Goal: Task Accomplishment & Management: Manage account settings

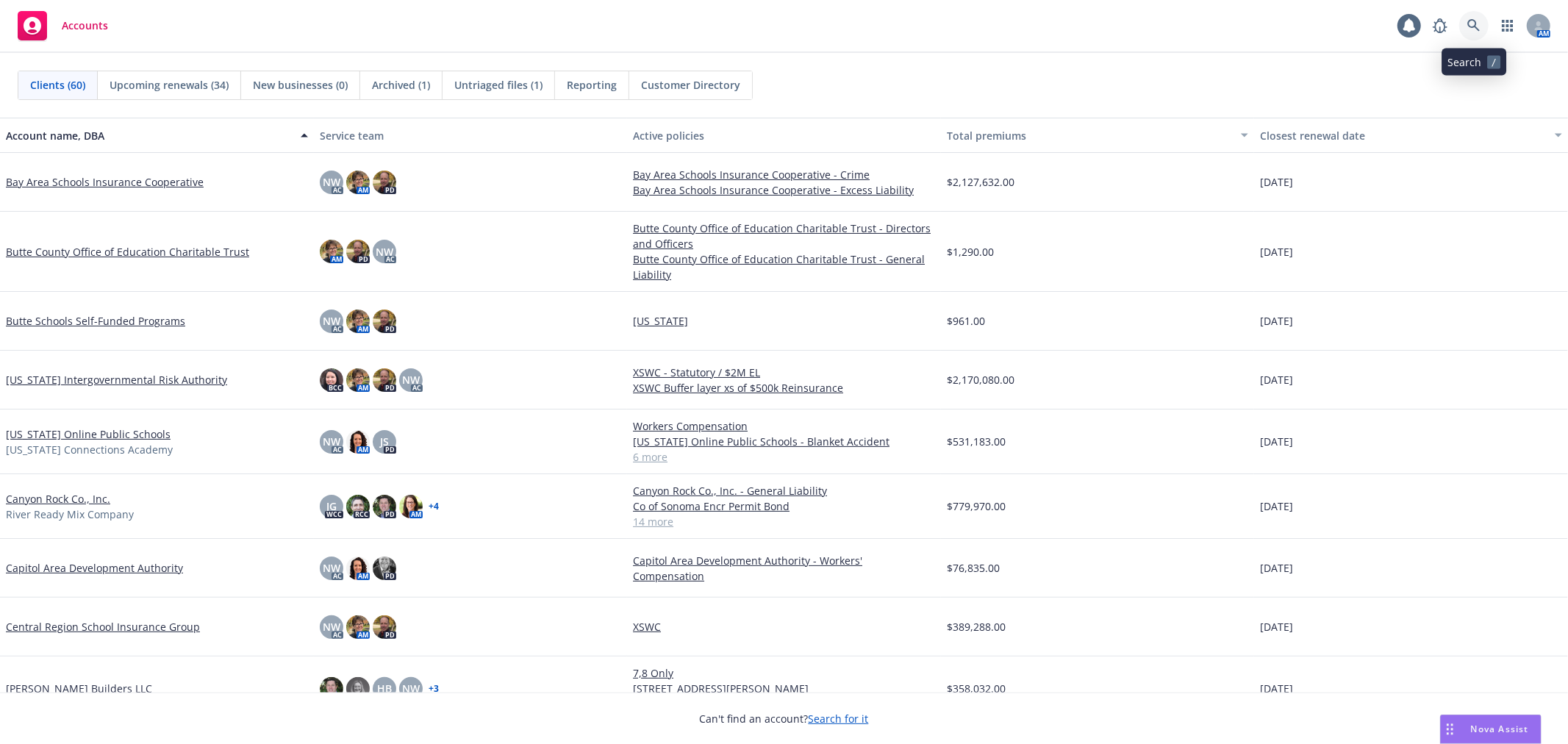
click at [1410, 31] on icon at bounding box center [1473, 25] width 14 height 14
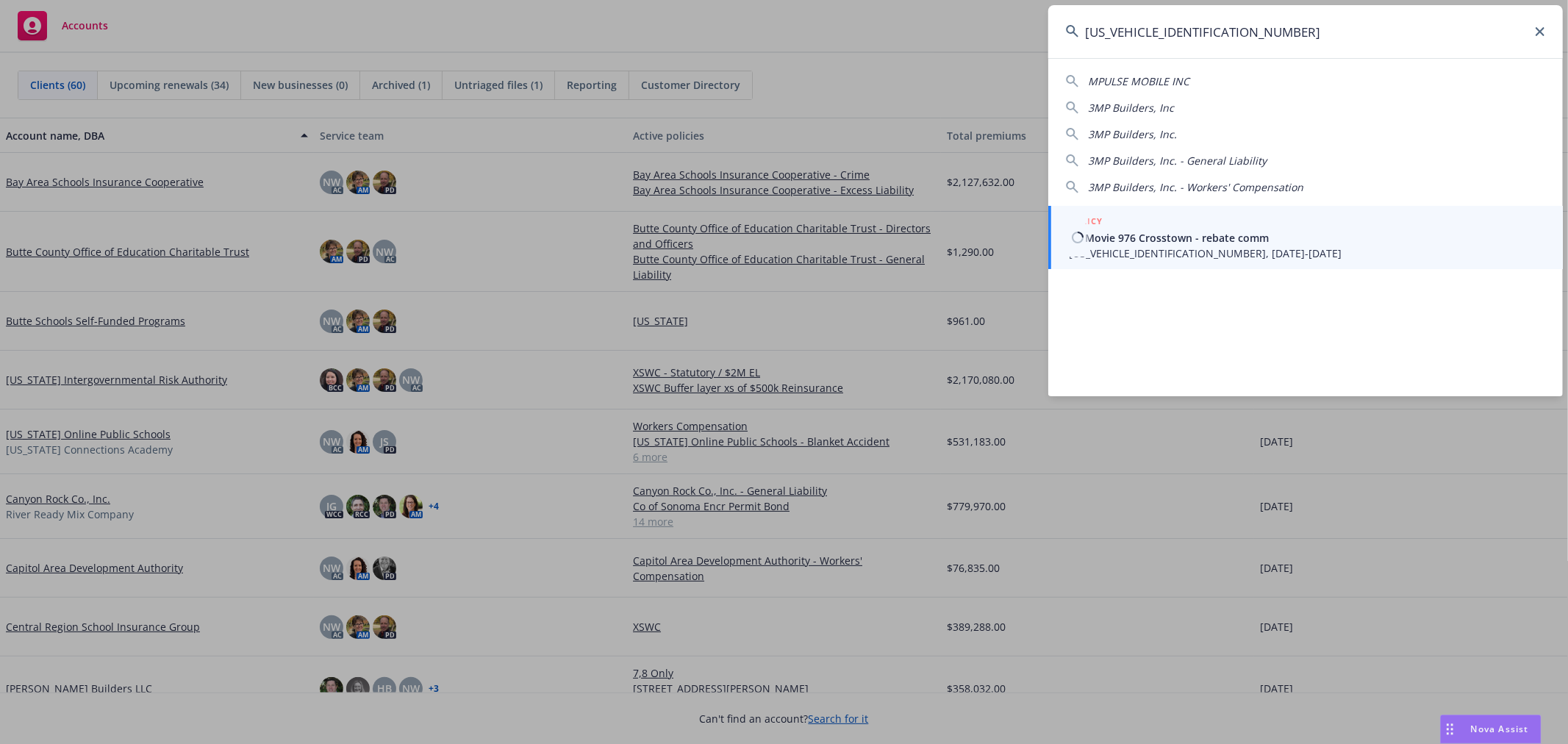
type input "MP001001010005100"
click at [1156, 243] on span "All-Movie 976 Crosstown - rebate comm" at bounding box center [1307, 237] width 476 height 15
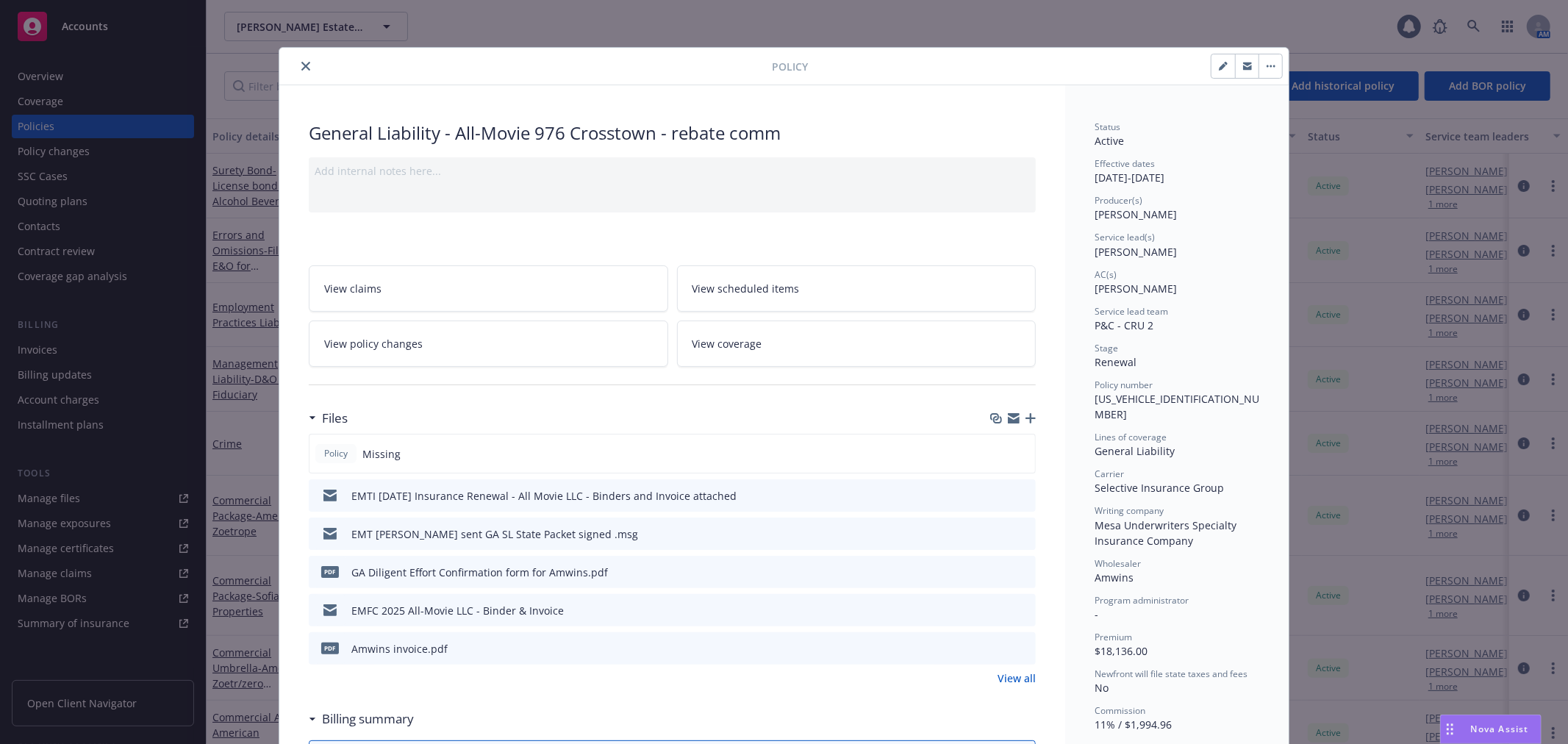
click at [1011, 419] on icon "button" at bounding box center [1013, 420] width 12 height 6
click at [518, 136] on div "General Liability - All-Movie 976 Crosstown - rebate comm" at bounding box center [672, 133] width 727 height 25
copy div "General Liability - All-Movie 976 Crosstown - rebate comm"
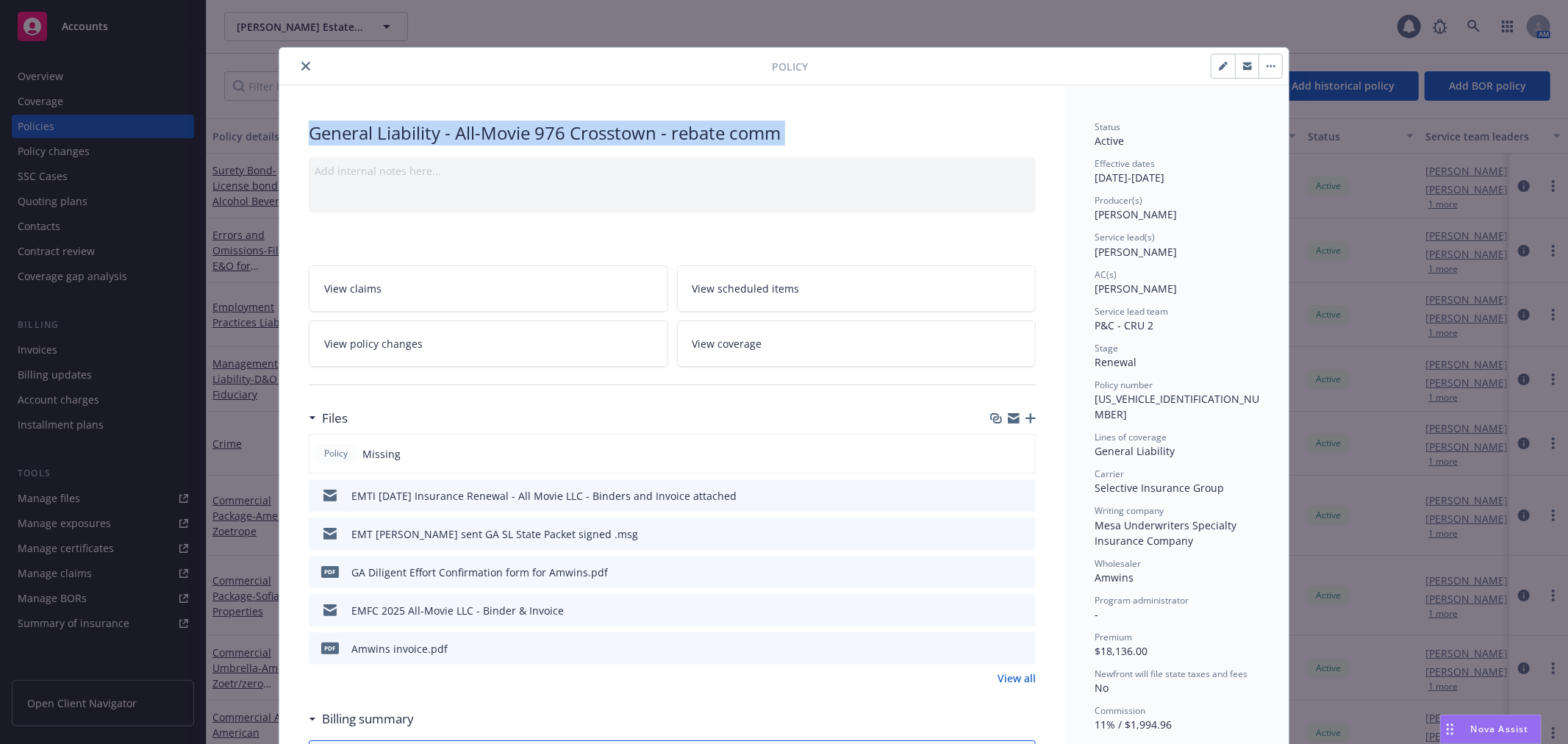
click at [297, 59] on button "close" at bounding box center [306, 67] width 18 height 18
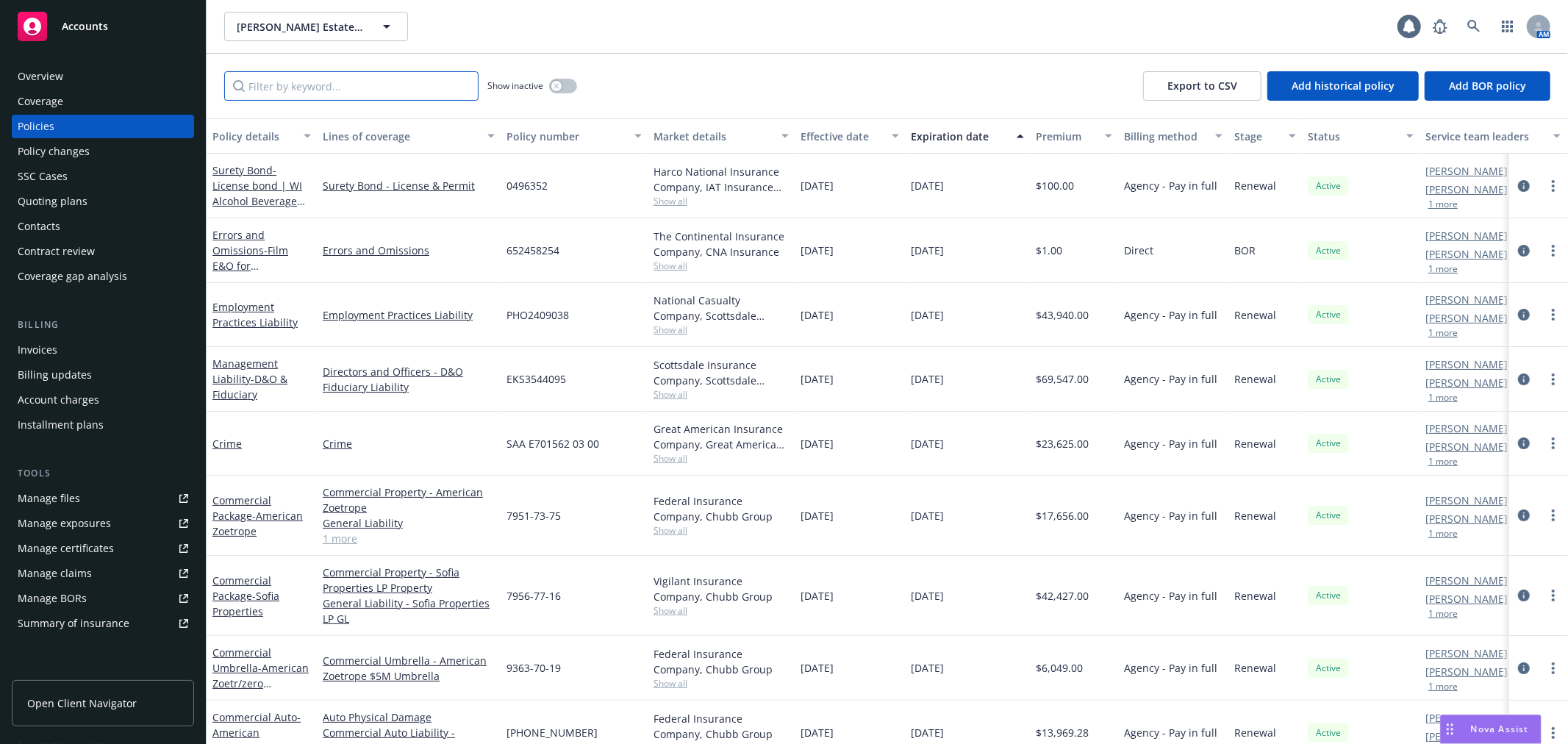
click at [277, 86] on input "Filter by keyword..." at bounding box center [351, 86] width 254 height 30
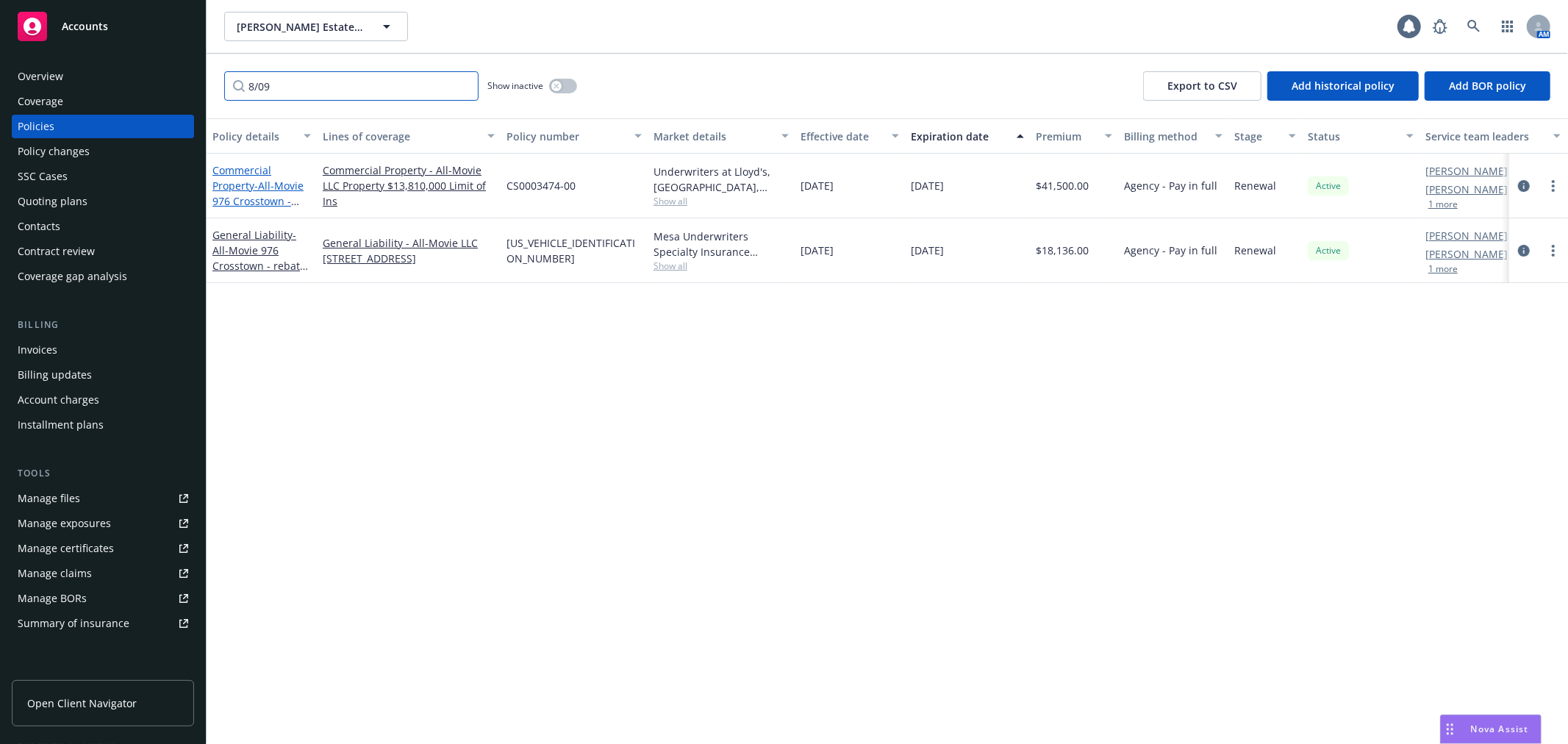
type input "8/09"
click at [281, 186] on span "- All-Movie 976 Crosstown - rebate comm" at bounding box center [258, 201] width 91 height 45
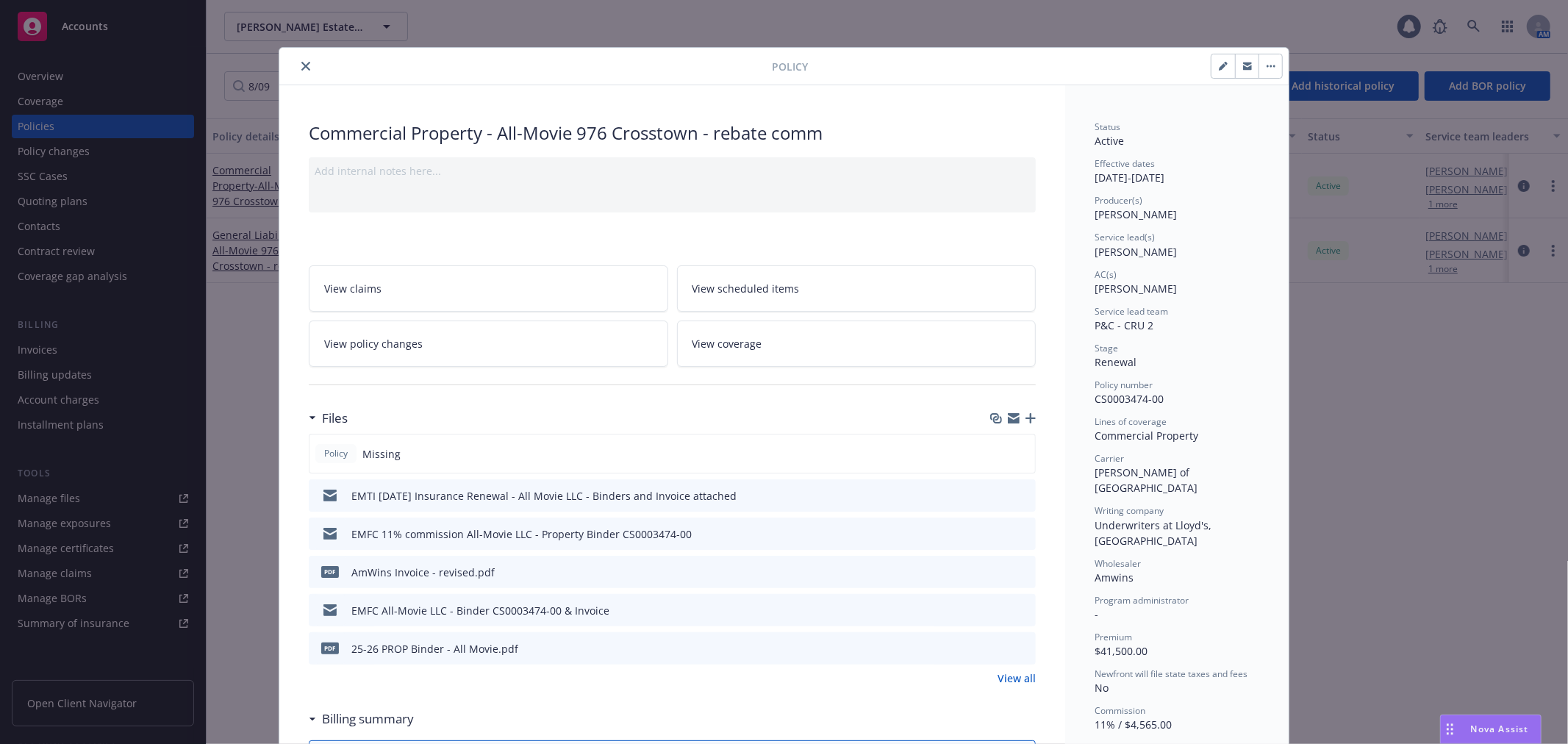
click at [302, 67] on icon "close" at bounding box center [306, 67] width 9 height 9
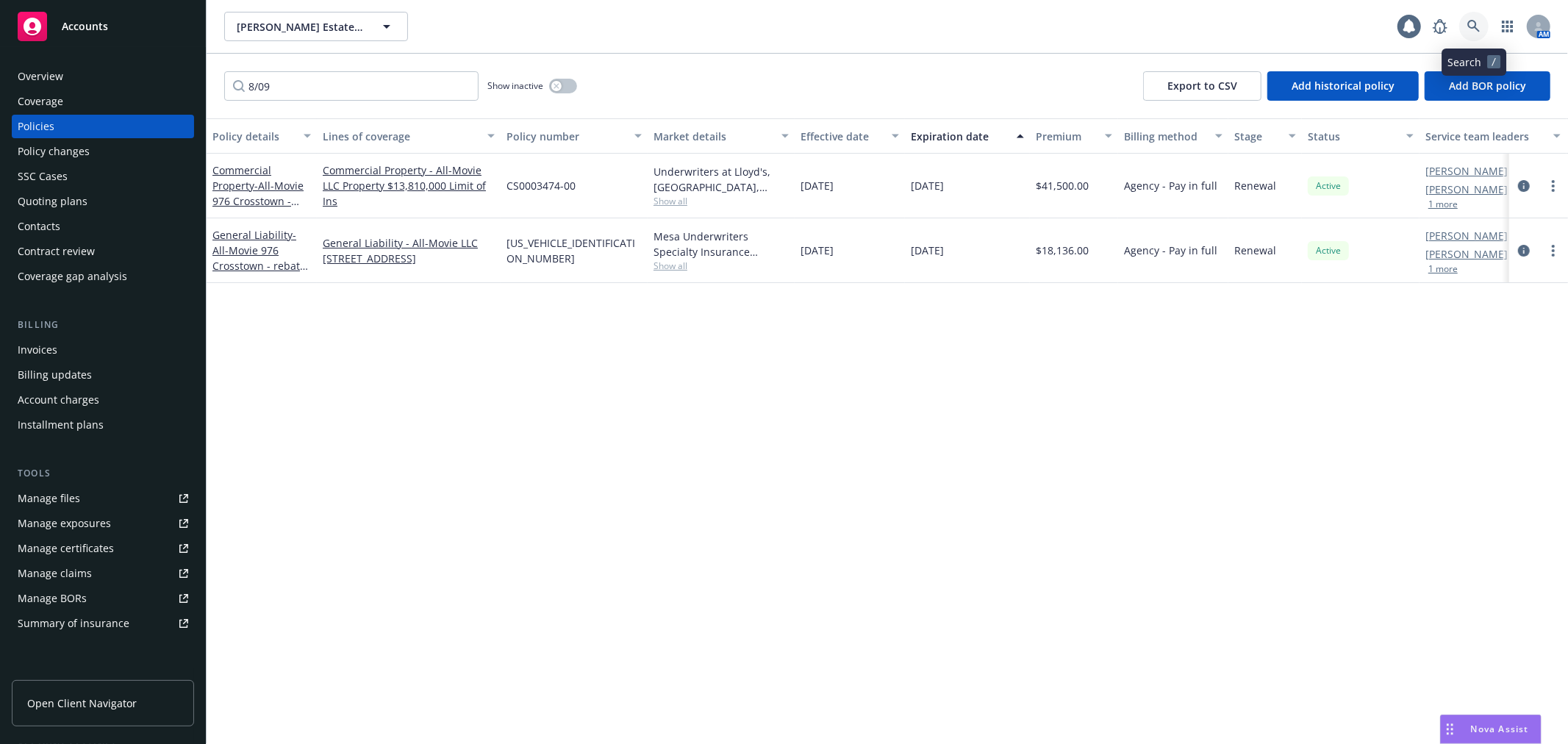
click at [1410, 26] on link at bounding box center [1473, 26] width 30 height 30
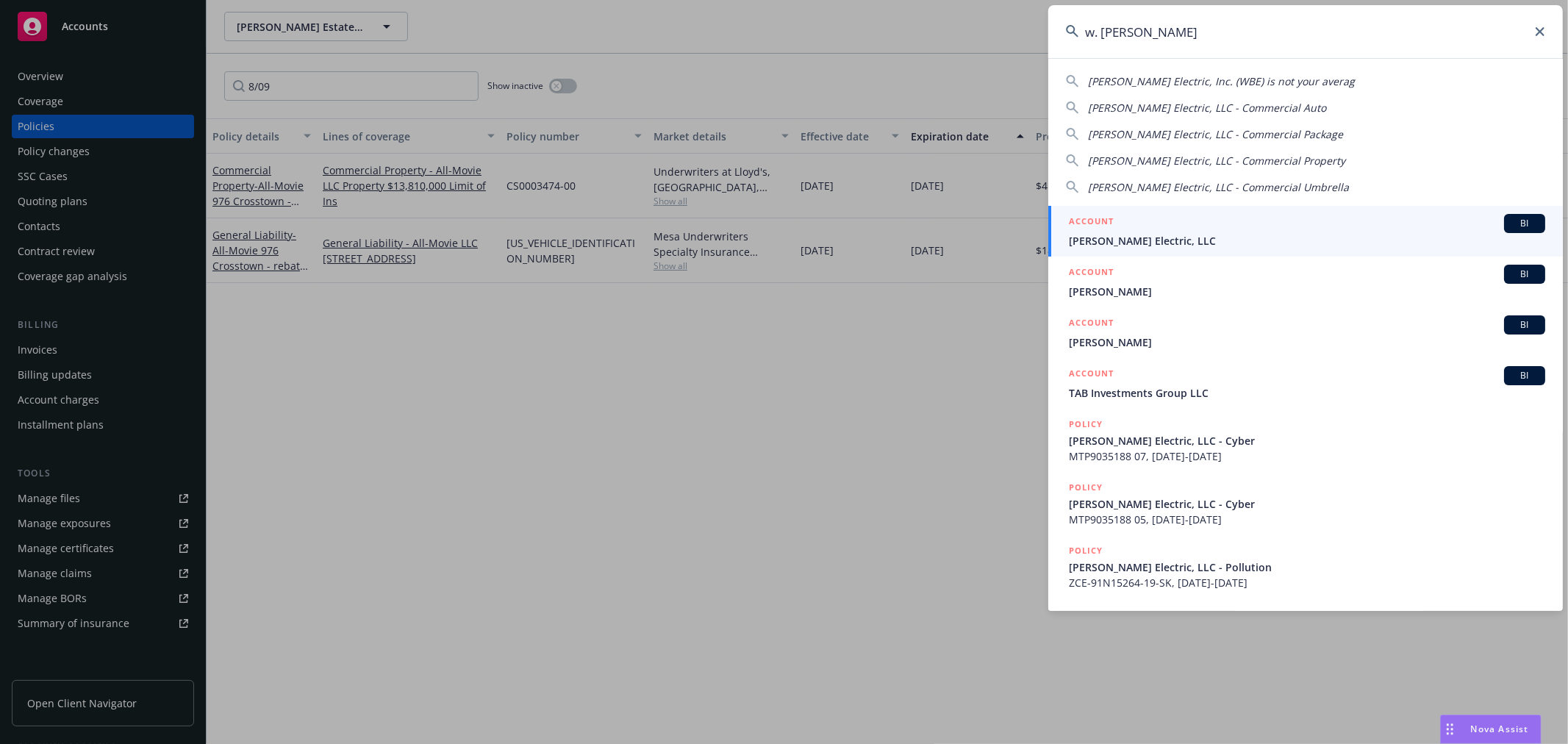
type input "w. brad"
click at [1176, 246] on span "W. Bradley Electric, LLC" at bounding box center [1307, 240] width 476 height 15
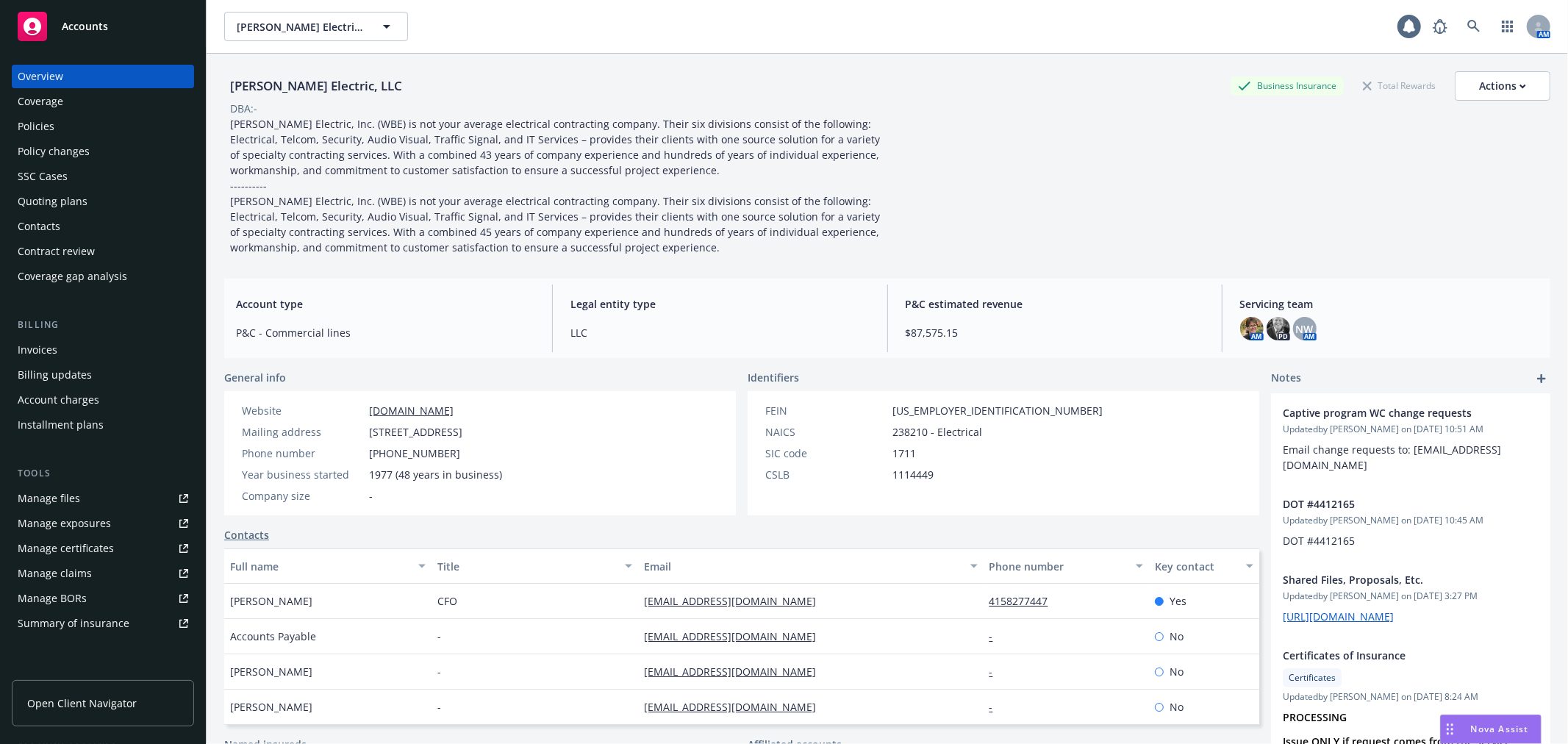
click at [85, 130] on div "Policies" at bounding box center [103, 126] width 170 height 23
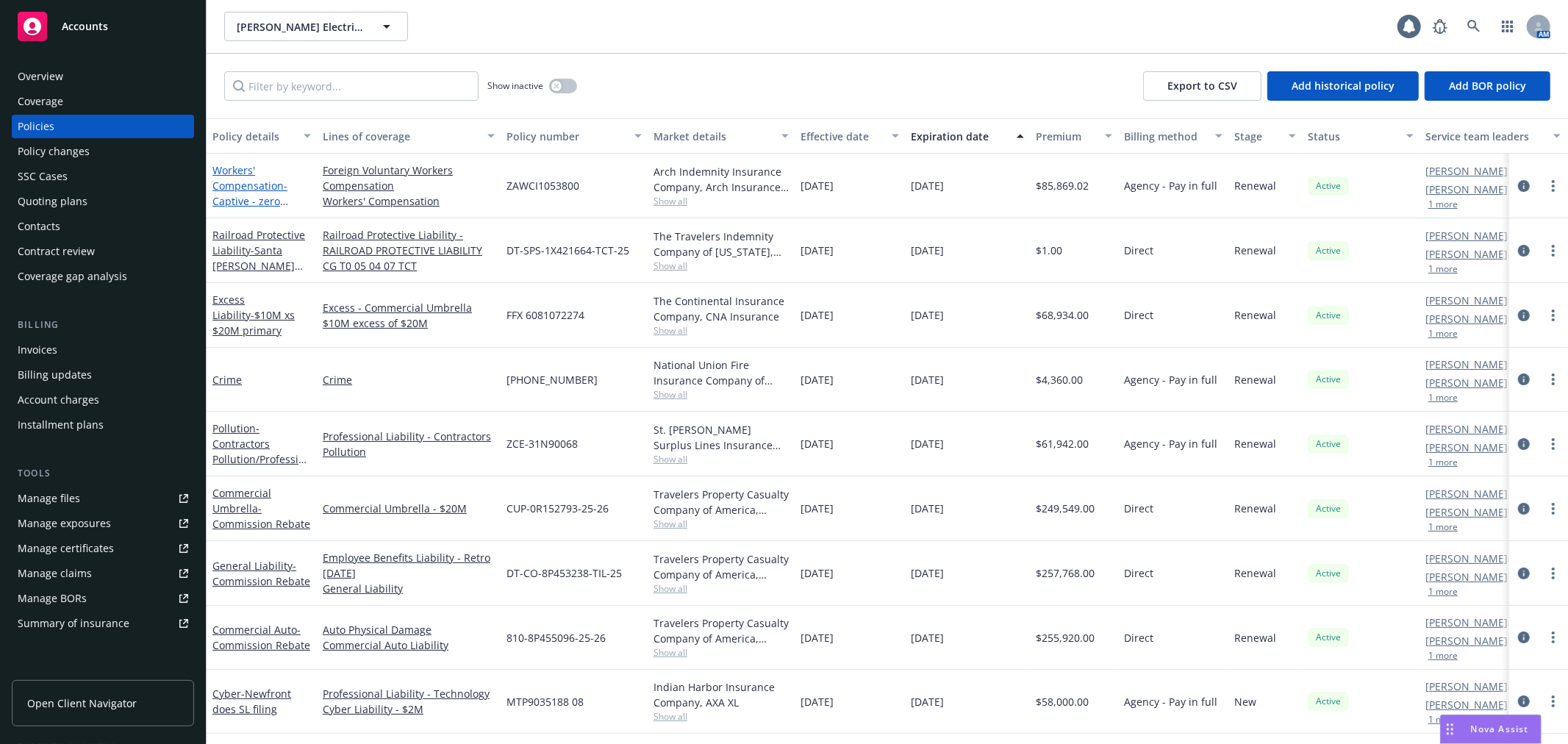
click at [229, 186] on link "Workers' Compensation - Captive - zero commission" at bounding box center [249, 193] width 75 height 60
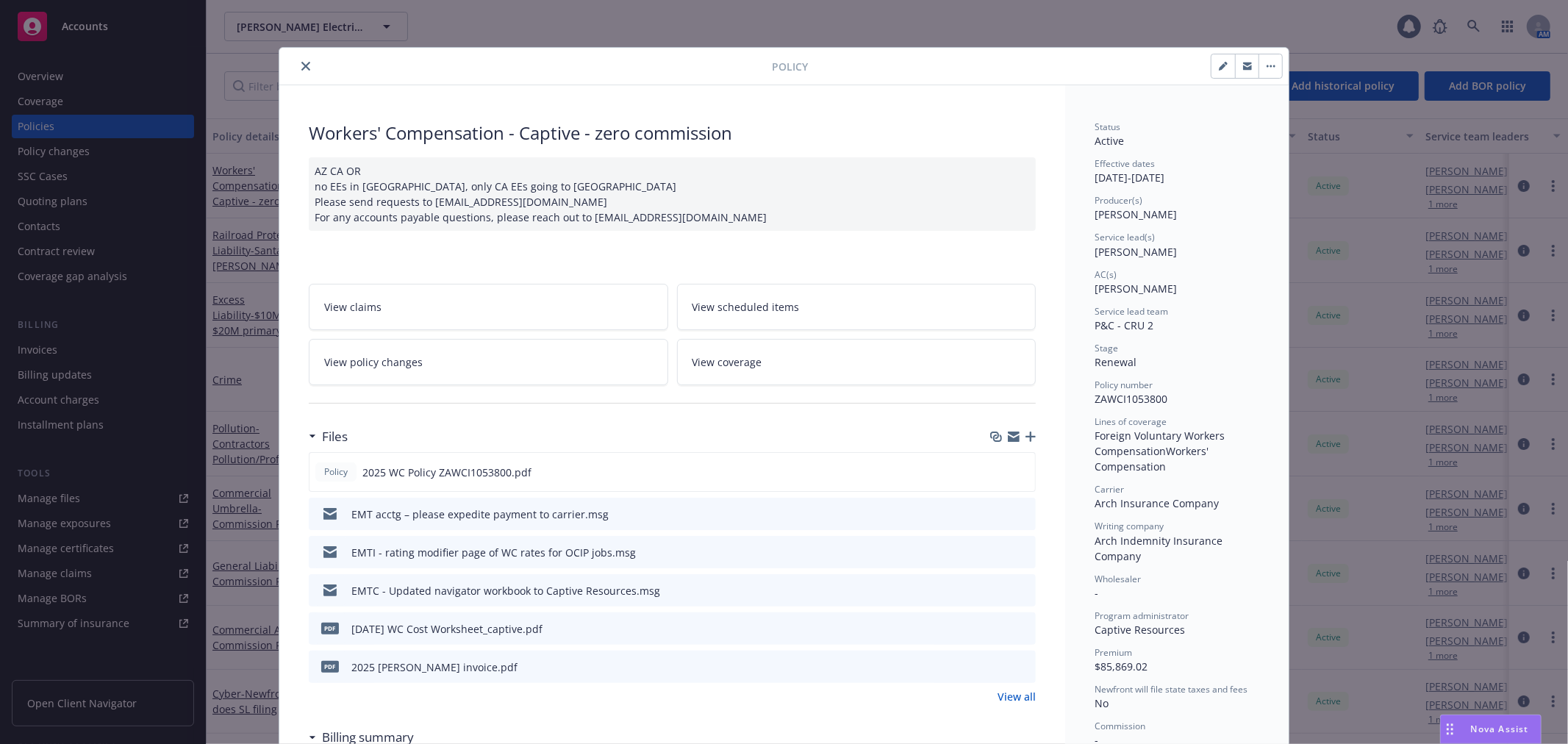
click at [1008, 437] on icon "button" at bounding box center [1013, 436] width 12 height 12
click at [302, 66] on icon "close" at bounding box center [306, 67] width 9 height 9
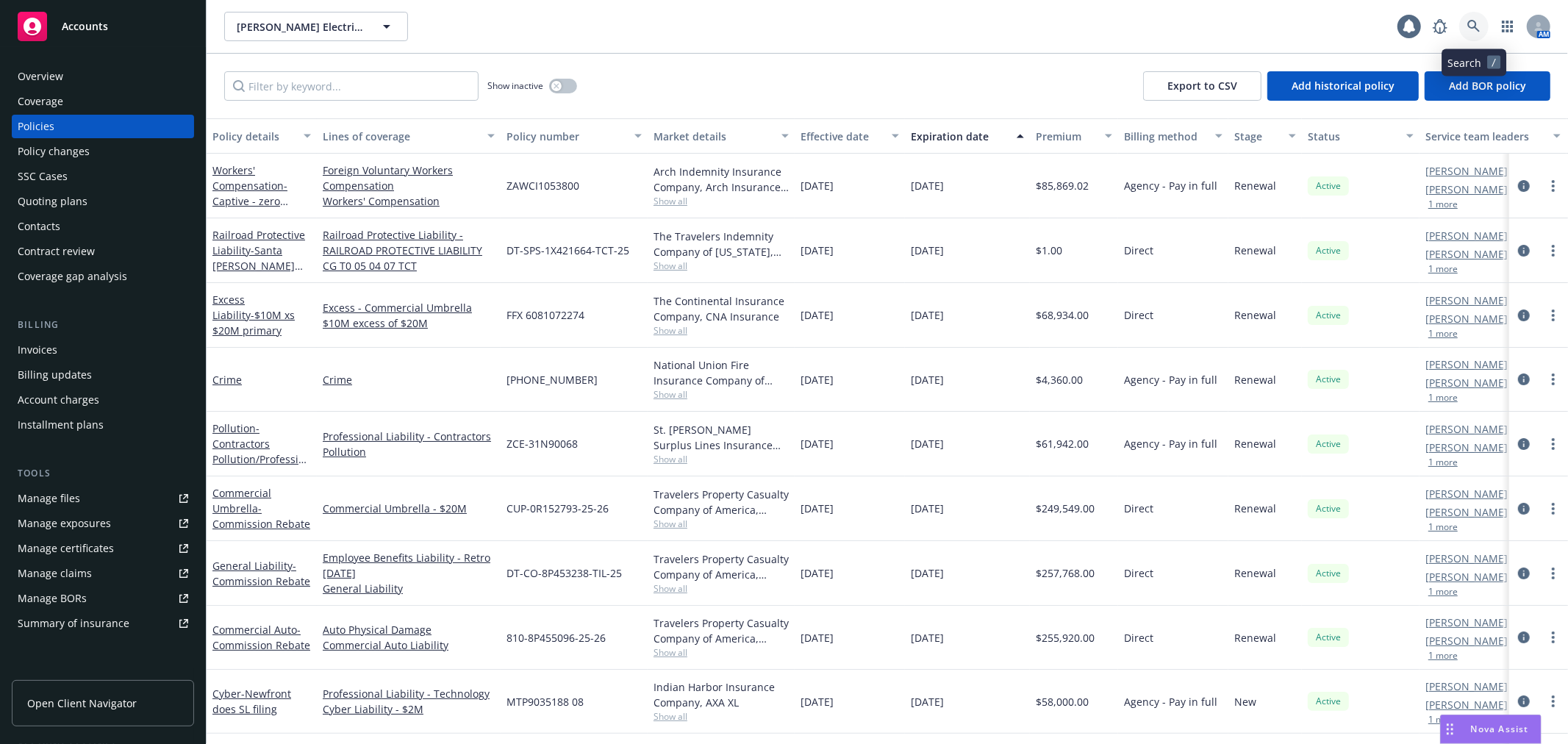
click at [1410, 30] on icon at bounding box center [1473, 26] width 14 height 14
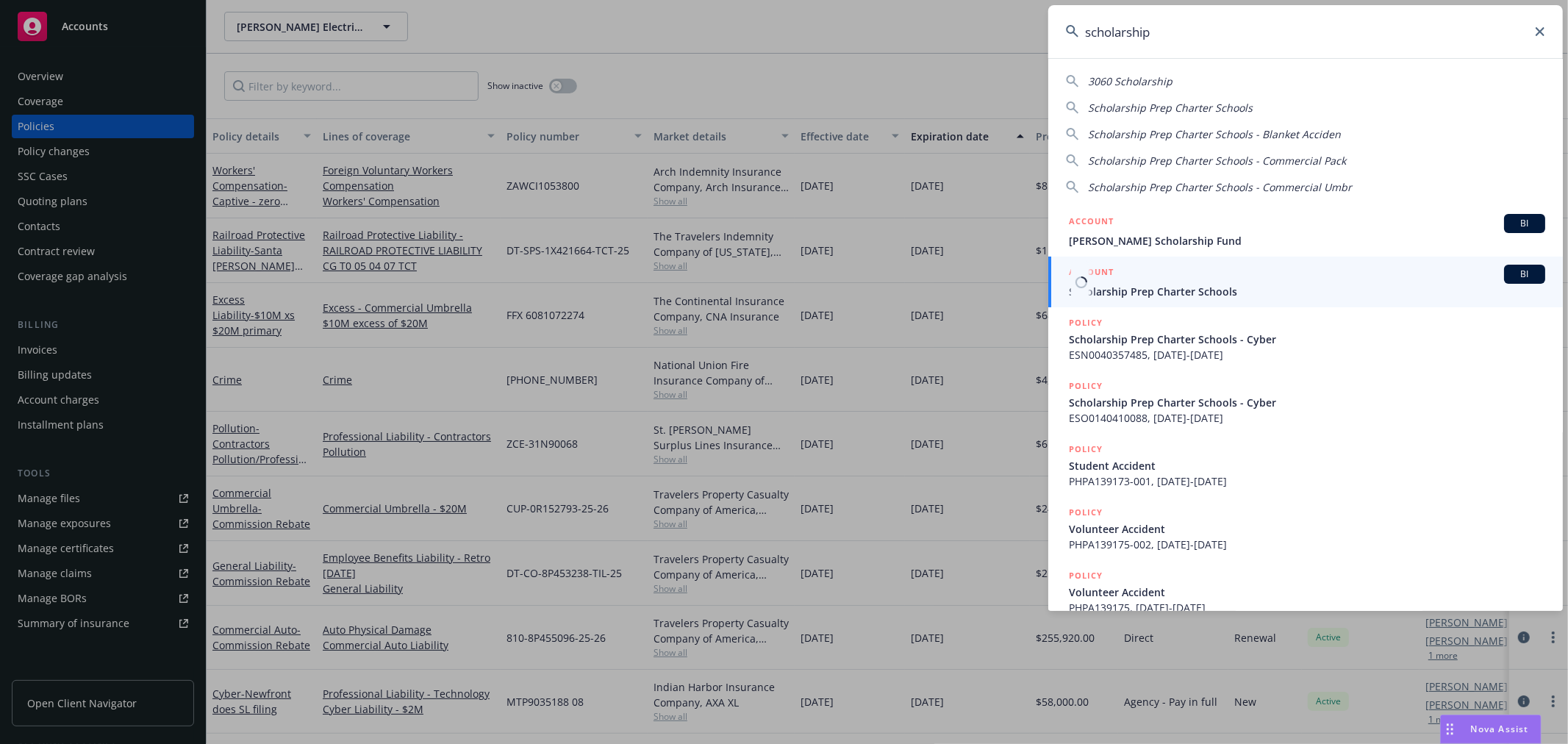
type input "scholarship"
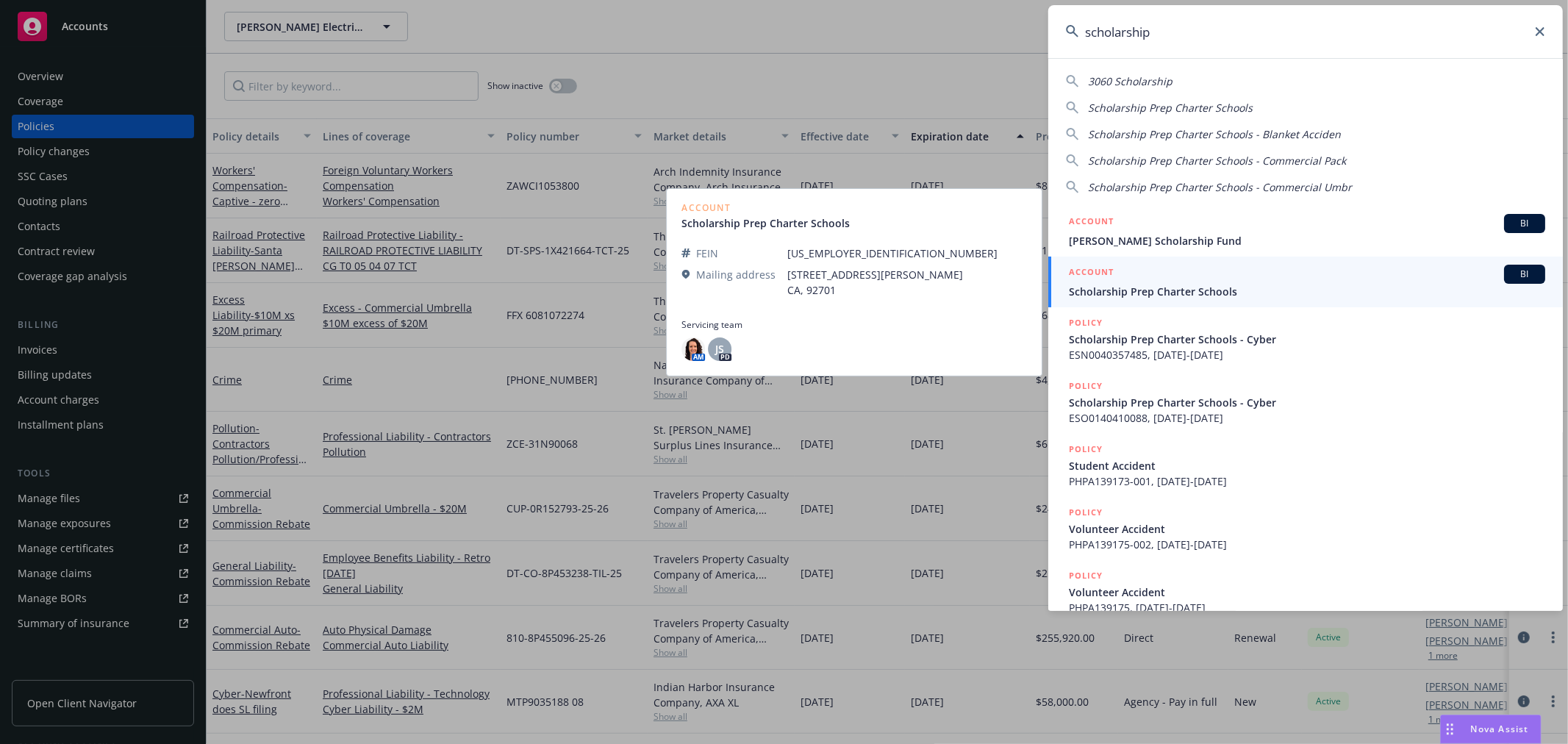
click at [1240, 289] on span "Scholarship Prep Charter Schools" at bounding box center [1307, 291] width 476 height 15
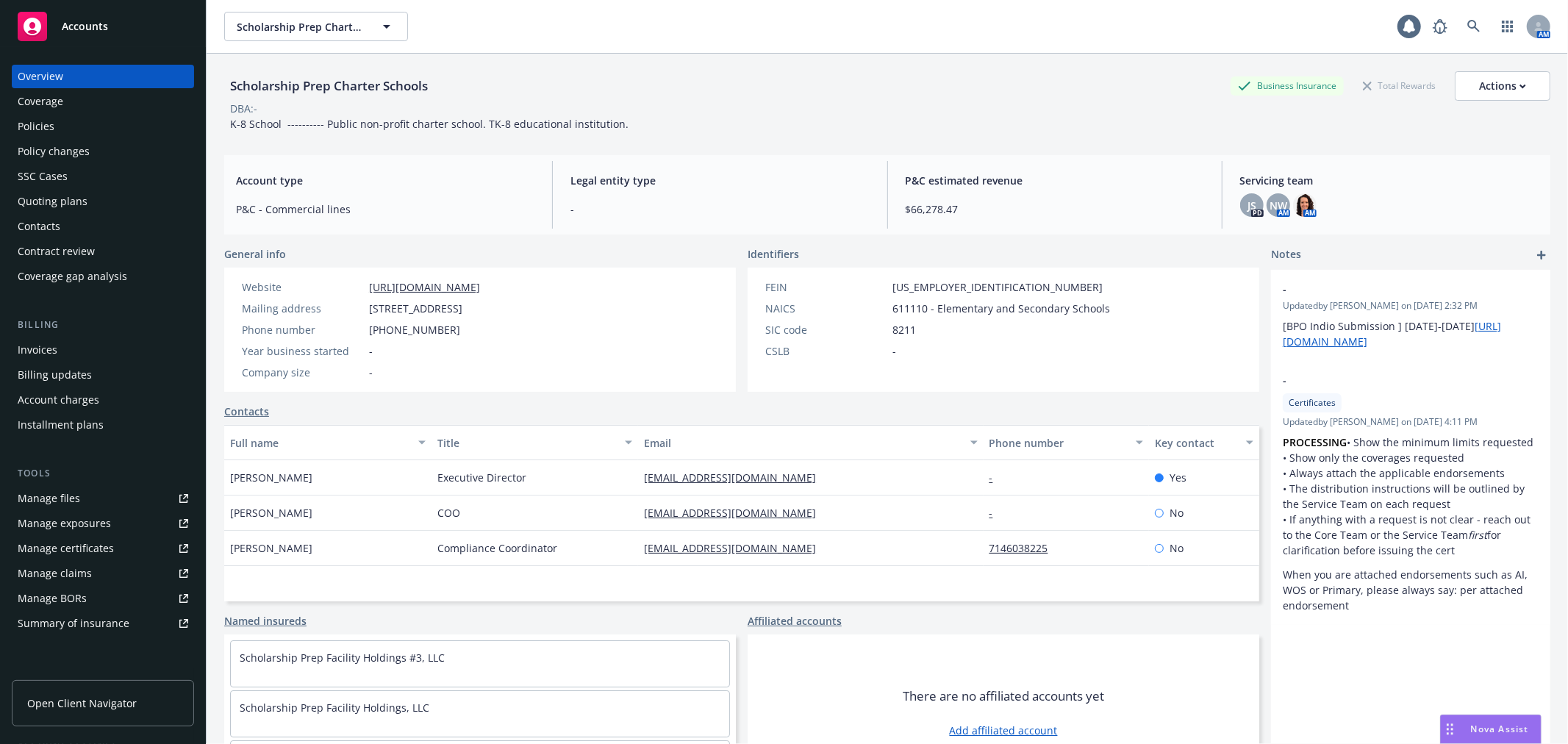
click at [106, 358] on div "Invoices" at bounding box center [103, 349] width 170 height 23
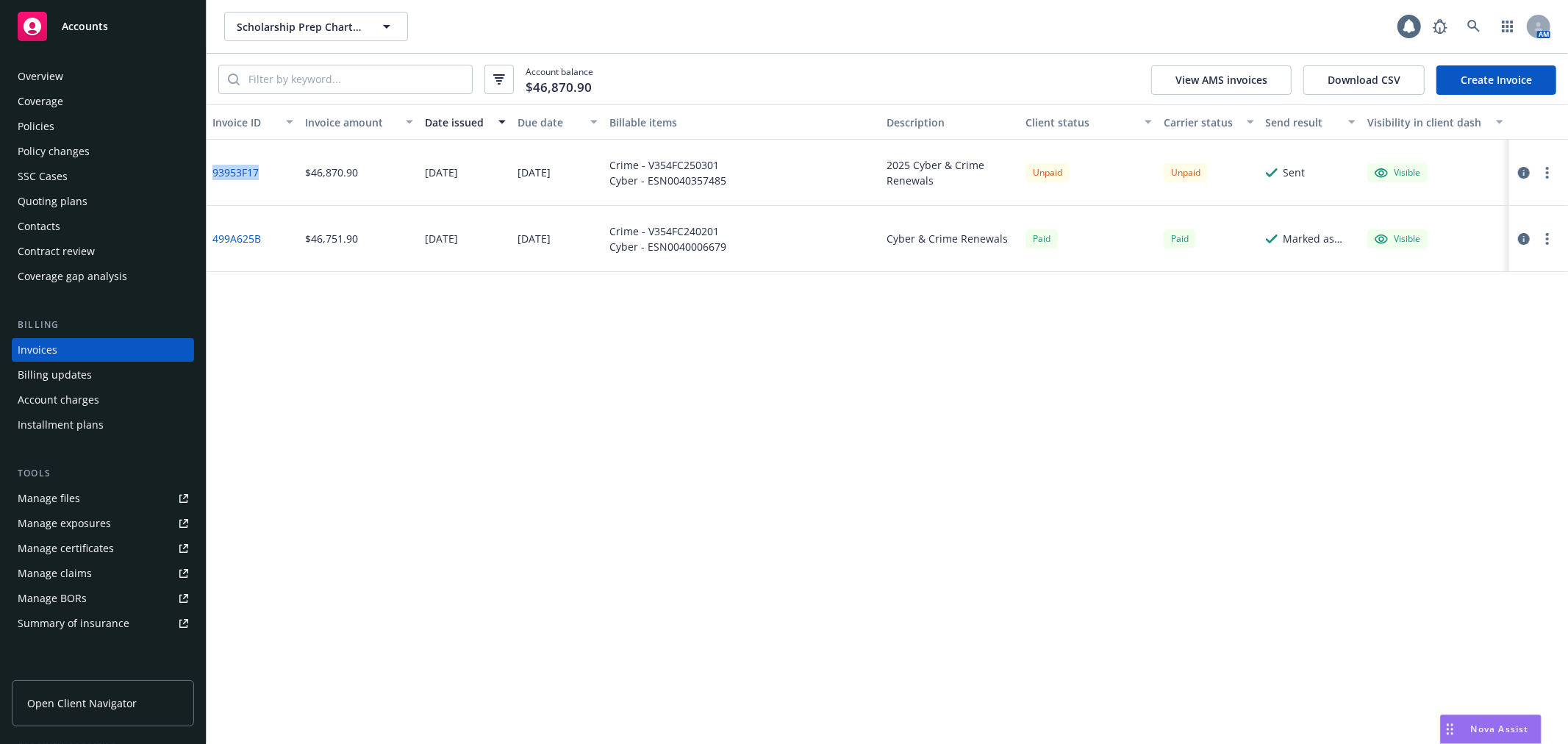
drag, startPoint x: 277, startPoint y: 181, endPoint x: 212, endPoint y: 175, distance: 65.3
click at [212, 175] on div "93953F17" at bounding box center [252, 172] width 93 height 66
copy link "93953F17"
click at [1410, 31] on icon at bounding box center [1473, 26] width 14 height 14
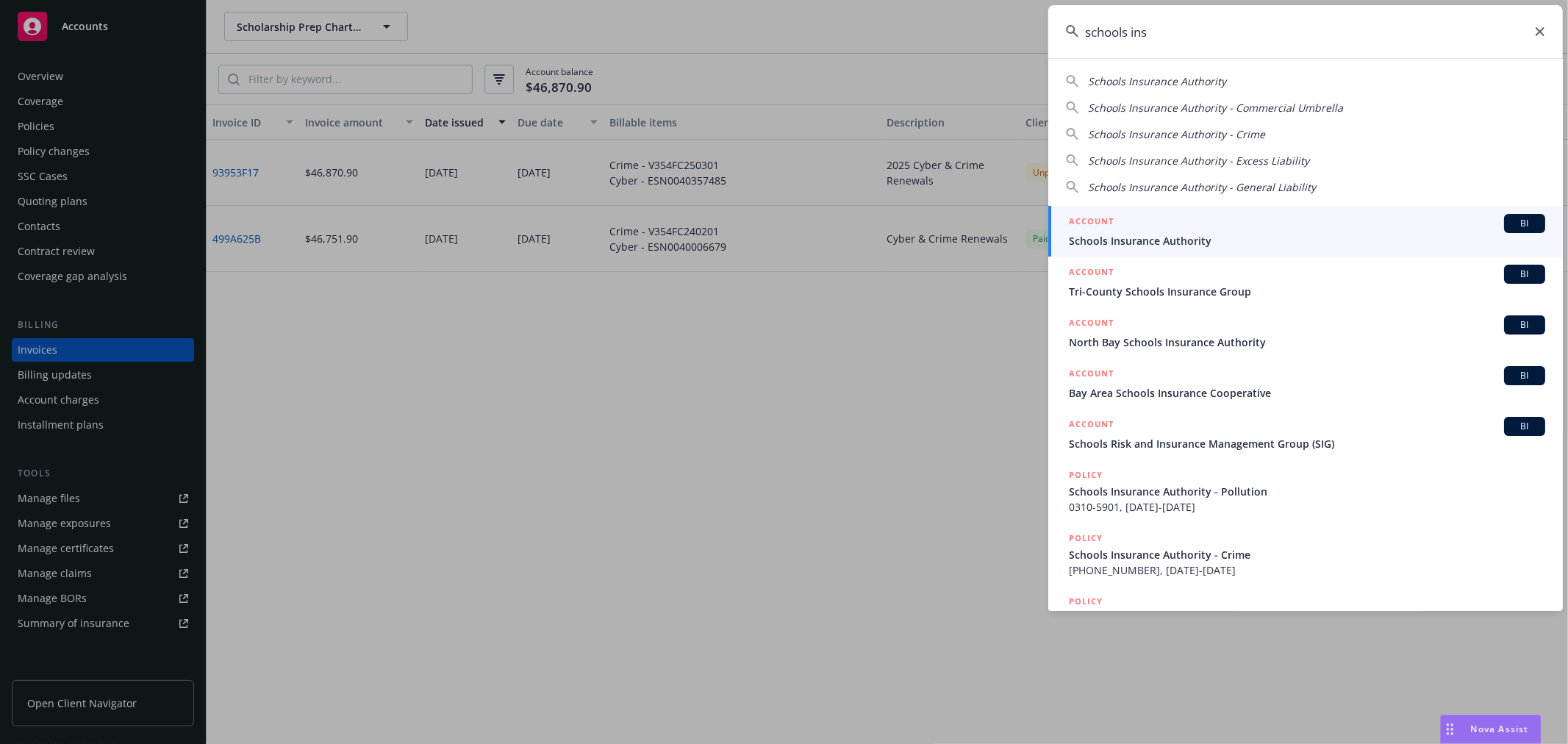
type input "schools ins"
click at [1170, 231] on div "ACCOUNT BI" at bounding box center [1307, 223] width 476 height 19
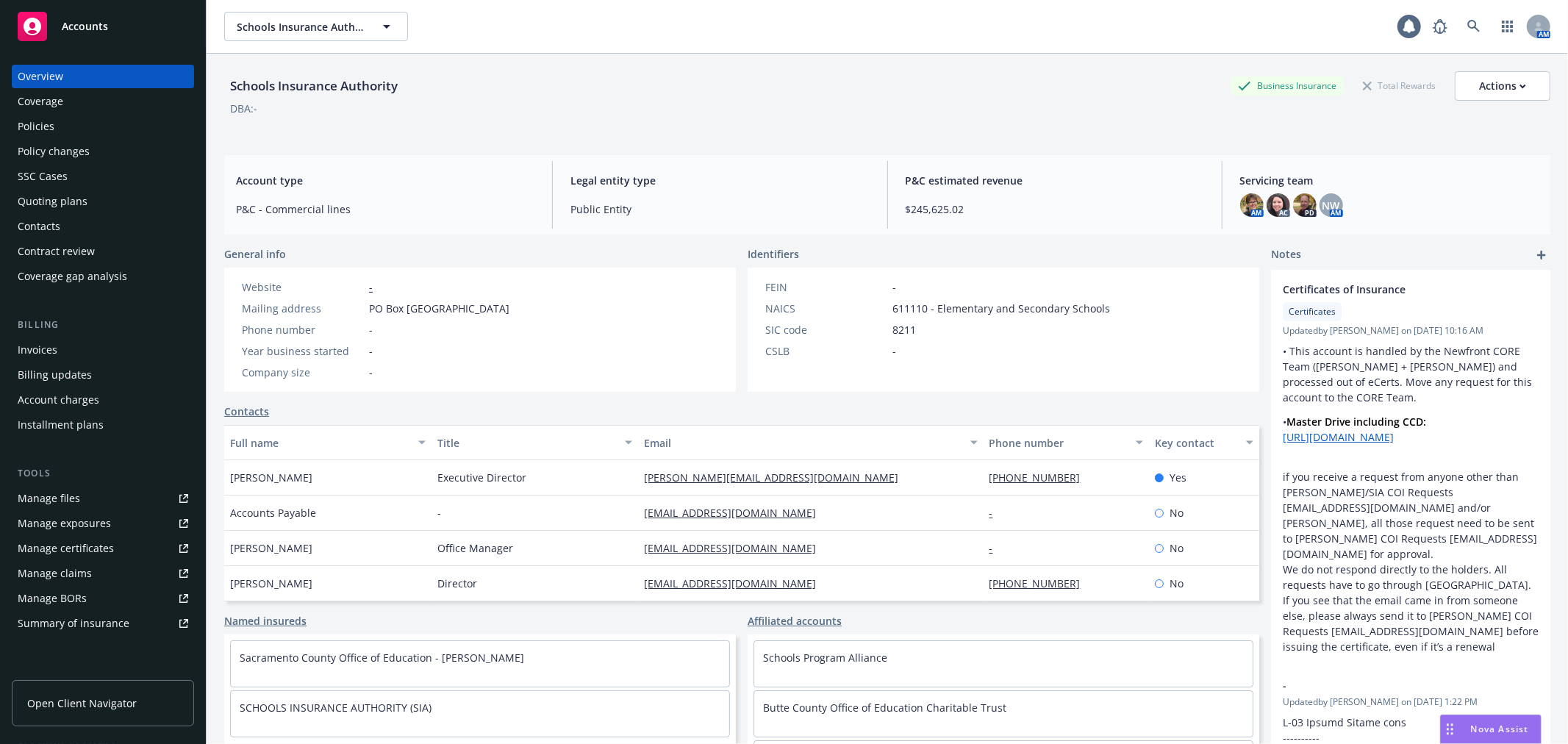
click at [122, 490] on link "Manage files" at bounding box center [103, 498] width 182 height 23
click at [1410, 26] on icon at bounding box center [1473, 26] width 14 height 14
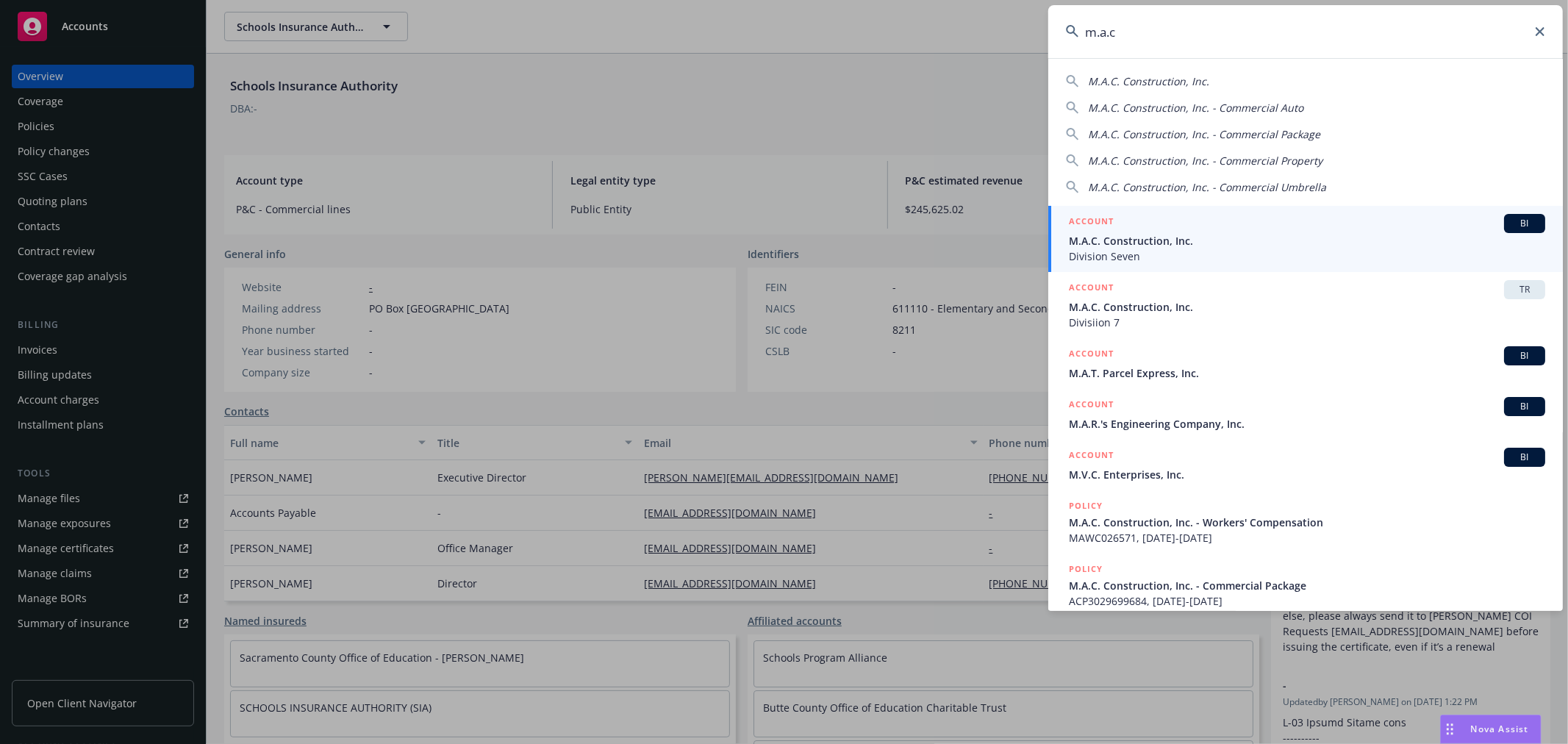
type input "m.a.c"
click at [1174, 228] on div "ACCOUNT BI" at bounding box center [1307, 223] width 476 height 19
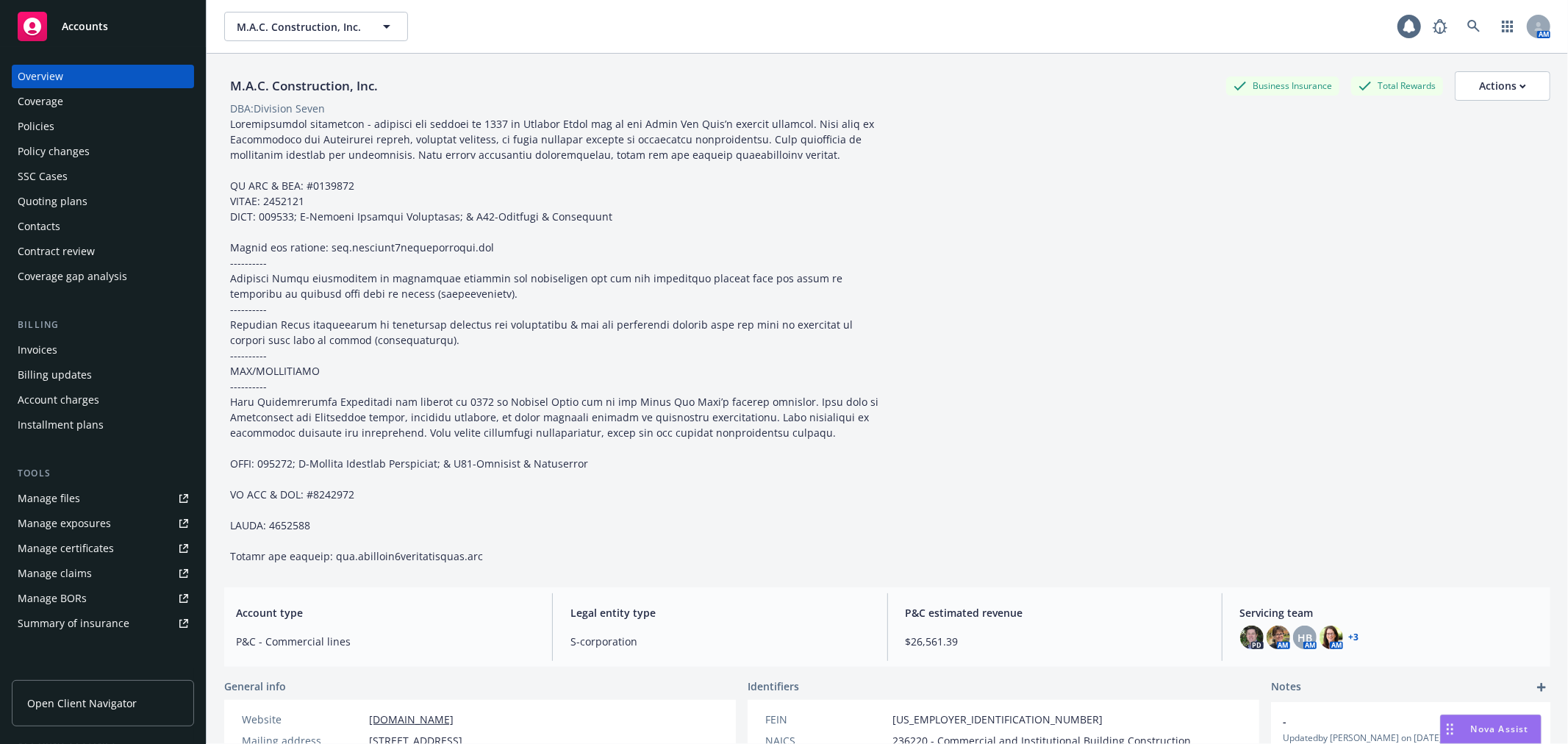
click at [86, 122] on div "Policies" at bounding box center [103, 126] width 170 height 23
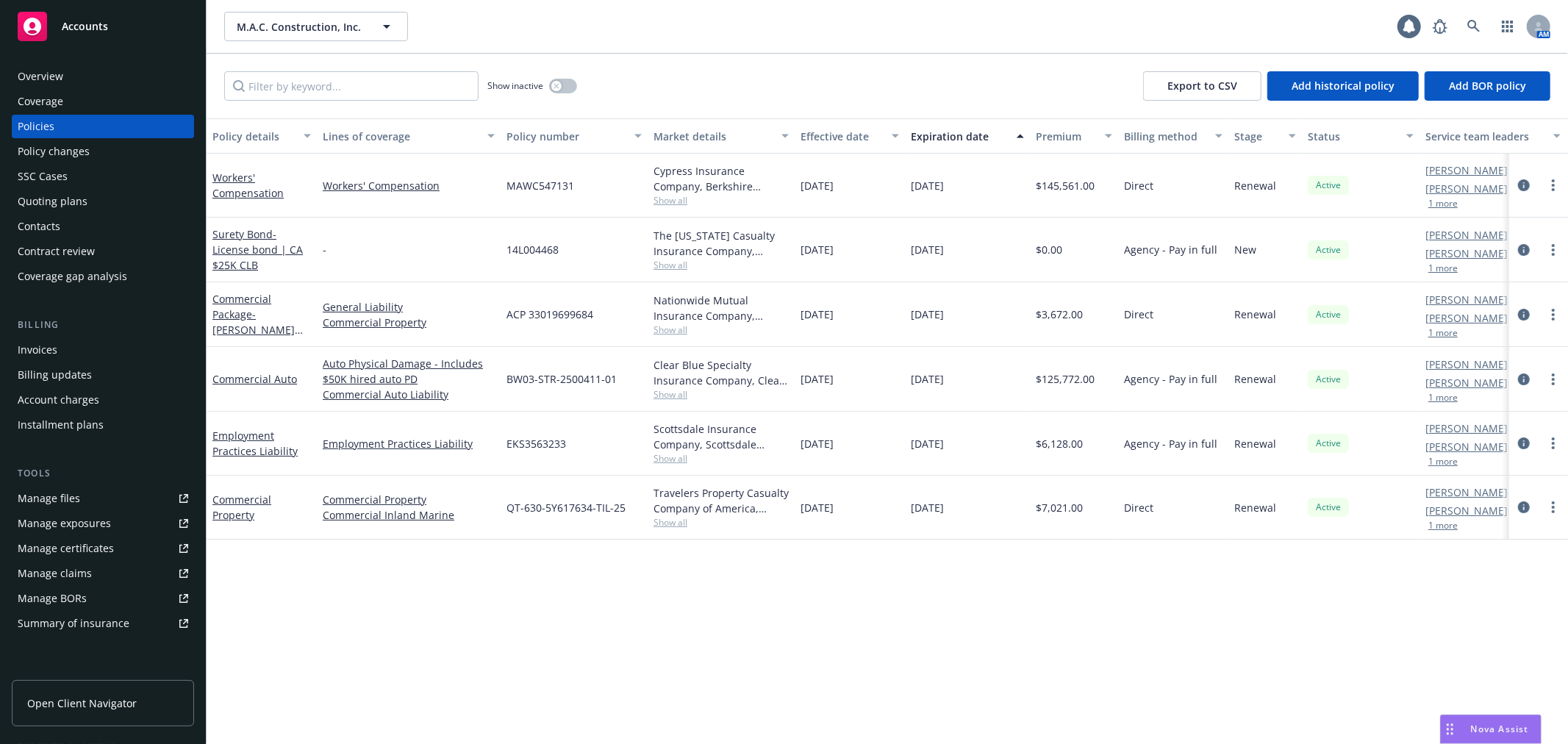
click at [107, 501] on link "Manage files" at bounding box center [103, 498] width 182 height 23
click at [84, 490] on link "Manage files" at bounding box center [103, 498] width 182 height 23
click at [113, 18] on div "Accounts" at bounding box center [103, 26] width 170 height 30
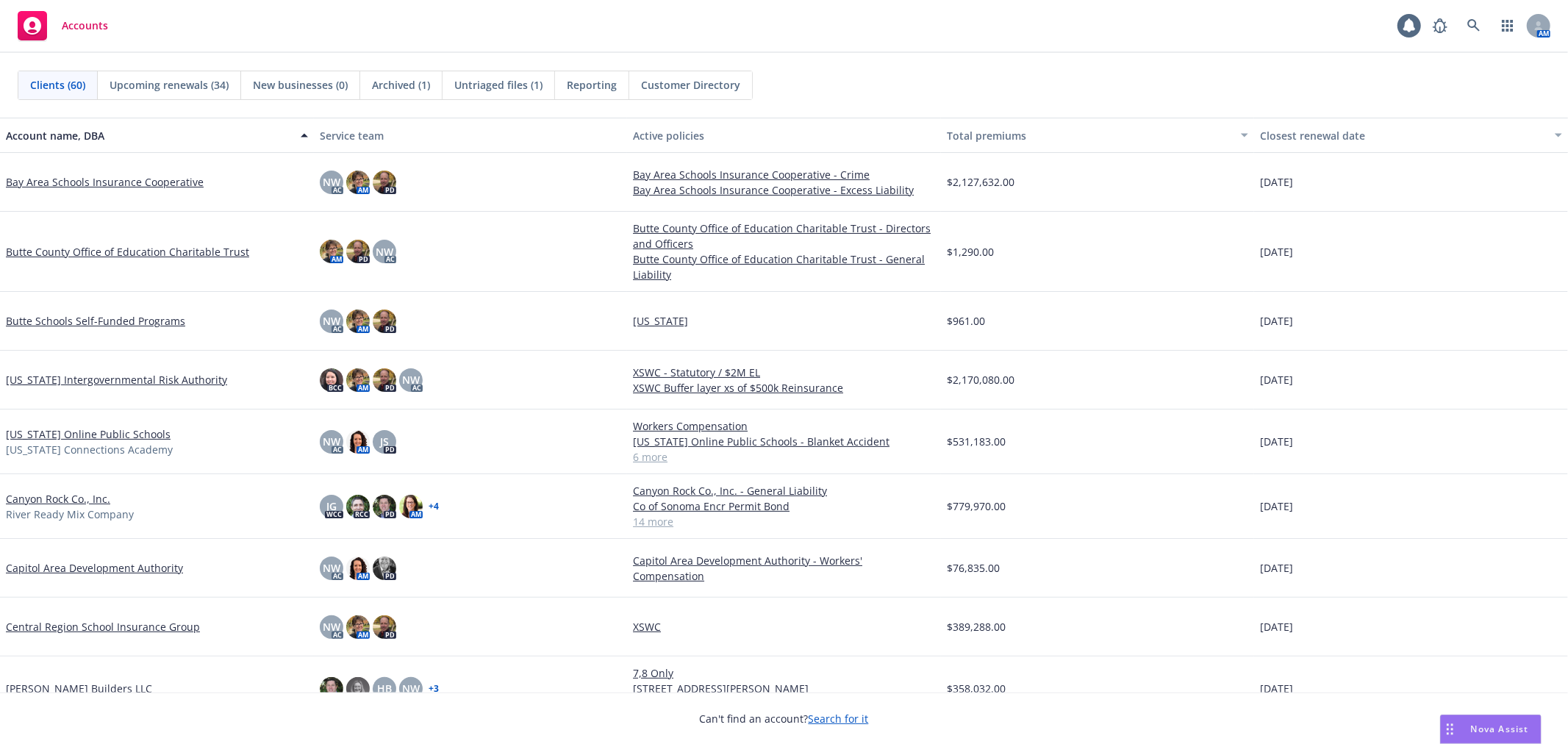
click at [491, 89] on span "Untriaged files (1)" at bounding box center [498, 85] width 88 height 15
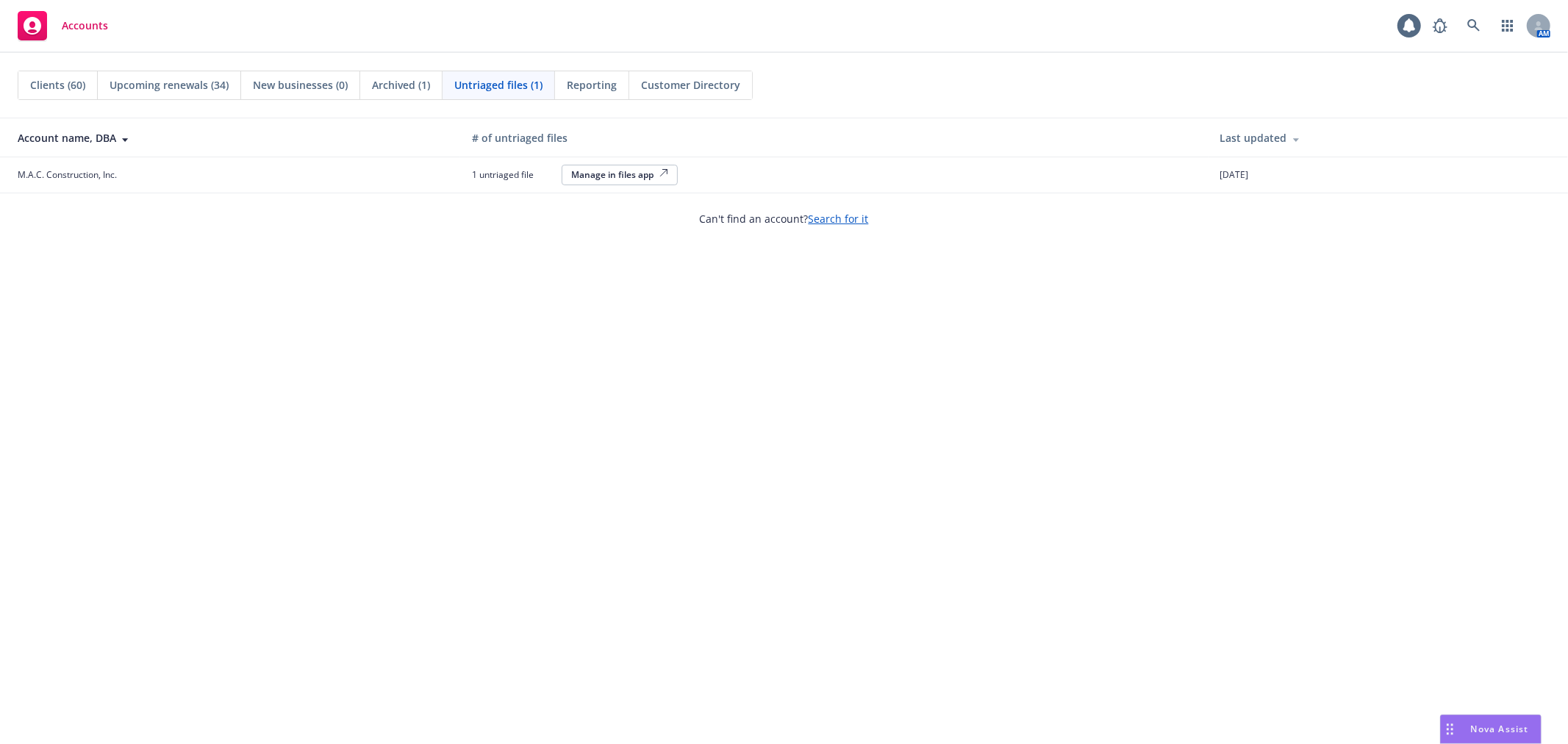
click at [578, 174] on div "Manage in files app" at bounding box center [620, 175] width 97 height 13
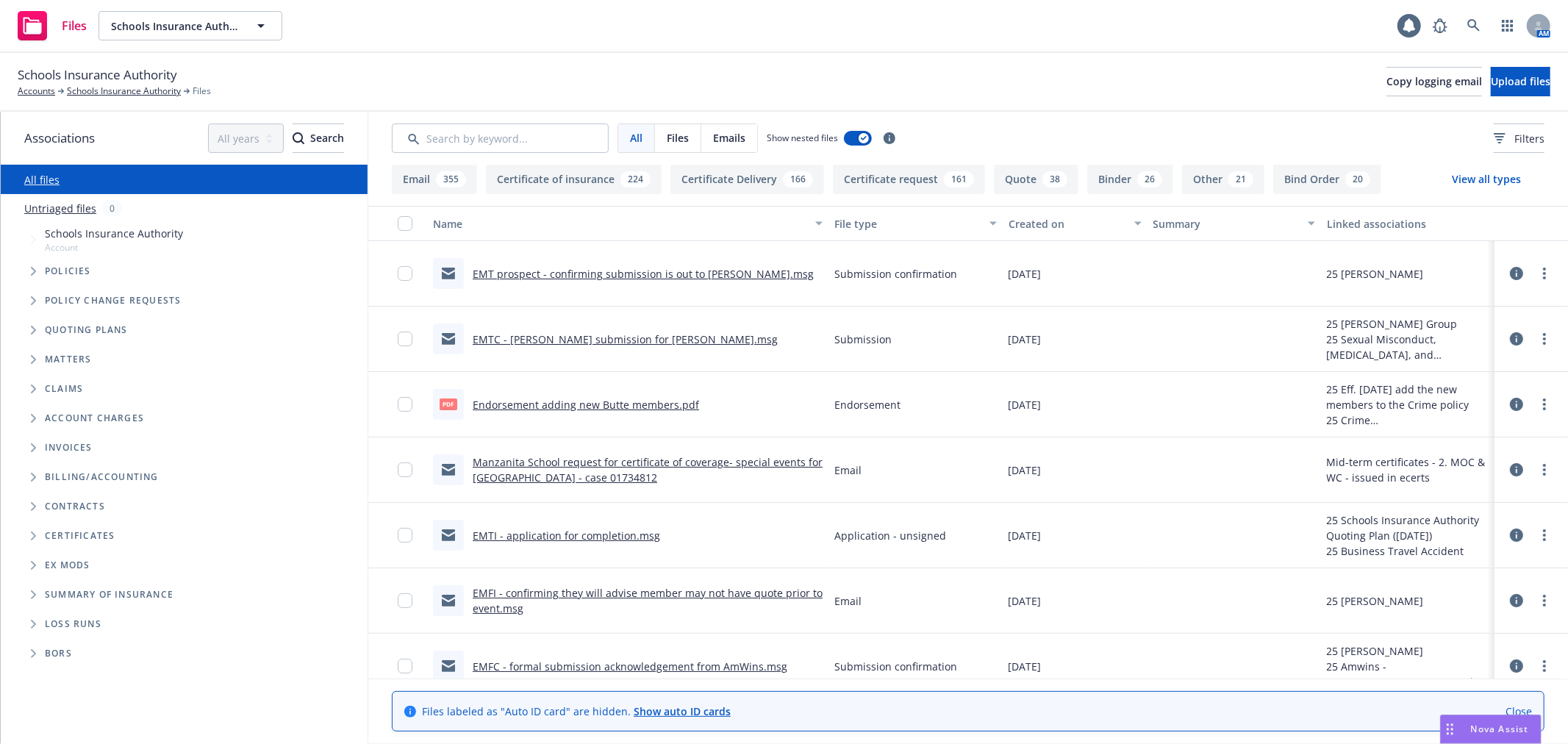
click at [593, 461] on link "Manzanita School request for certificate of coverage- special events for Shady …" at bounding box center [648, 469] width 349 height 30
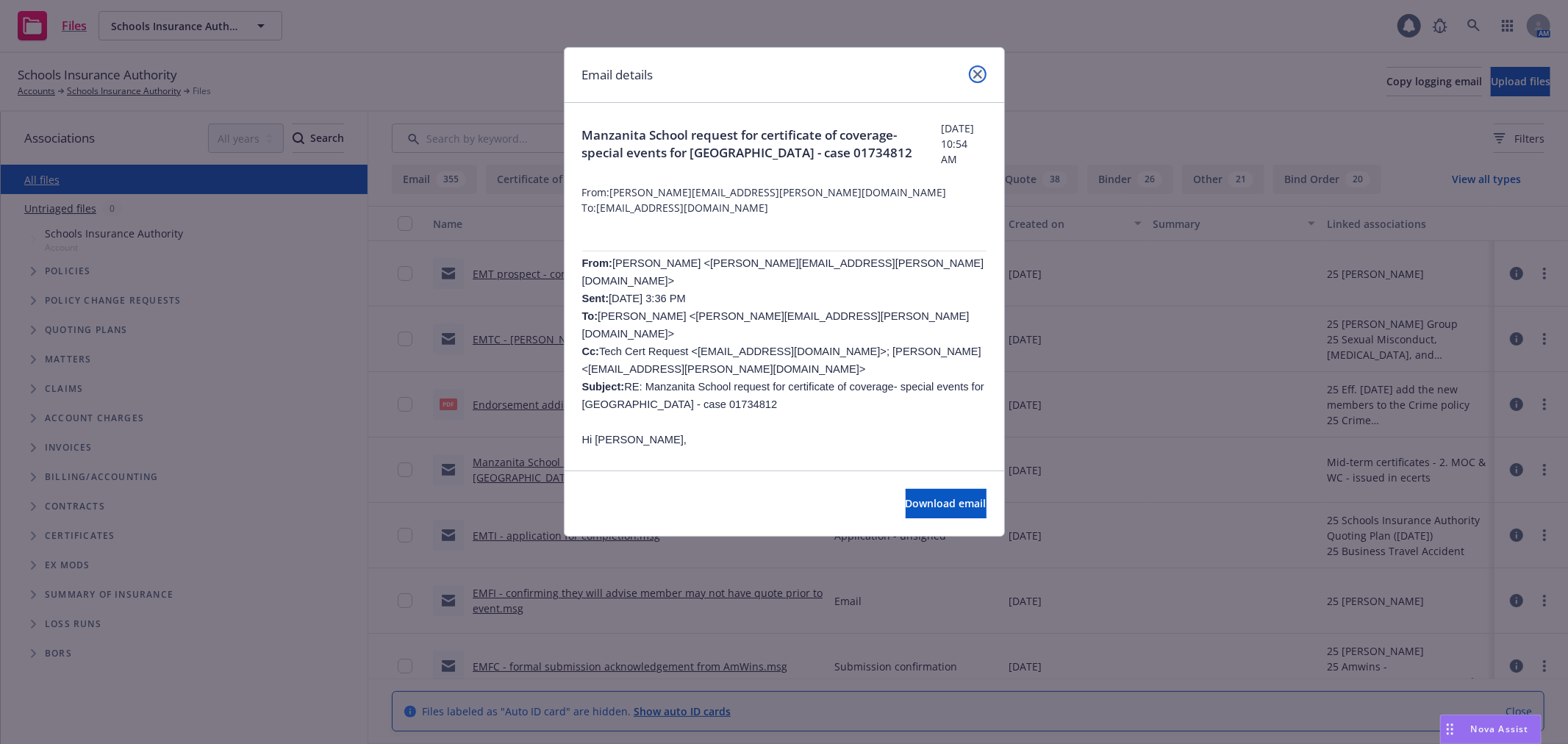
click at [980, 77] on icon "close" at bounding box center [978, 75] width 9 height 9
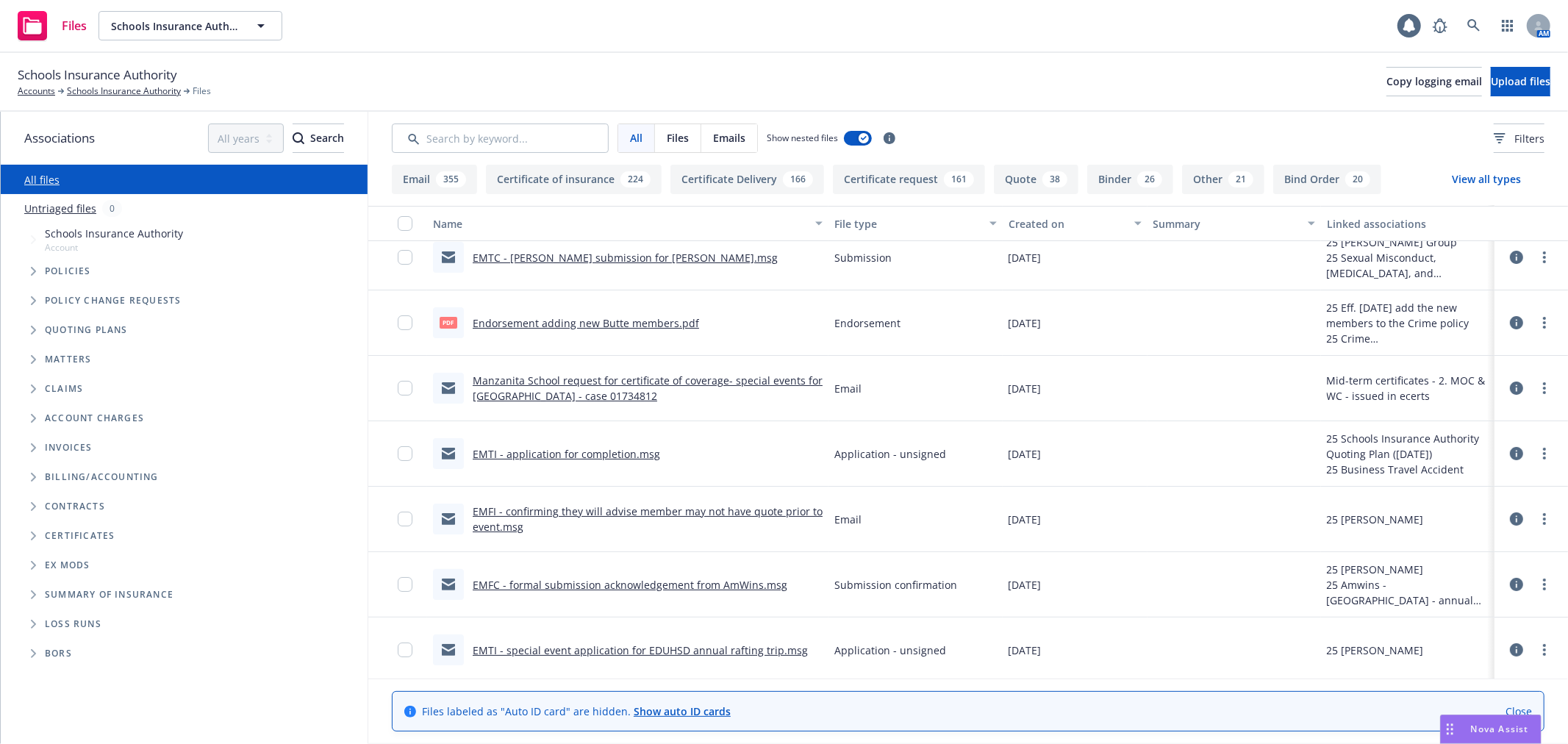
scroll to position [163, 0]
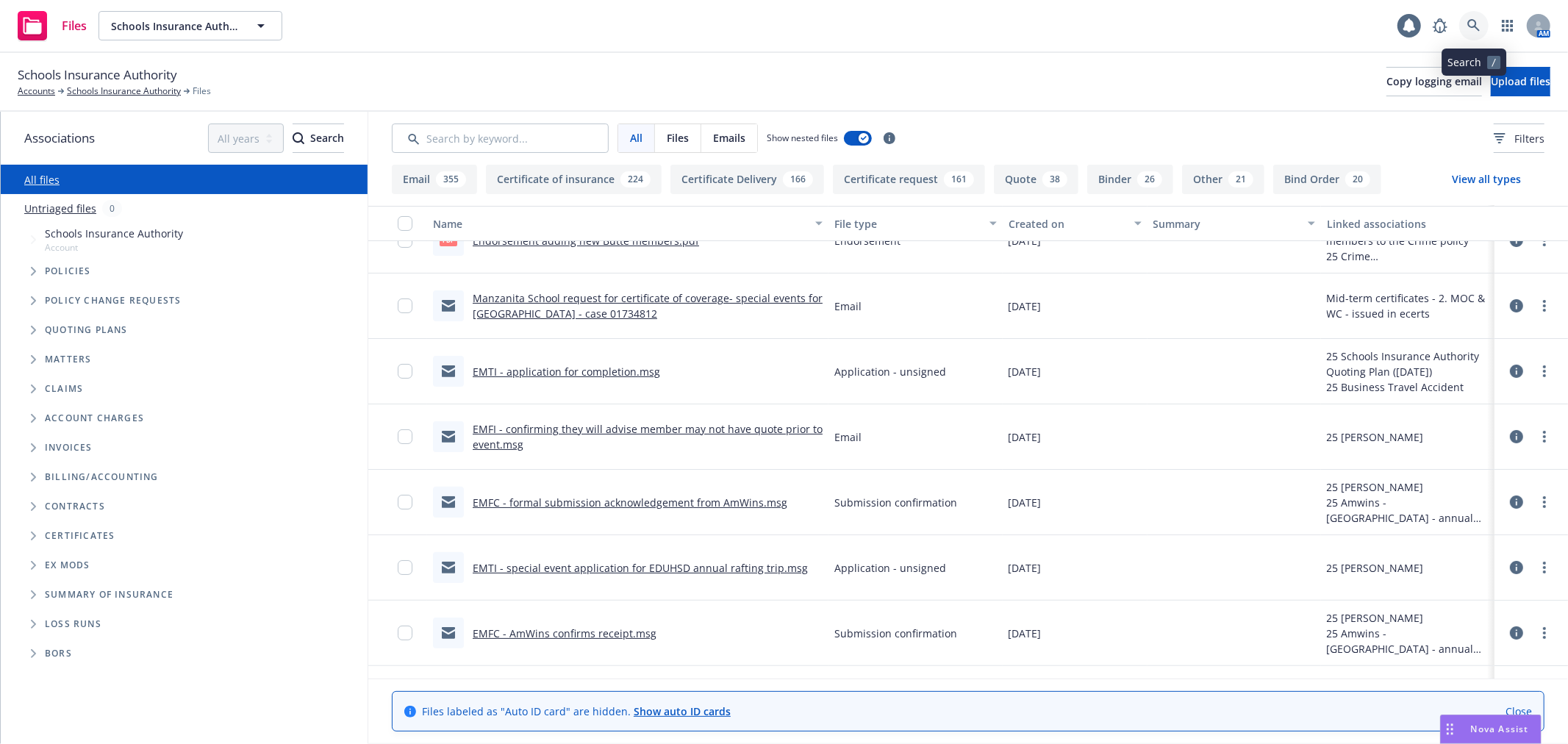
click at [1480, 26] on icon at bounding box center [1473, 25] width 14 height 14
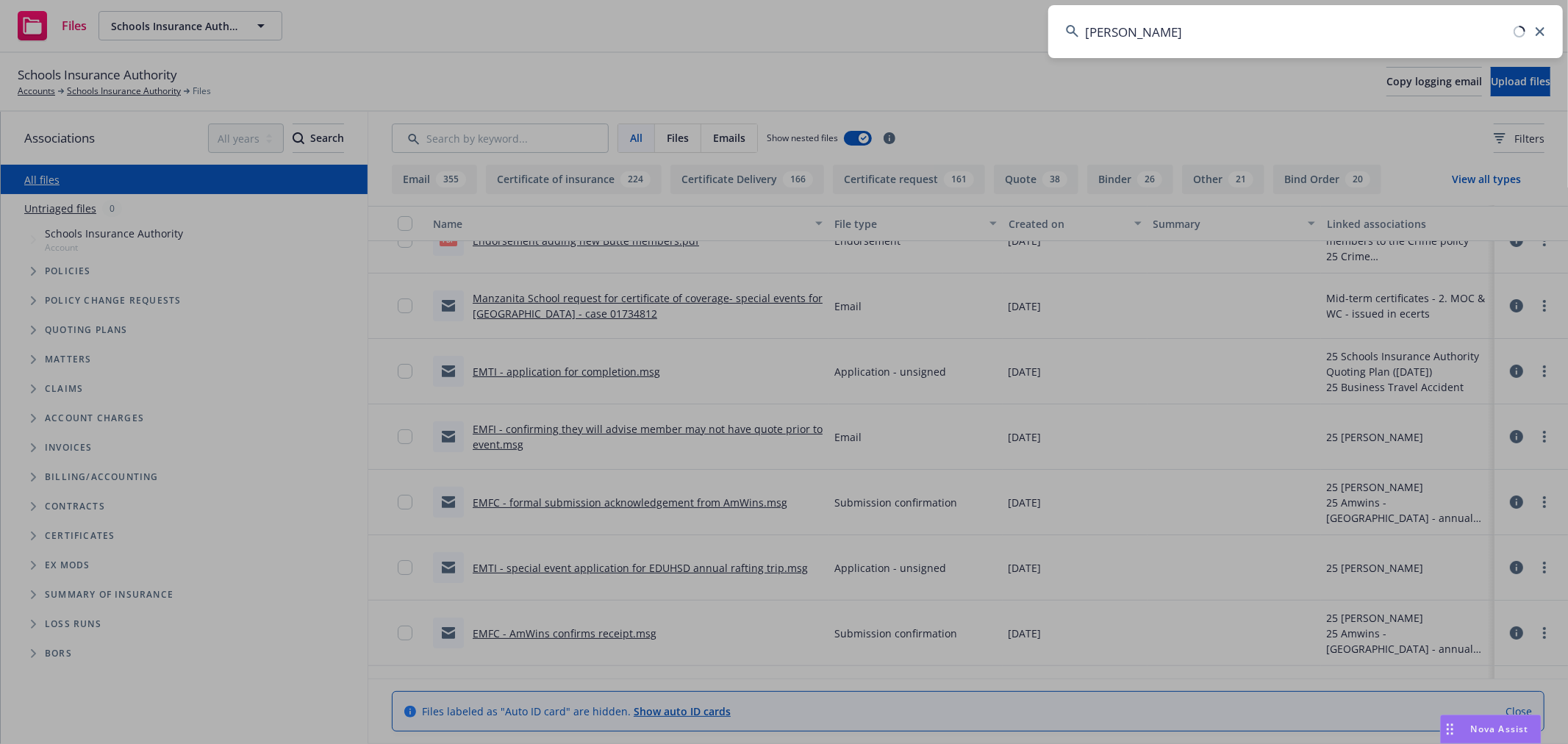
type input "scheid"
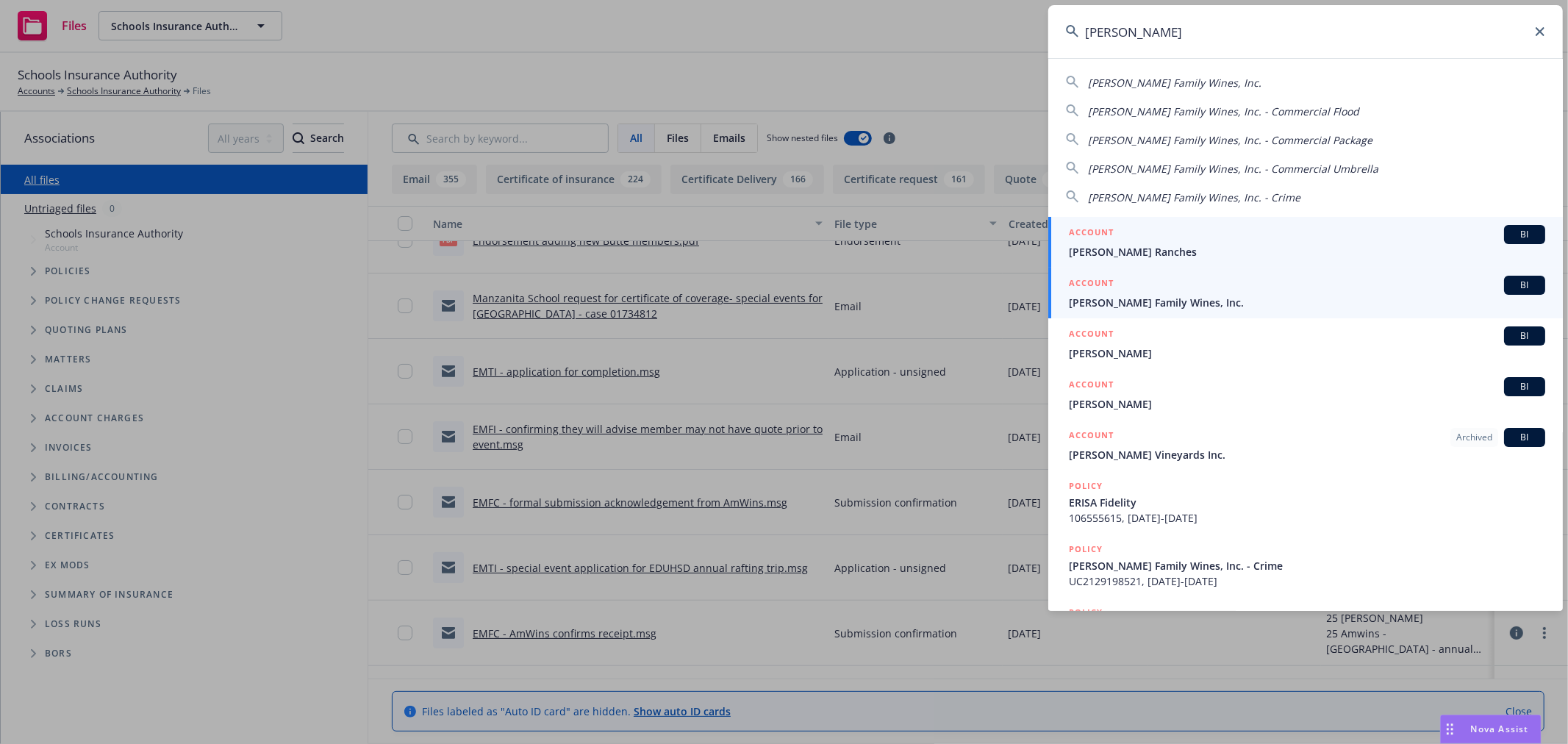
click at [1179, 296] on span "Scheid Family Wines, Inc." at bounding box center [1307, 302] width 476 height 15
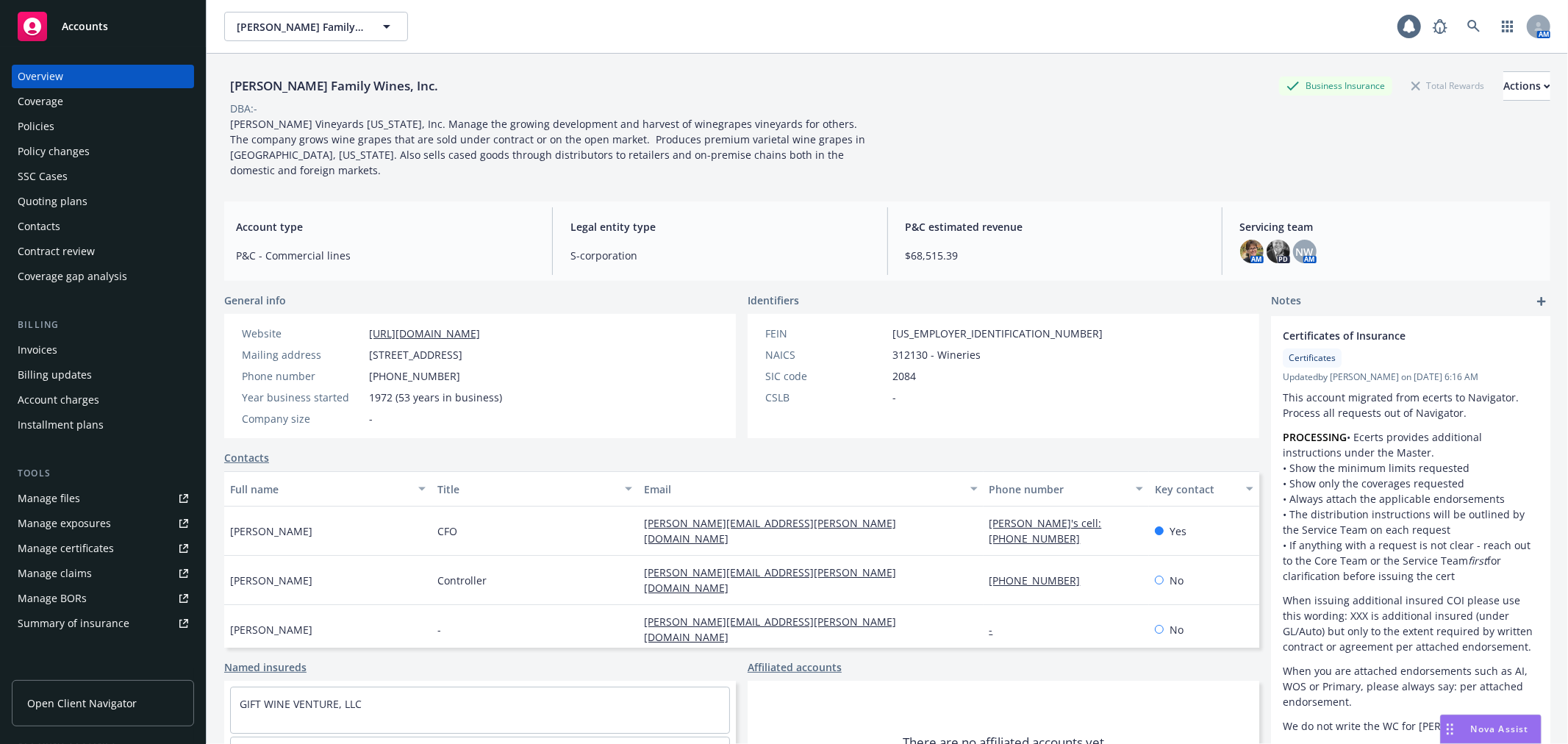
click at [97, 349] on div "Invoices" at bounding box center [103, 349] width 170 height 23
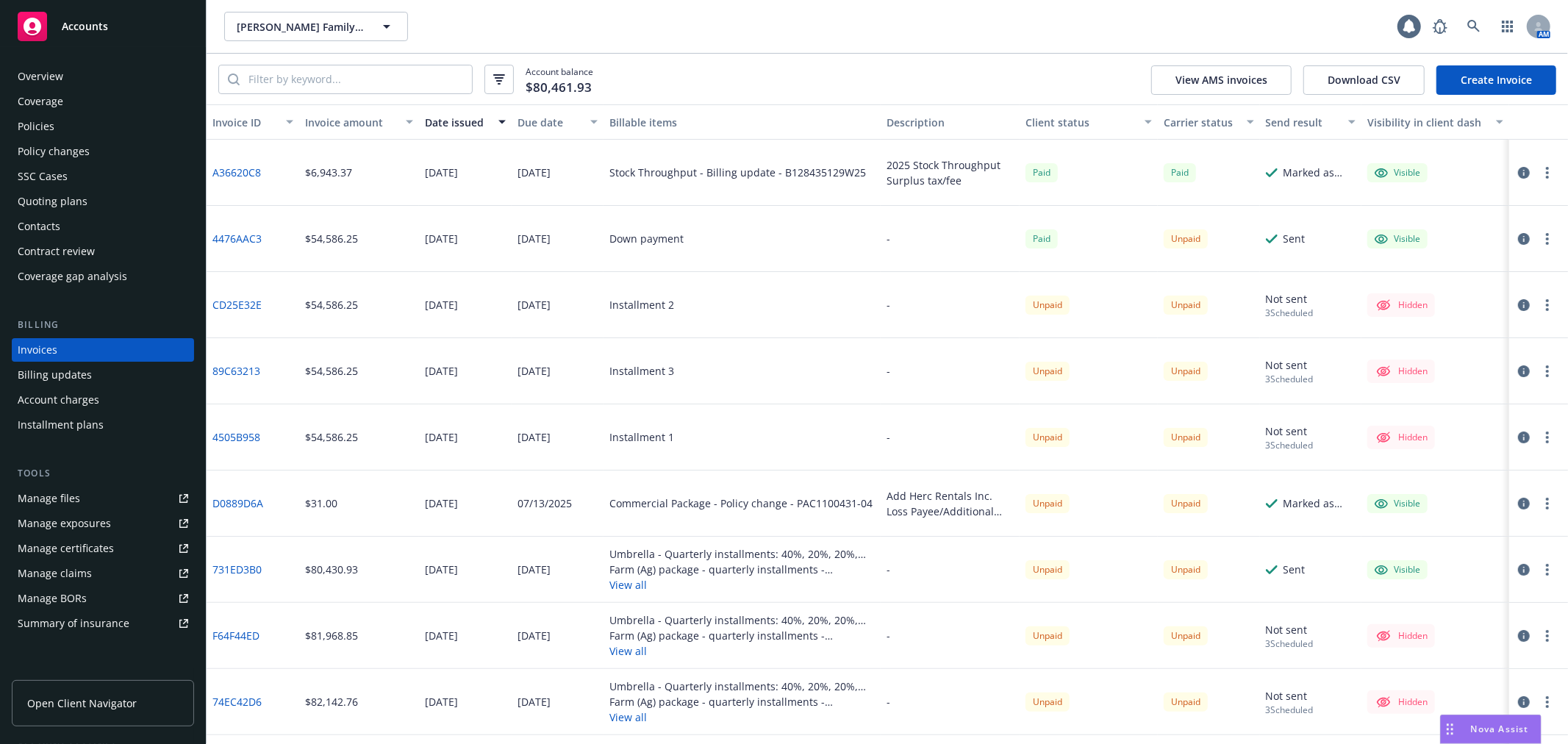
click at [527, 125] on div "Due date" at bounding box center [550, 122] width 65 height 15
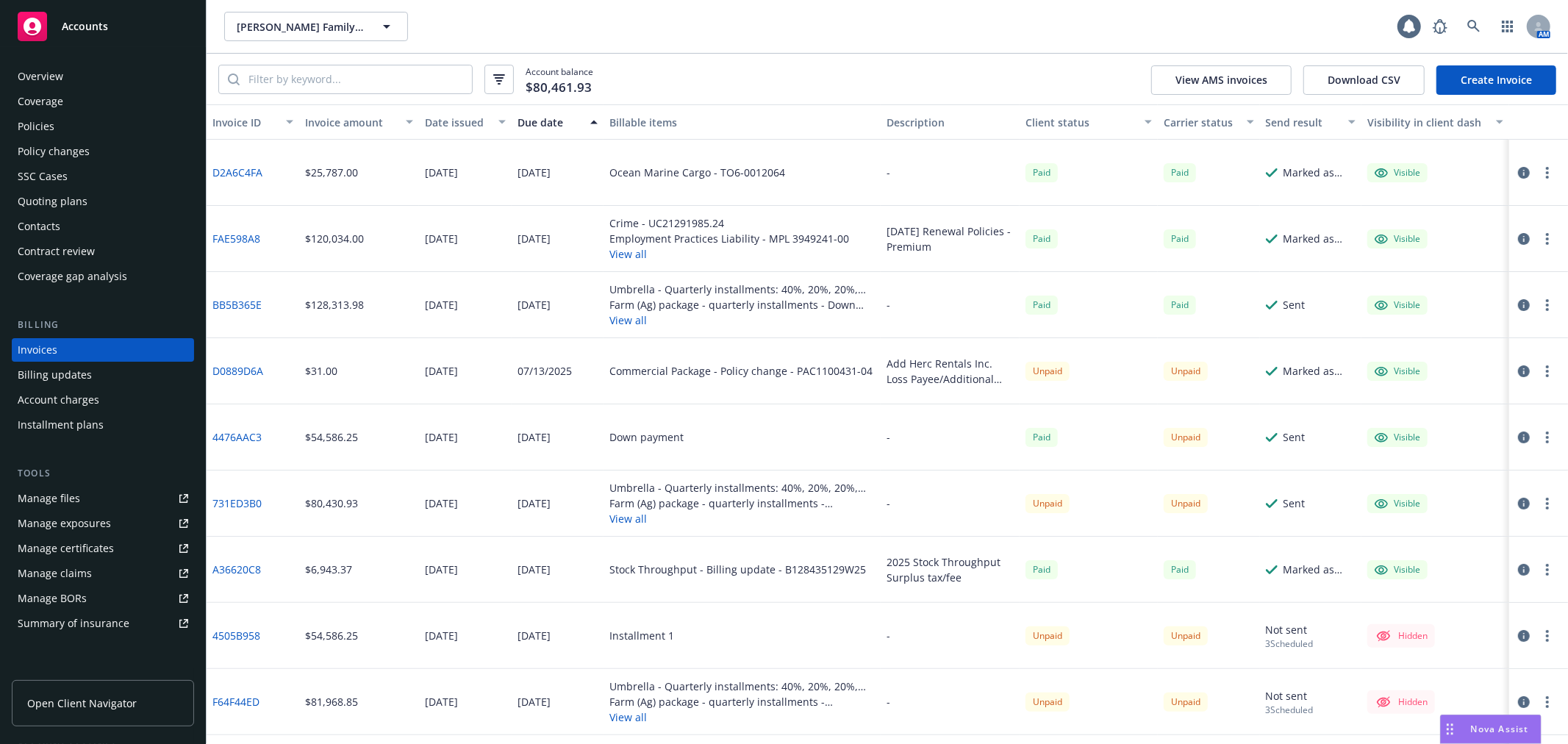
click at [527, 125] on div "Due date" at bounding box center [550, 122] width 65 height 15
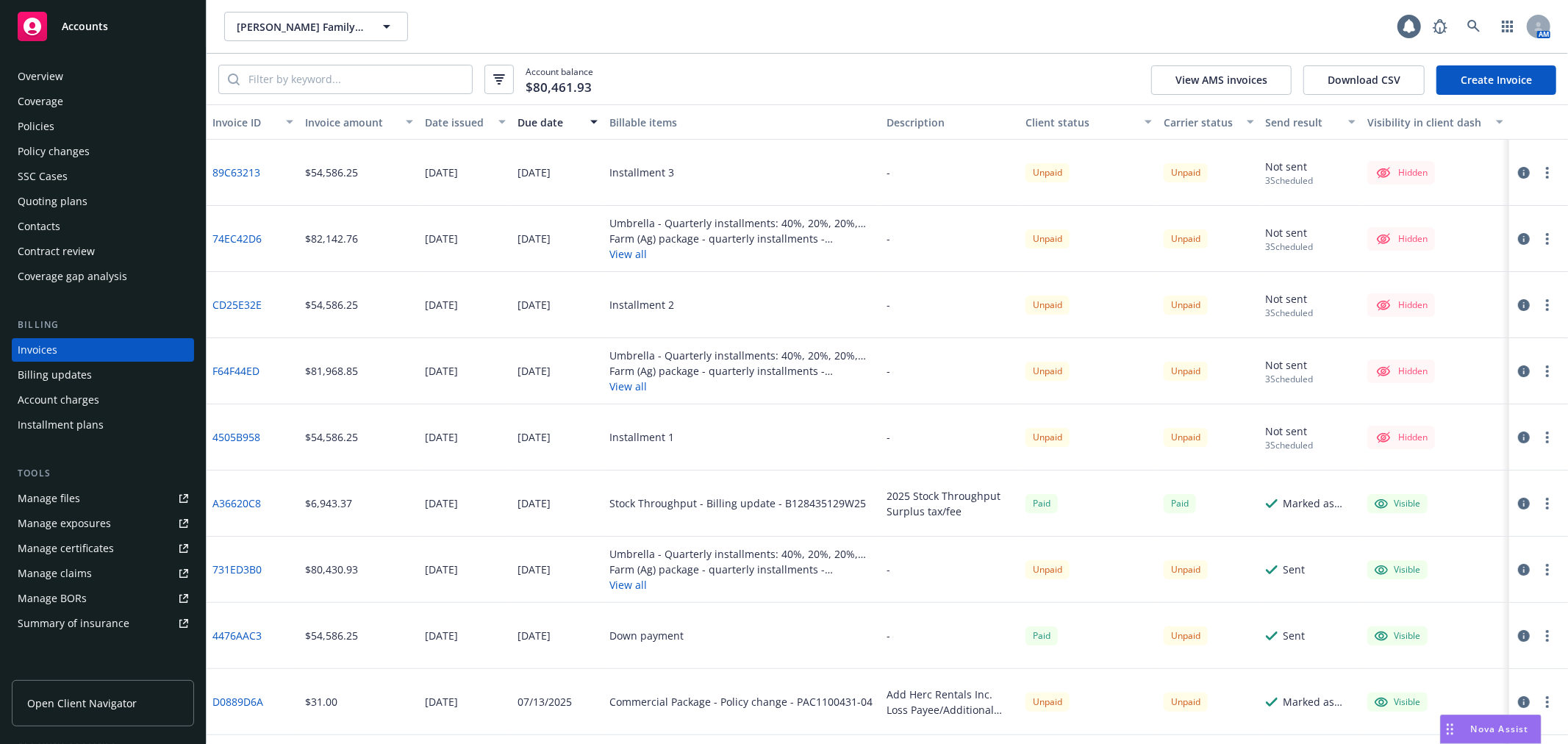
click at [527, 125] on div "Due date" at bounding box center [550, 122] width 65 height 15
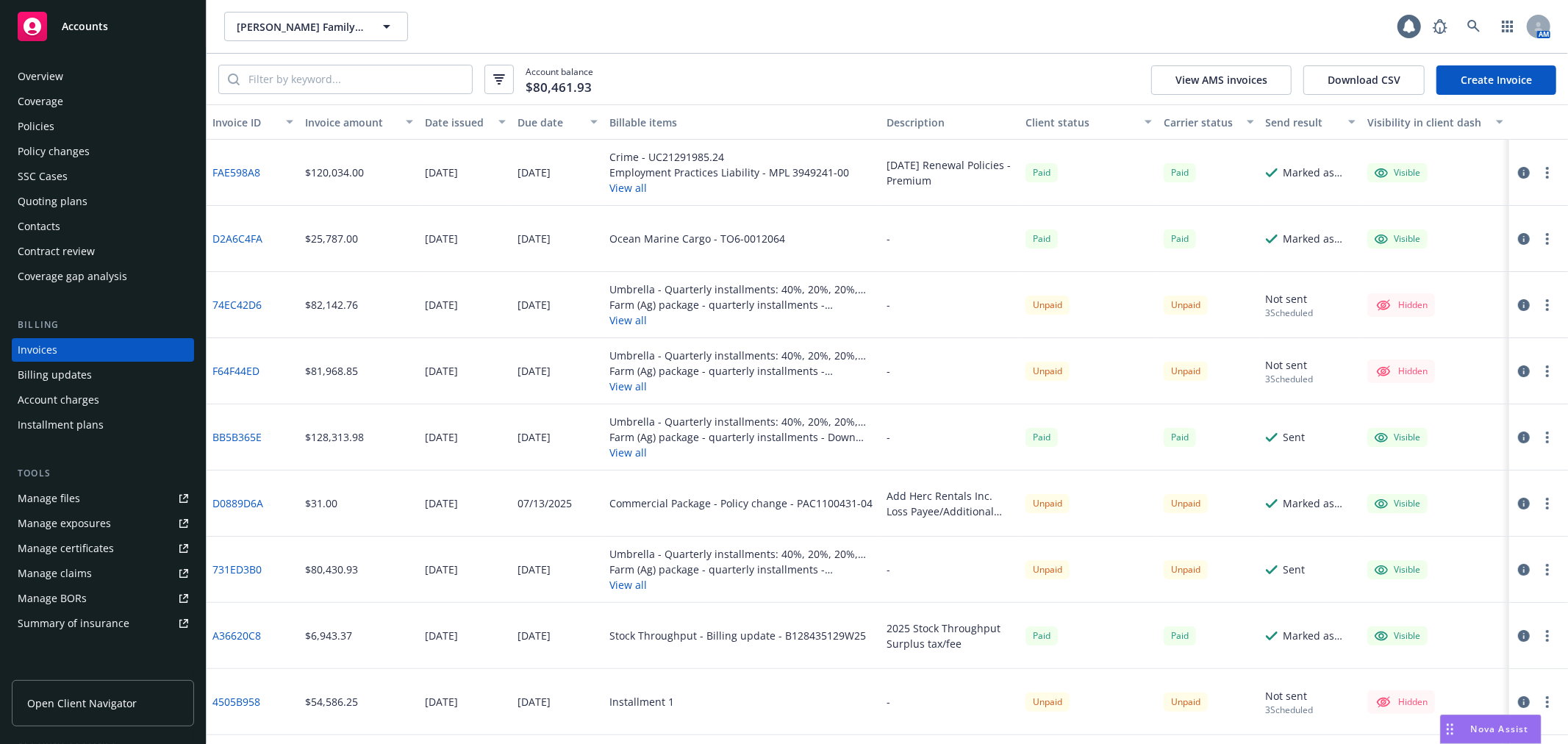
click at [1518, 567] on icon "button" at bounding box center [1523, 569] width 12 height 12
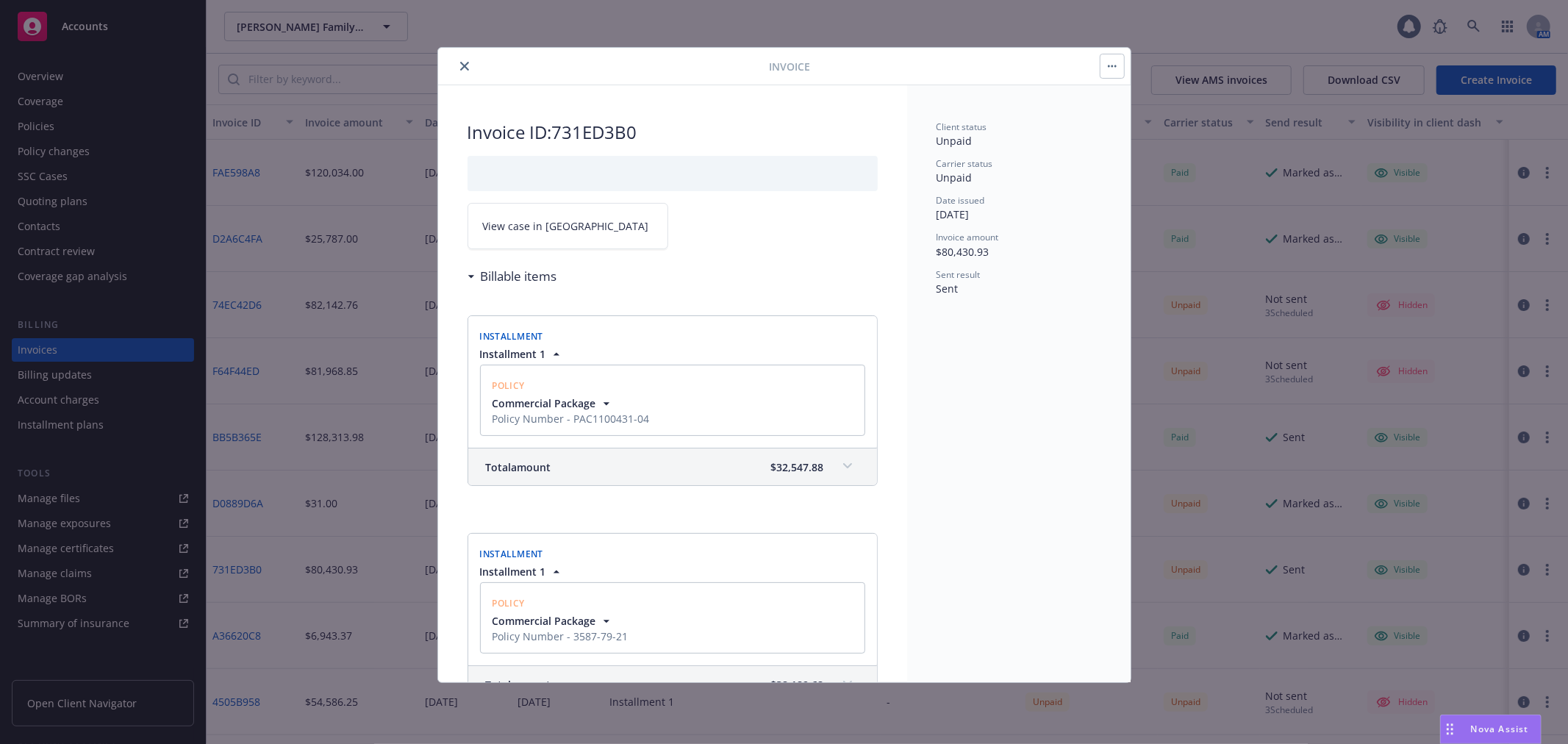
click at [554, 225] on span "View case in SSC" at bounding box center [566, 225] width 166 height 15
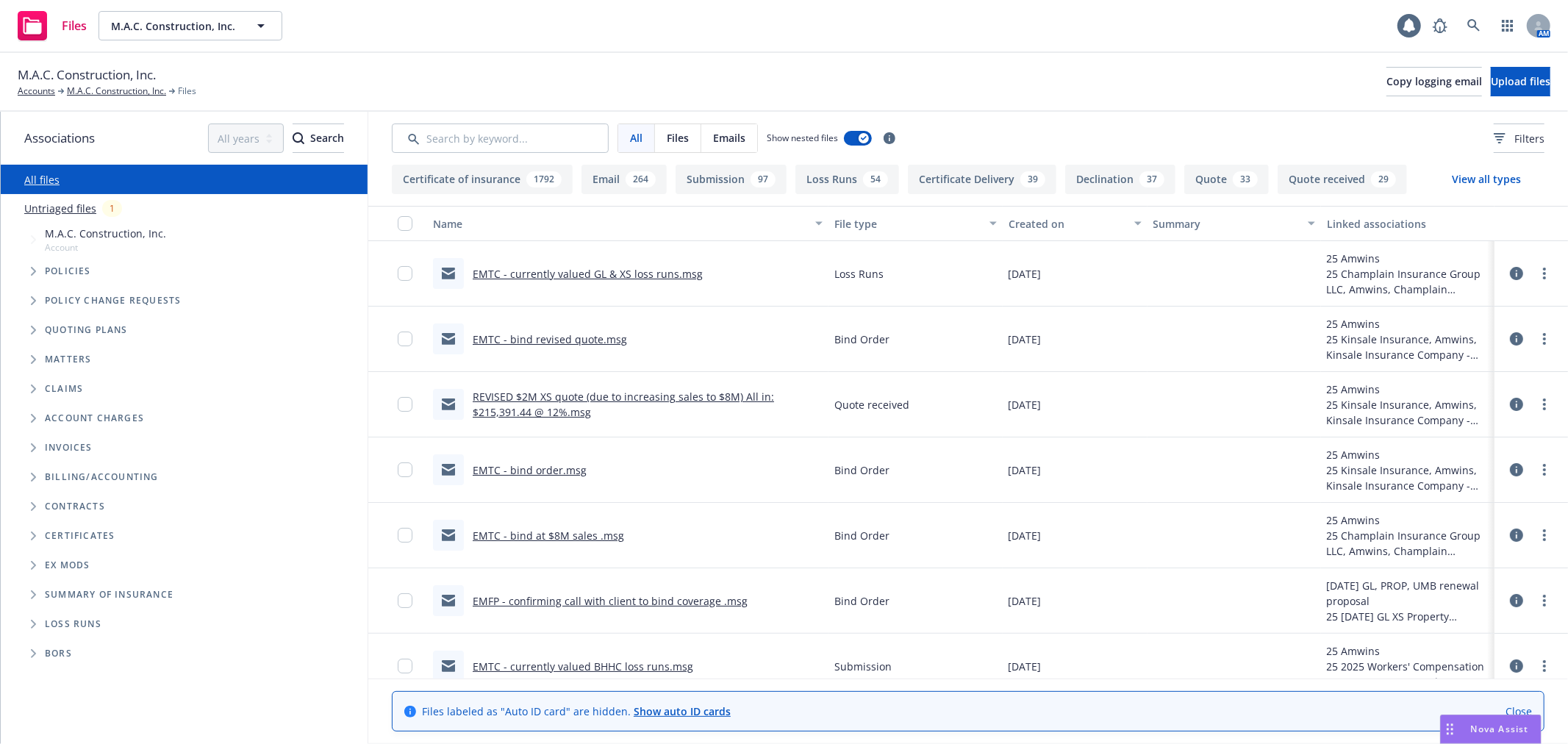
click at [47, 206] on link "Untriaged files" at bounding box center [60, 208] width 72 height 15
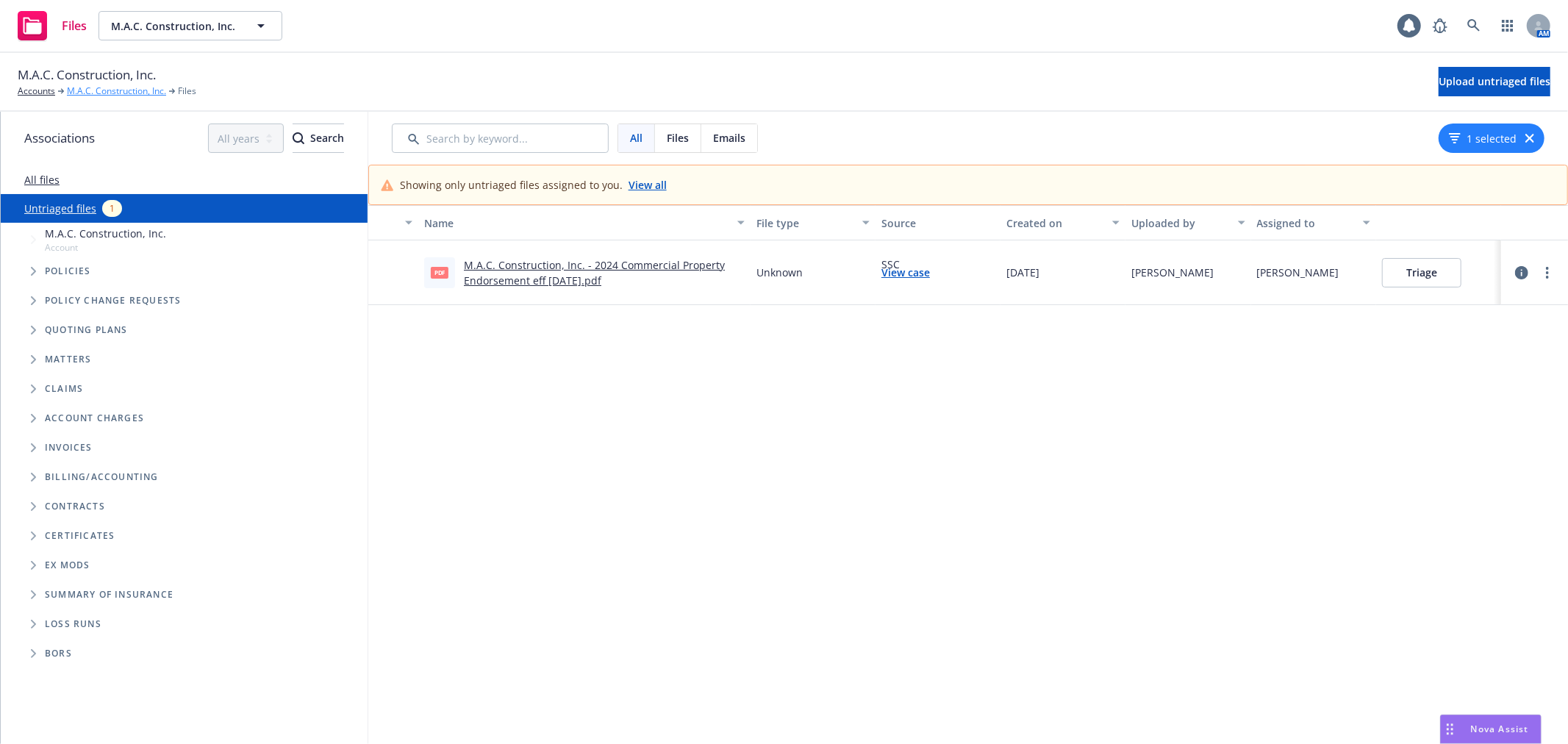
click at [94, 92] on link "M.A.C. Construction, Inc." at bounding box center [116, 91] width 99 height 14
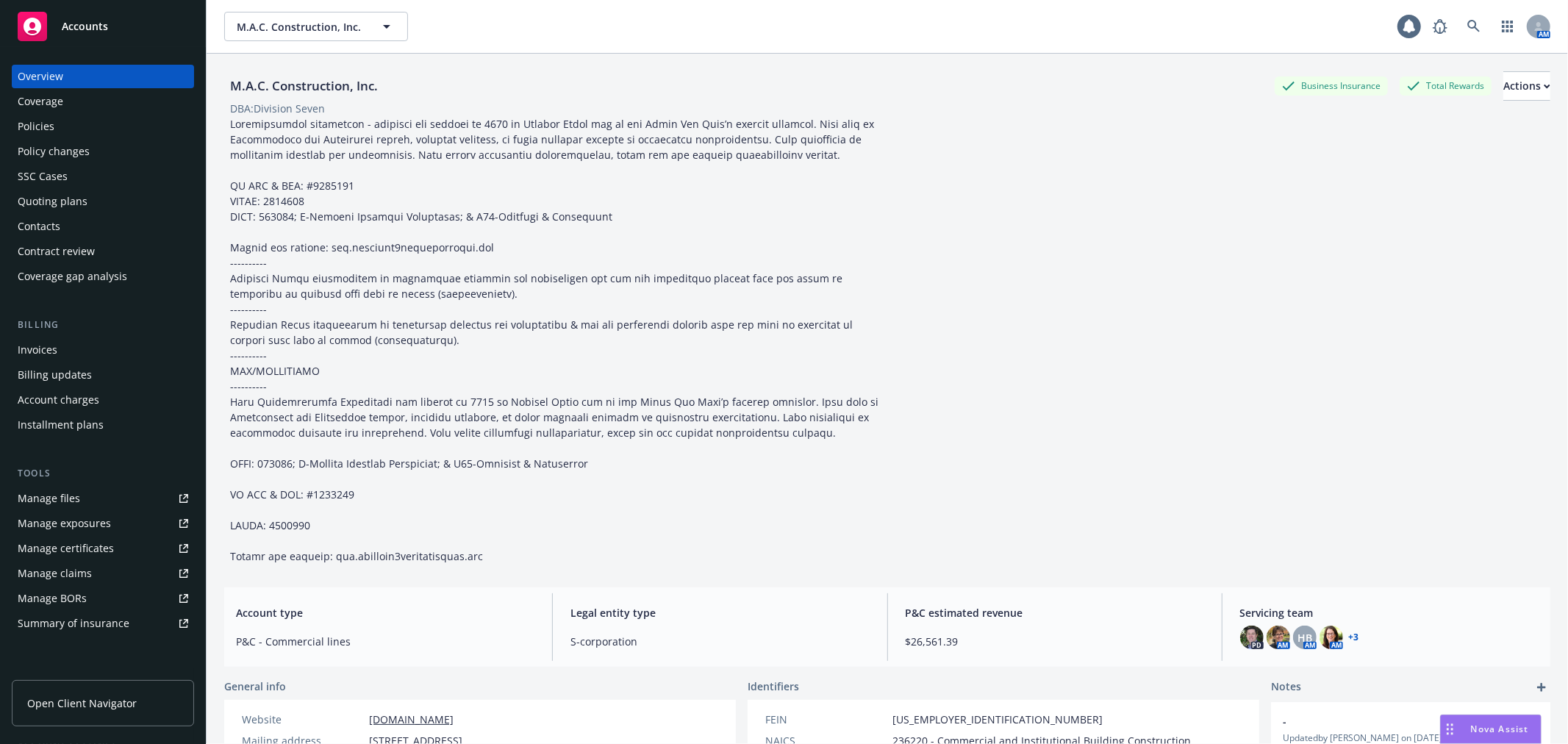
click at [76, 196] on div "Quoting plans" at bounding box center [53, 202] width 70 height 23
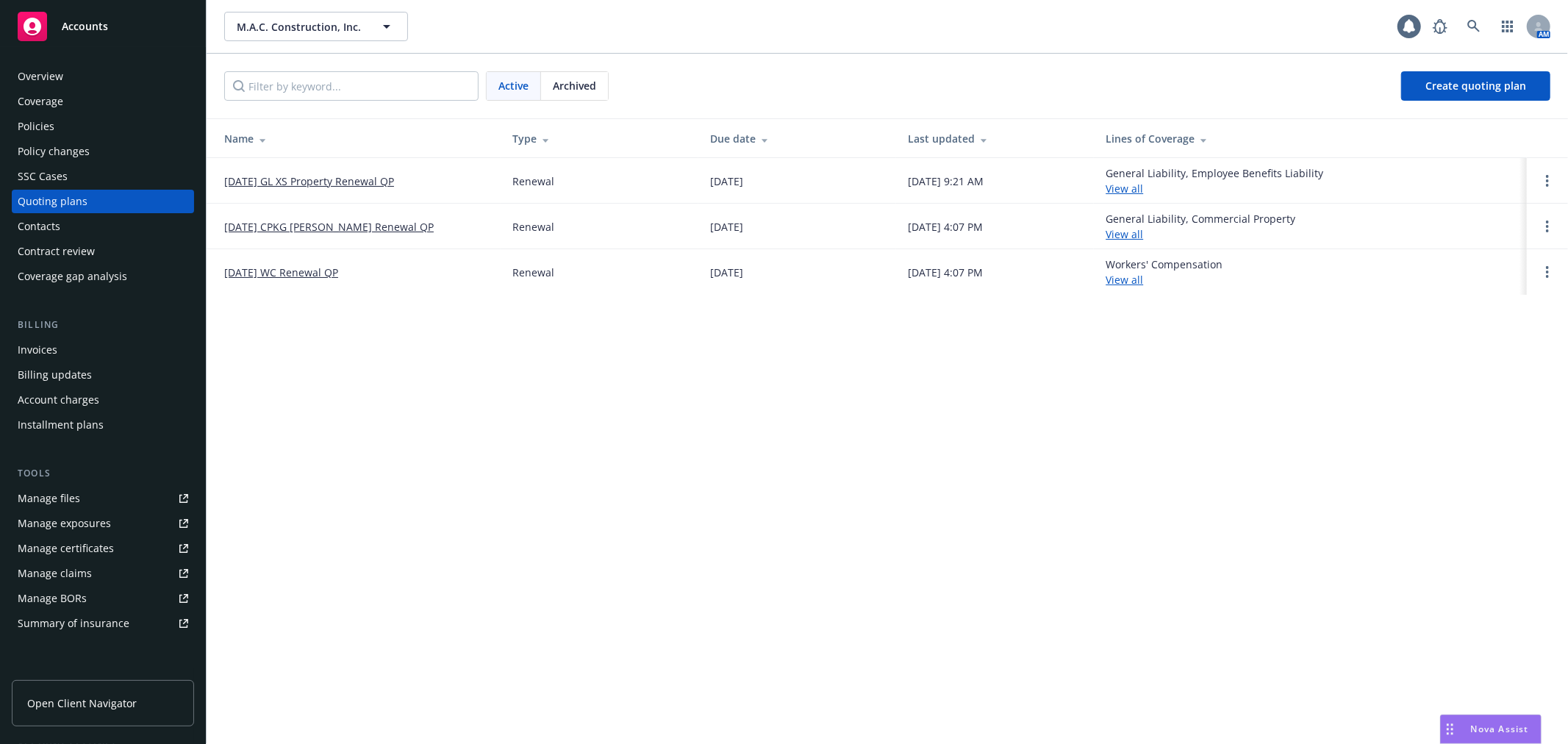
click at [354, 178] on link "[DATE] GL XS Property Renewal QP" at bounding box center [309, 181] width 170 height 15
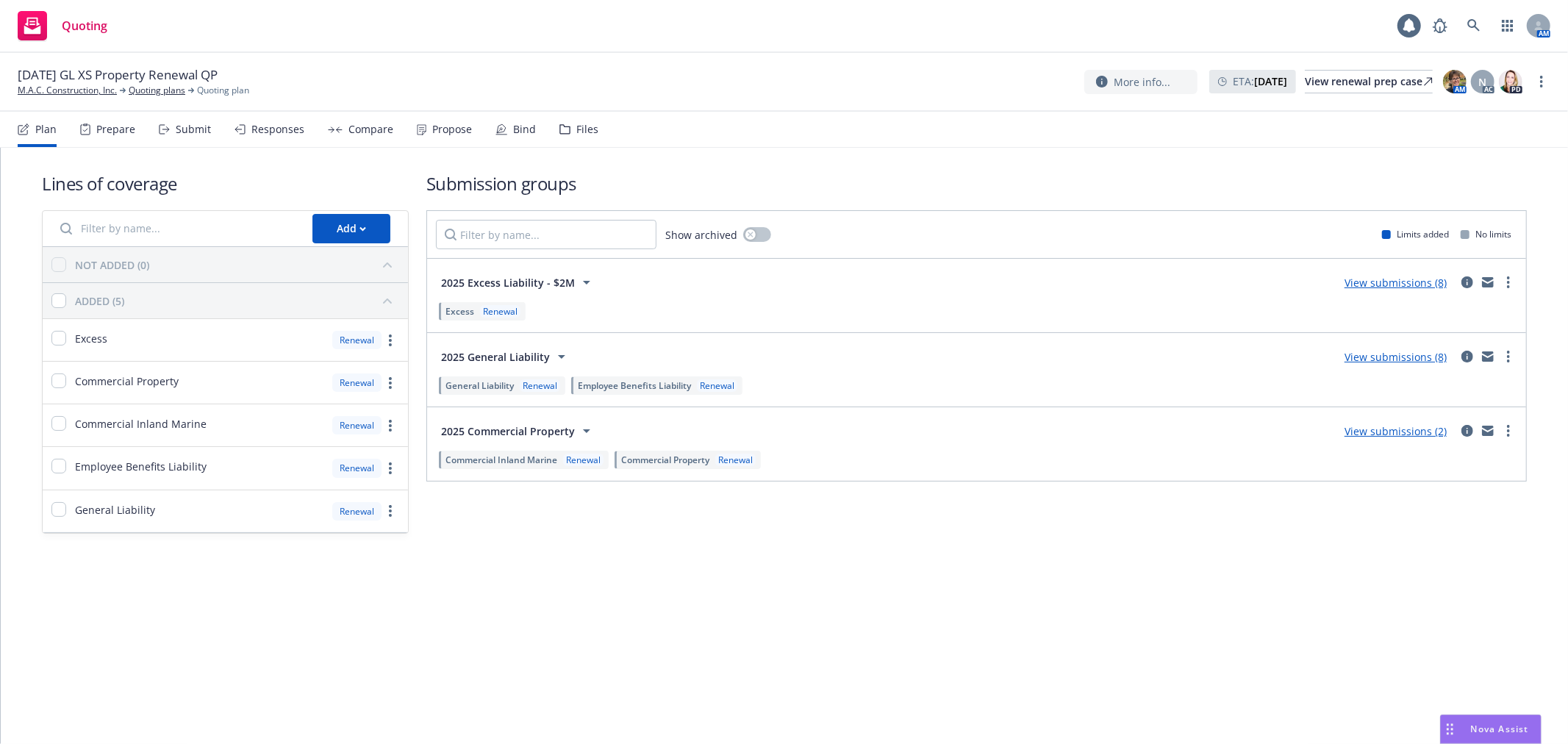
click at [576, 130] on div "Files" at bounding box center [587, 129] width 22 height 12
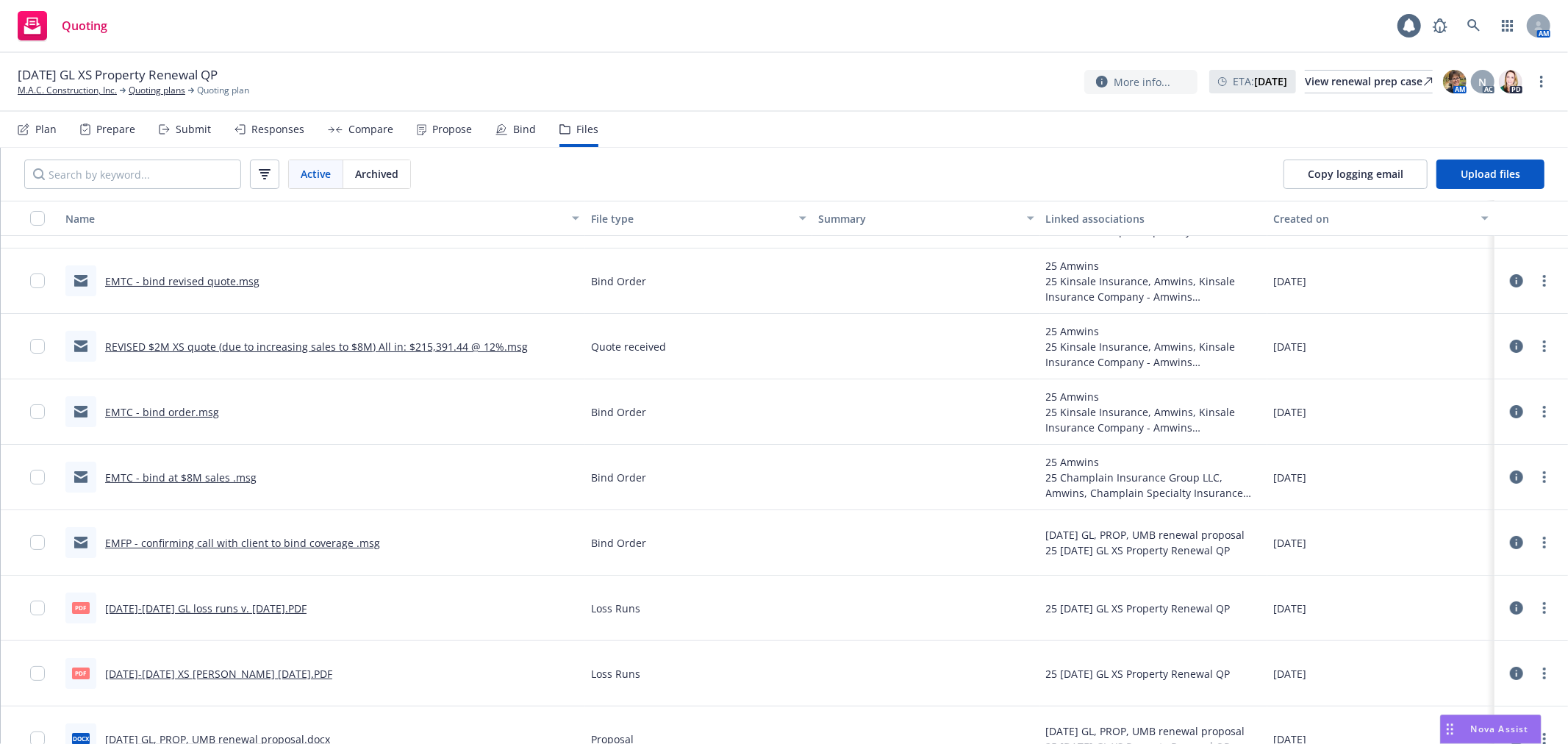
scroll to position [82, 0]
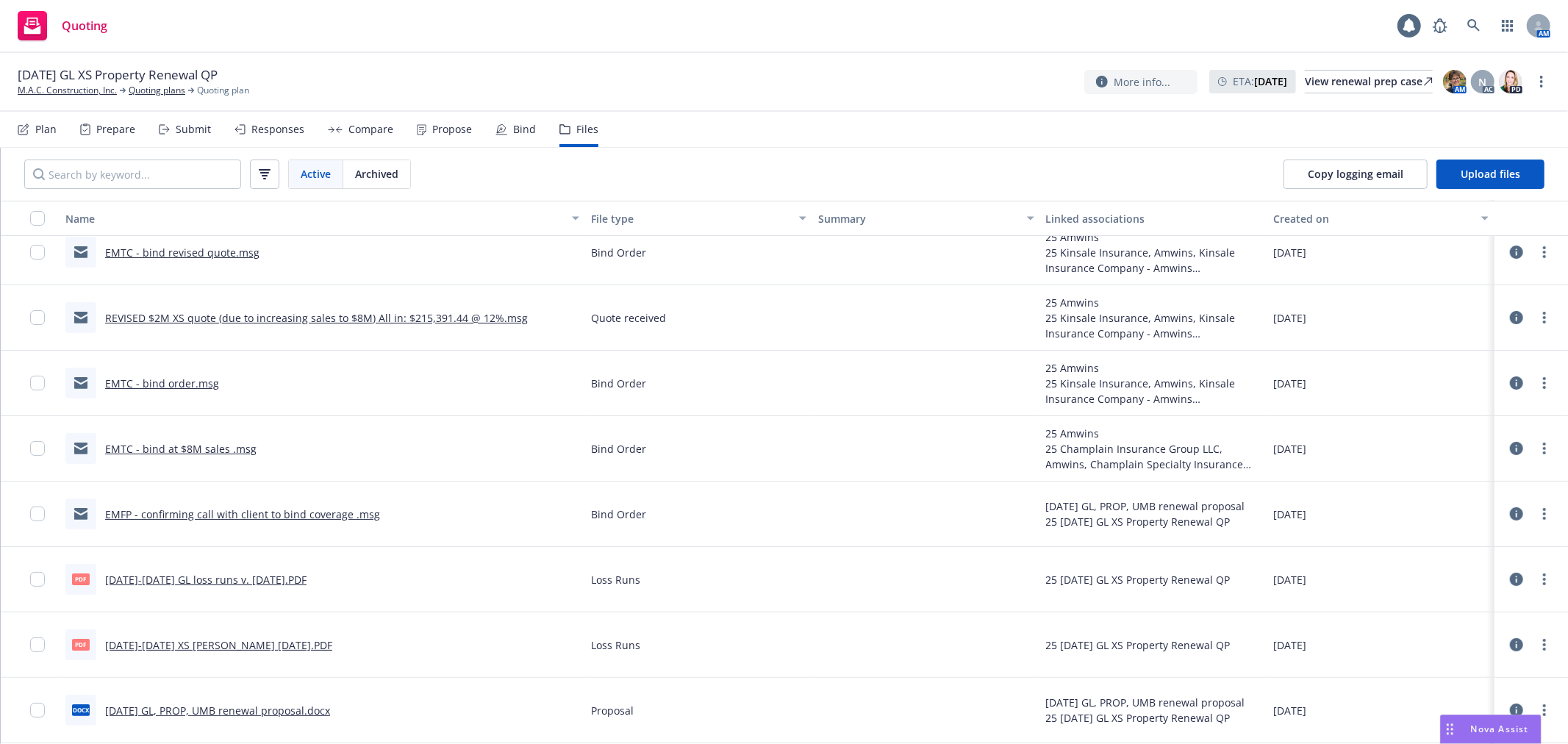
click at [290, 509] on link "EMFP - confirming call with client to bind coverage .msg" at bounding box center [242, 514] width 275 height 14
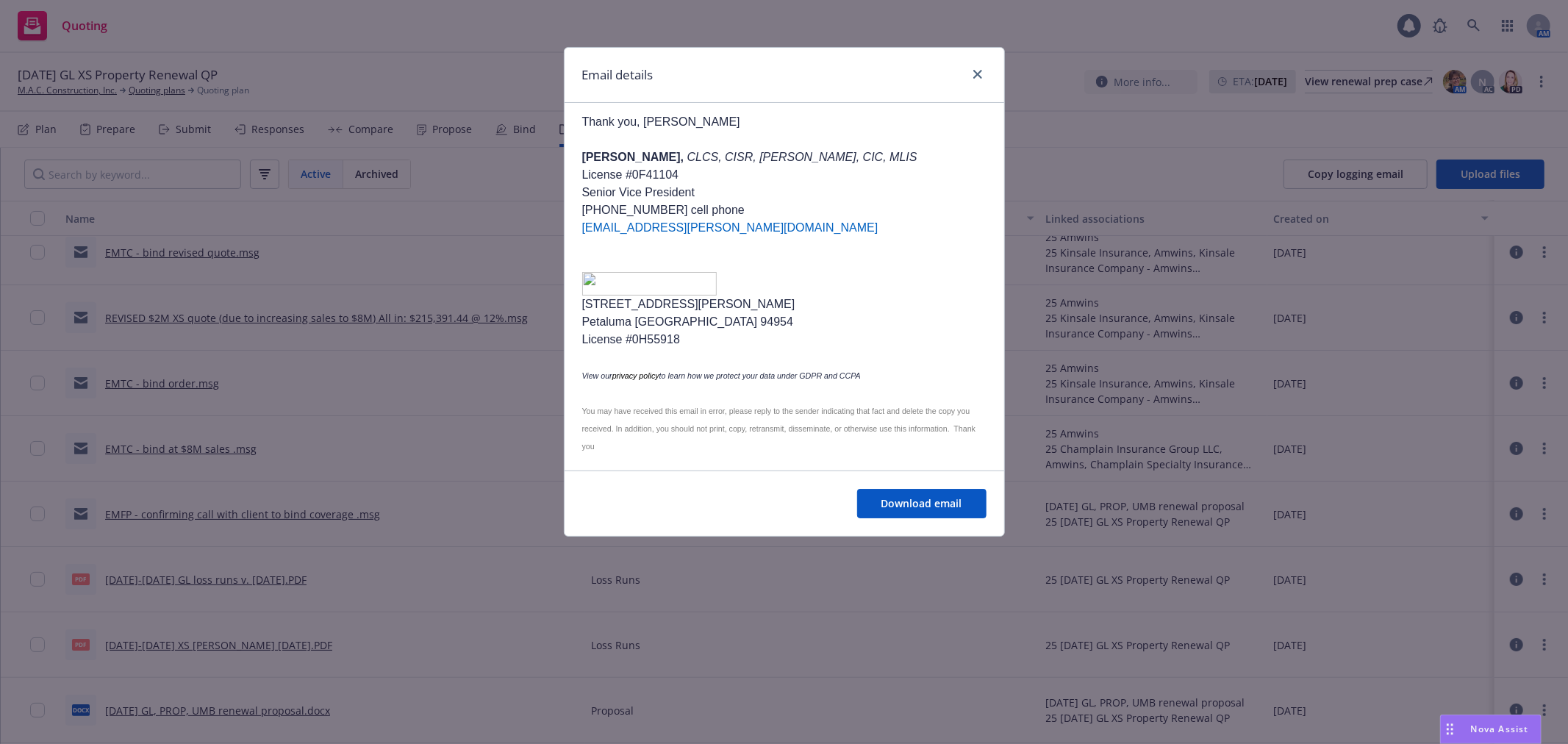
scroll to position [545, 0]
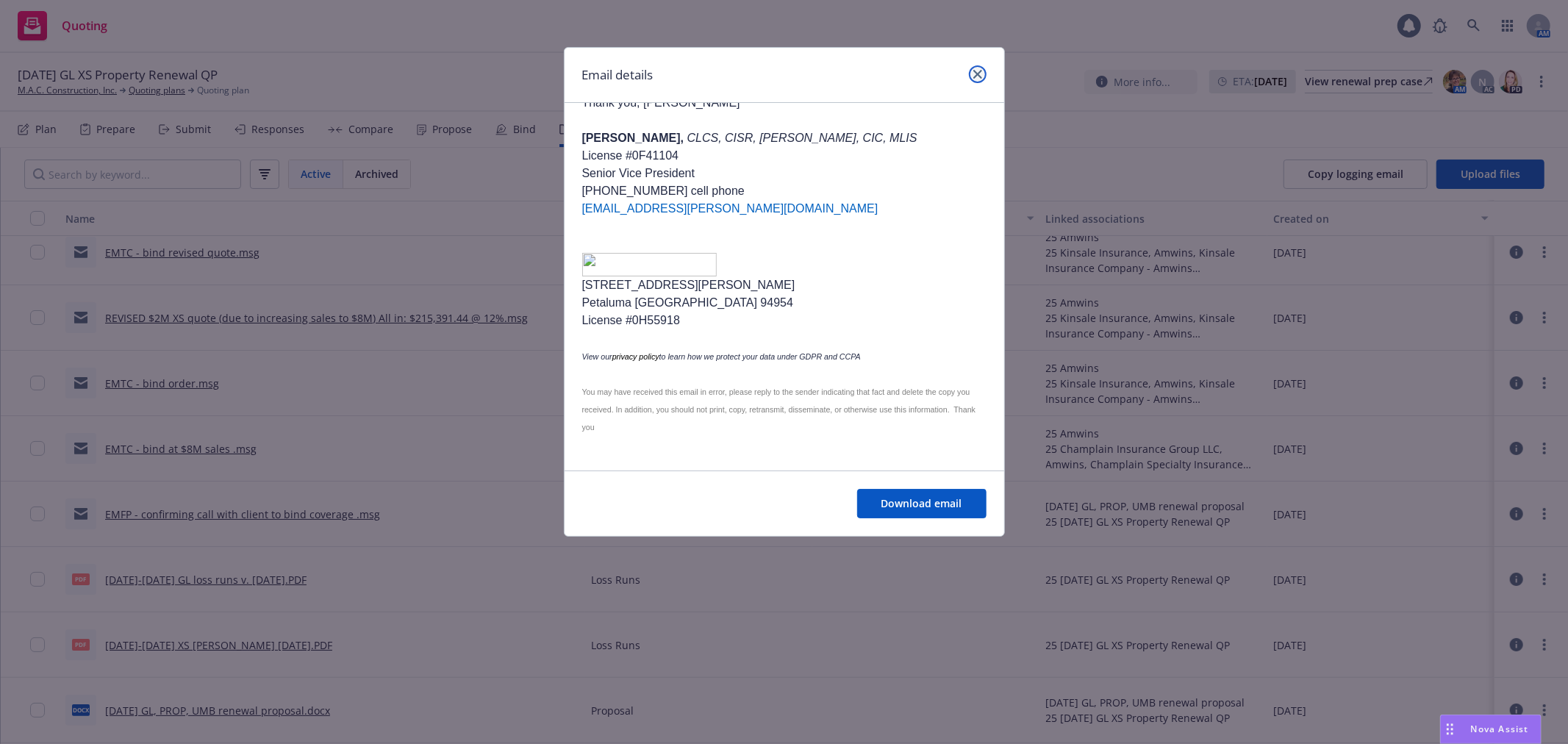
click at [974, 75] on icon "close" at bounding box center [978, 75] width 9 height 9
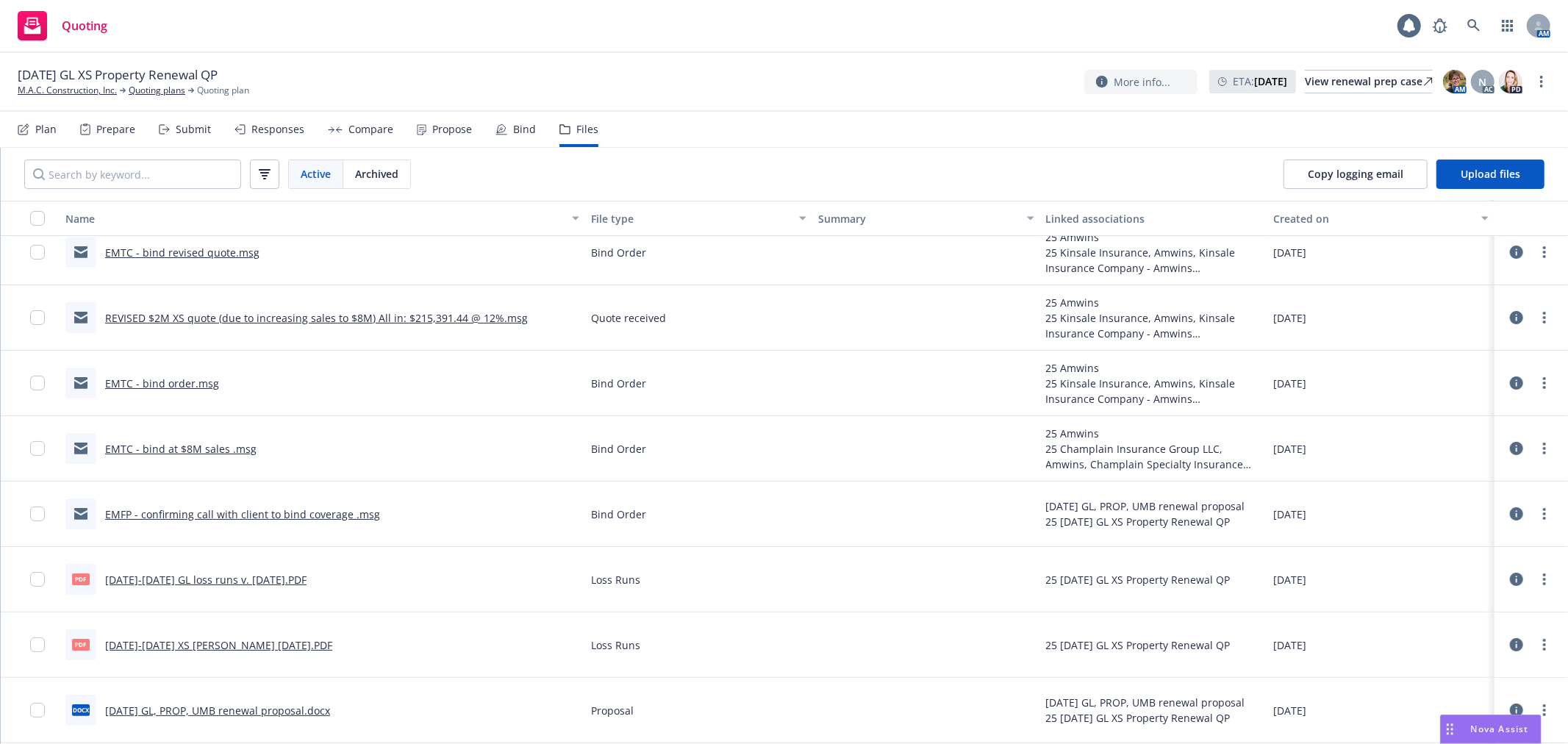
click at [432, 135] on div "Propose" at bounding box center [444, 129] width 55 height 35
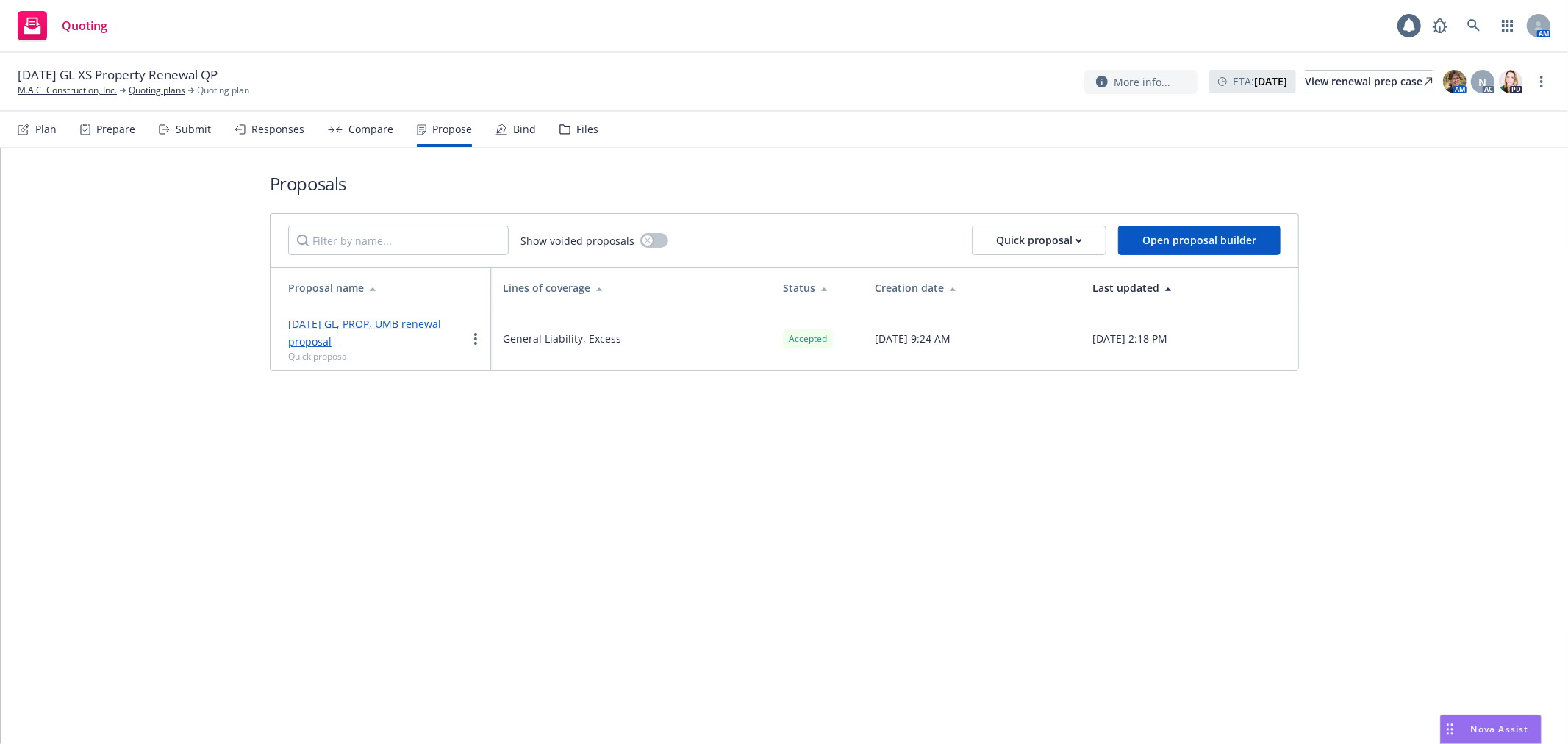
click at [503, 128] on div "Bind" at bounding box center [515, 129] width 41 height 35
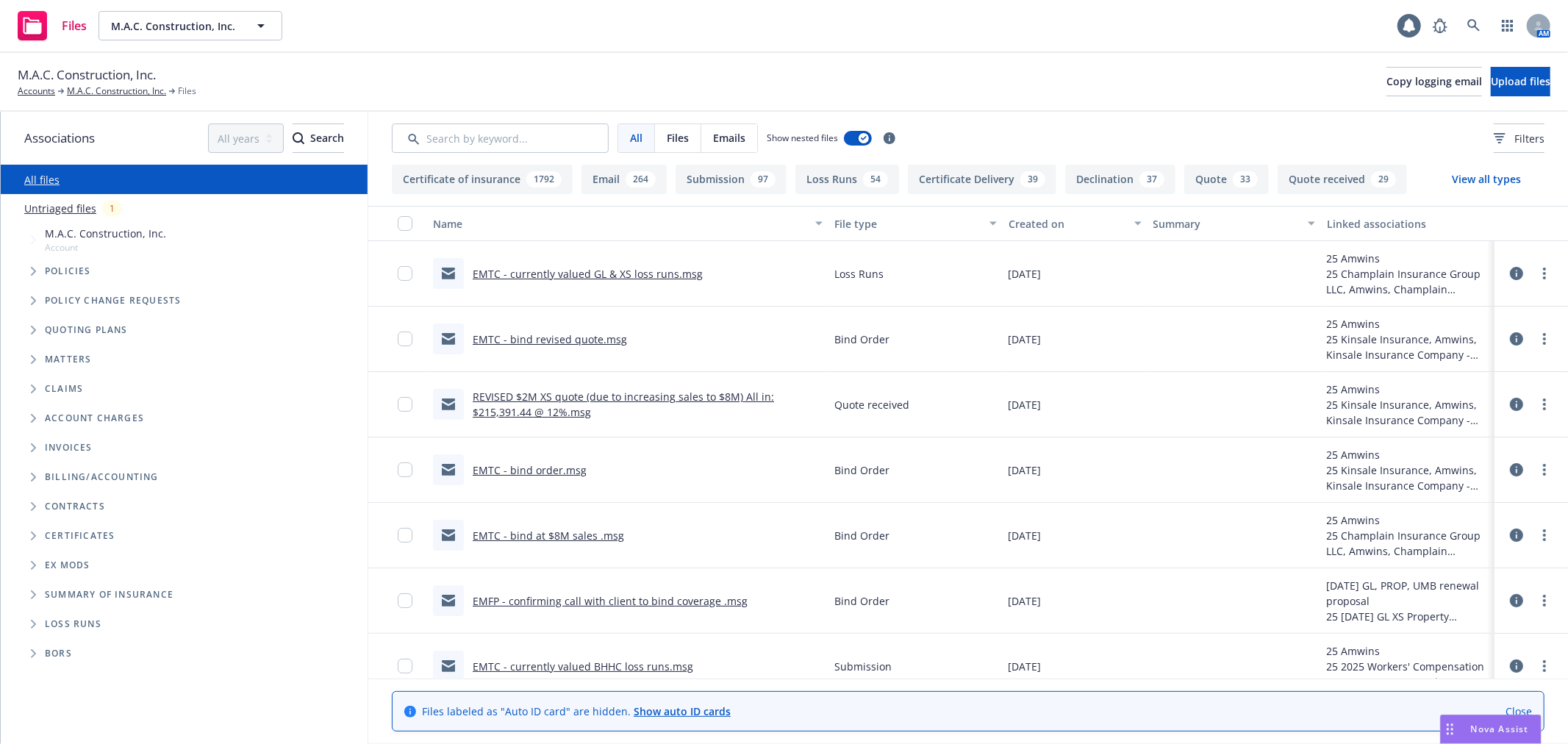
click at [555, 336] on link "EMTC - bind revised quote.msg" at bounding box center [549, 340] width 154 height 14
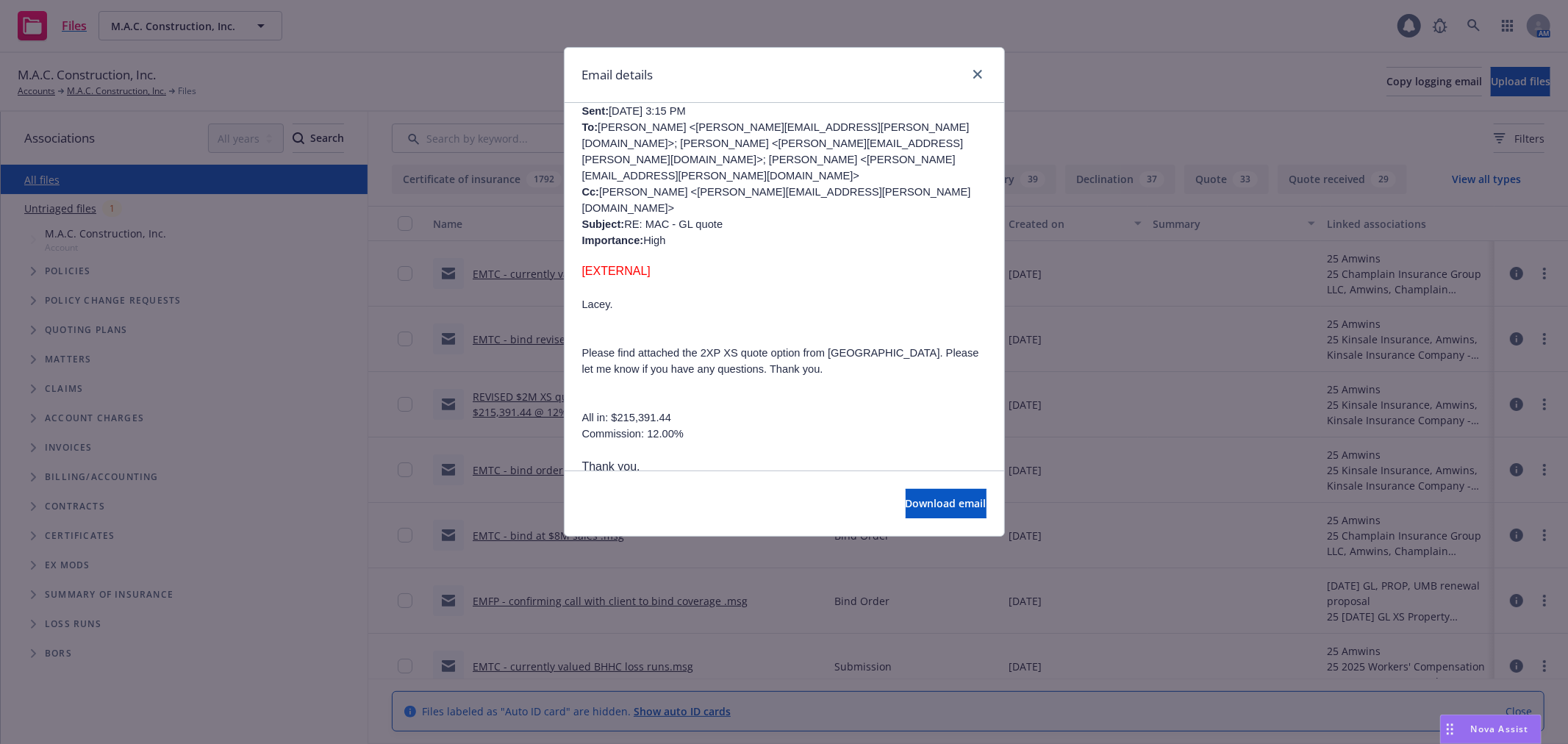
scroll to position [653, 0]
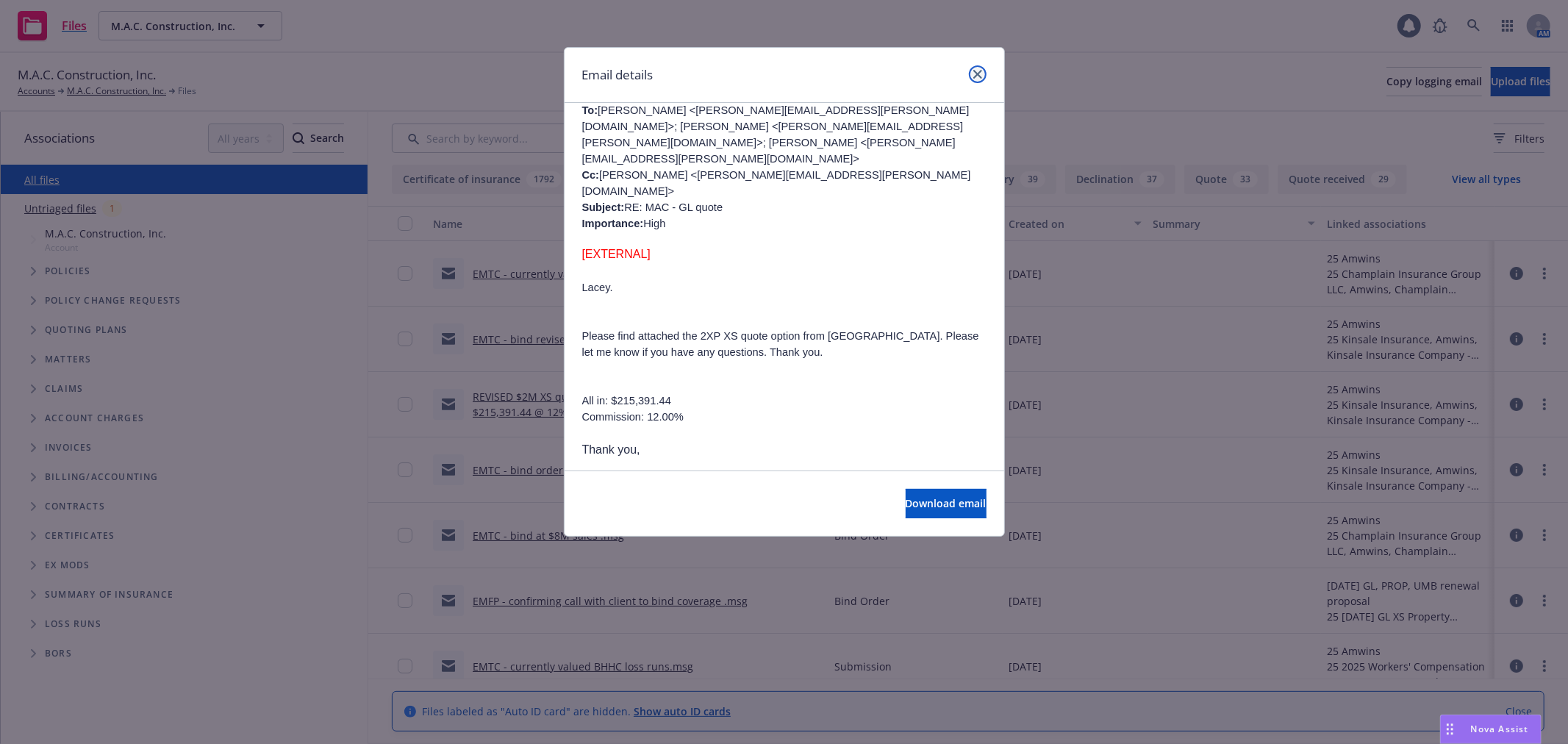
click at [974, 70] on icon "close" at bounding box center [978, 75] width 9 height 9
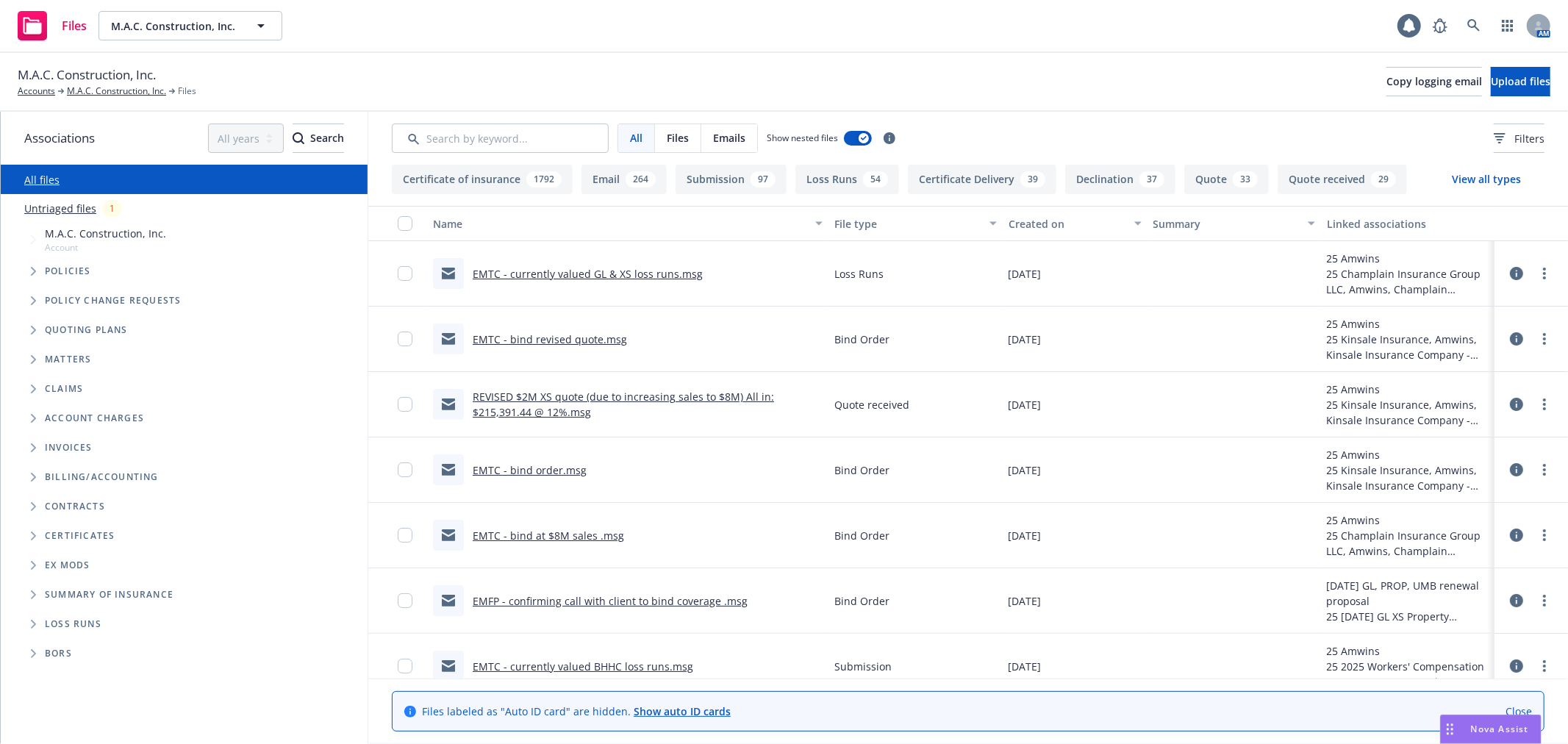
click at [519, 472] on link "EMTC - bind order.msg" at bounding box center [530, 470] width 114 height 14
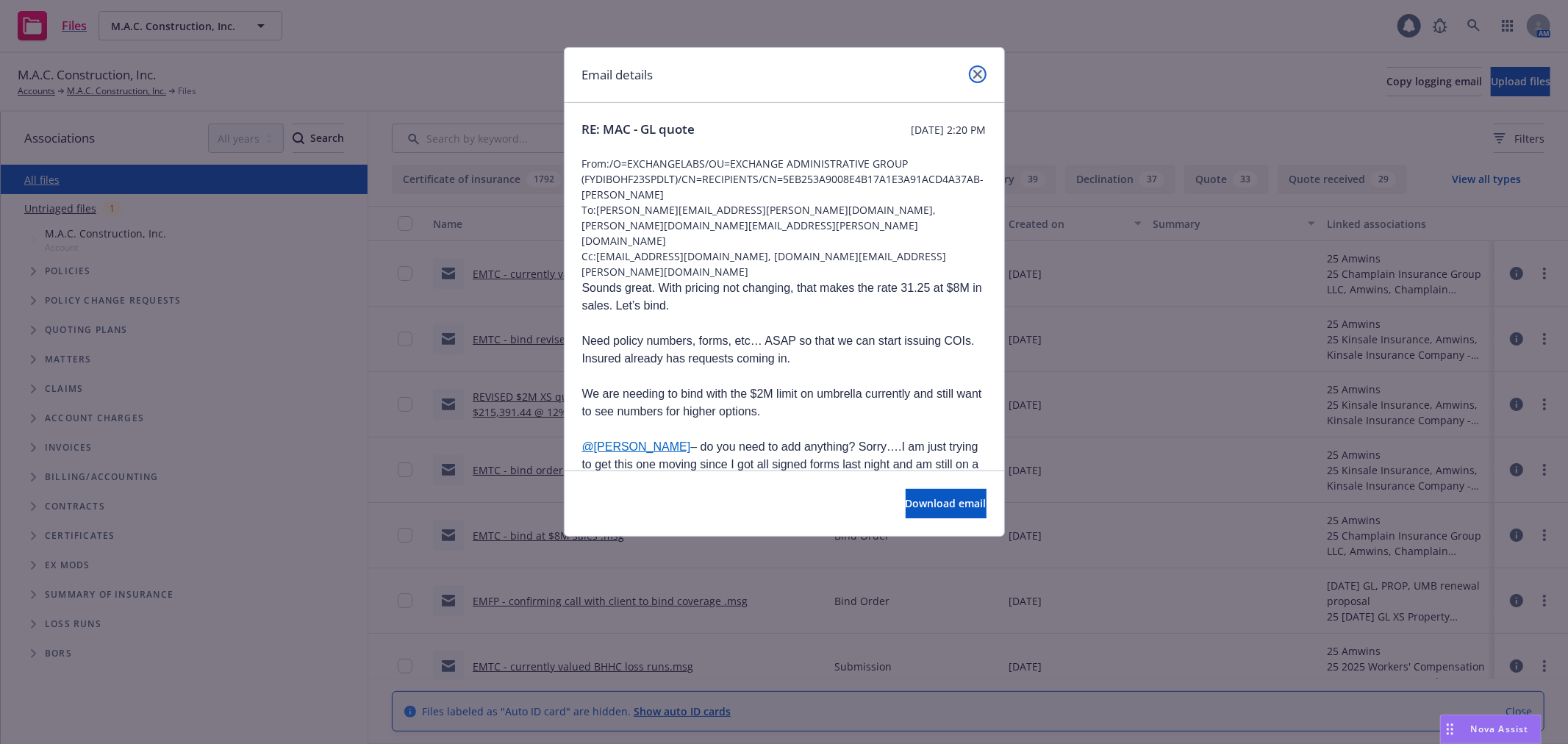
click at [975, 72] on icon "close" at bounding box center [978, 75] width 9 height 9
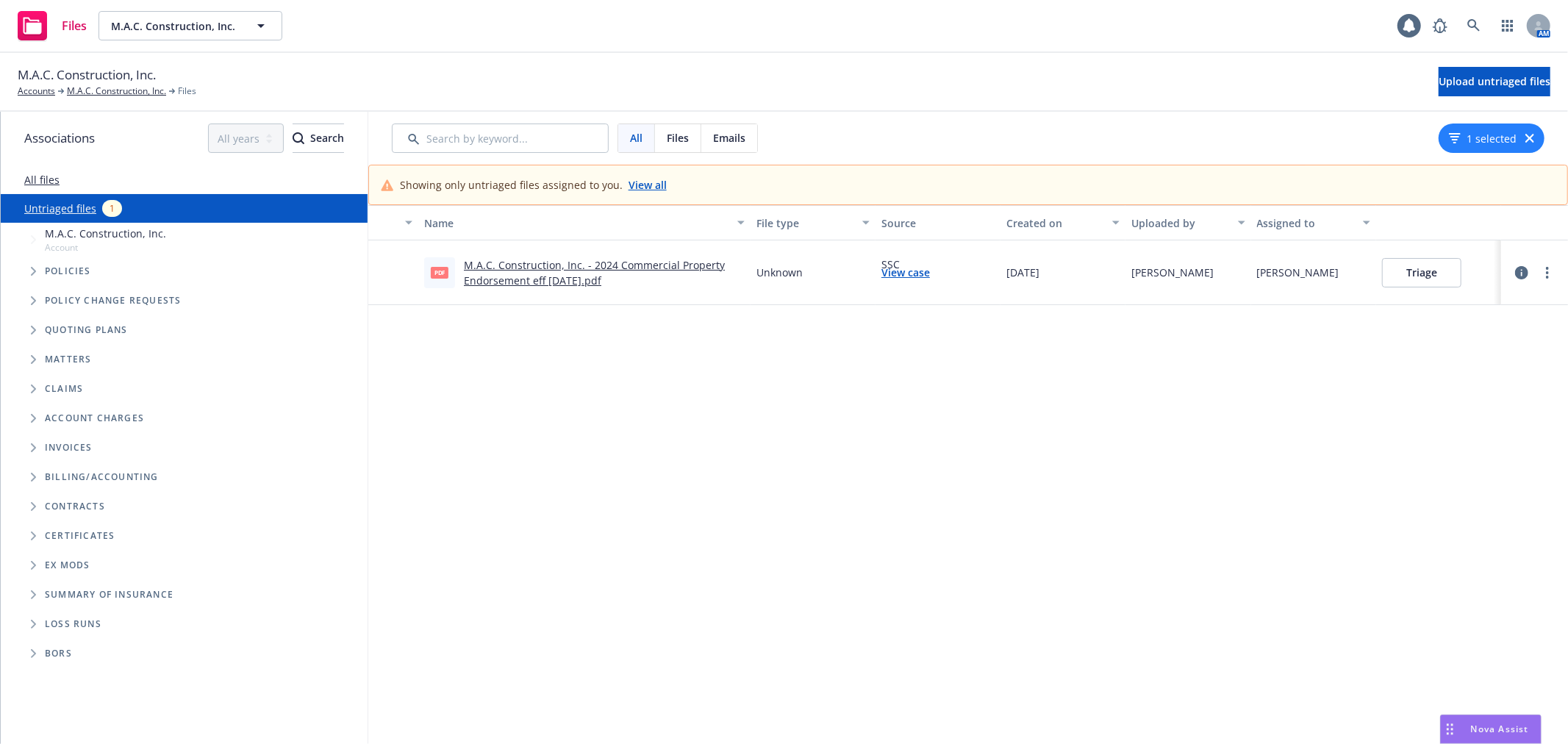
click at [566, 262] on link "M.A.C. Construction, Inc. - 2024 Commercial Property Endorsement eff [DATE].pdf" at bounding box center [594, 272] width 261 height 30
click at [1424, 270] on button "Triage" at bounding box center [1421, 272] width 79 height 30
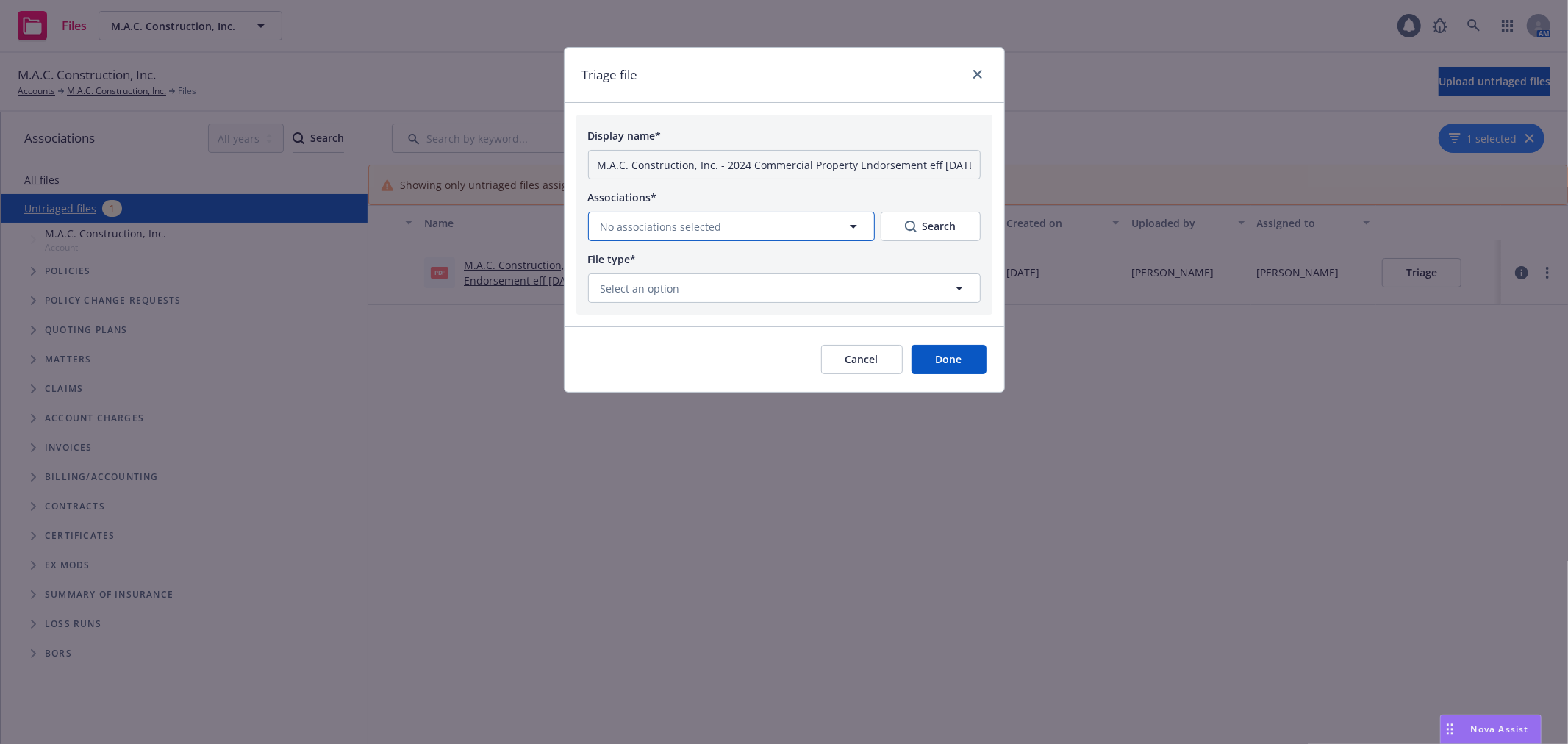
click at [790, 230] on button "No associations selected" at bounding box center [731, 226] width 286 height 30
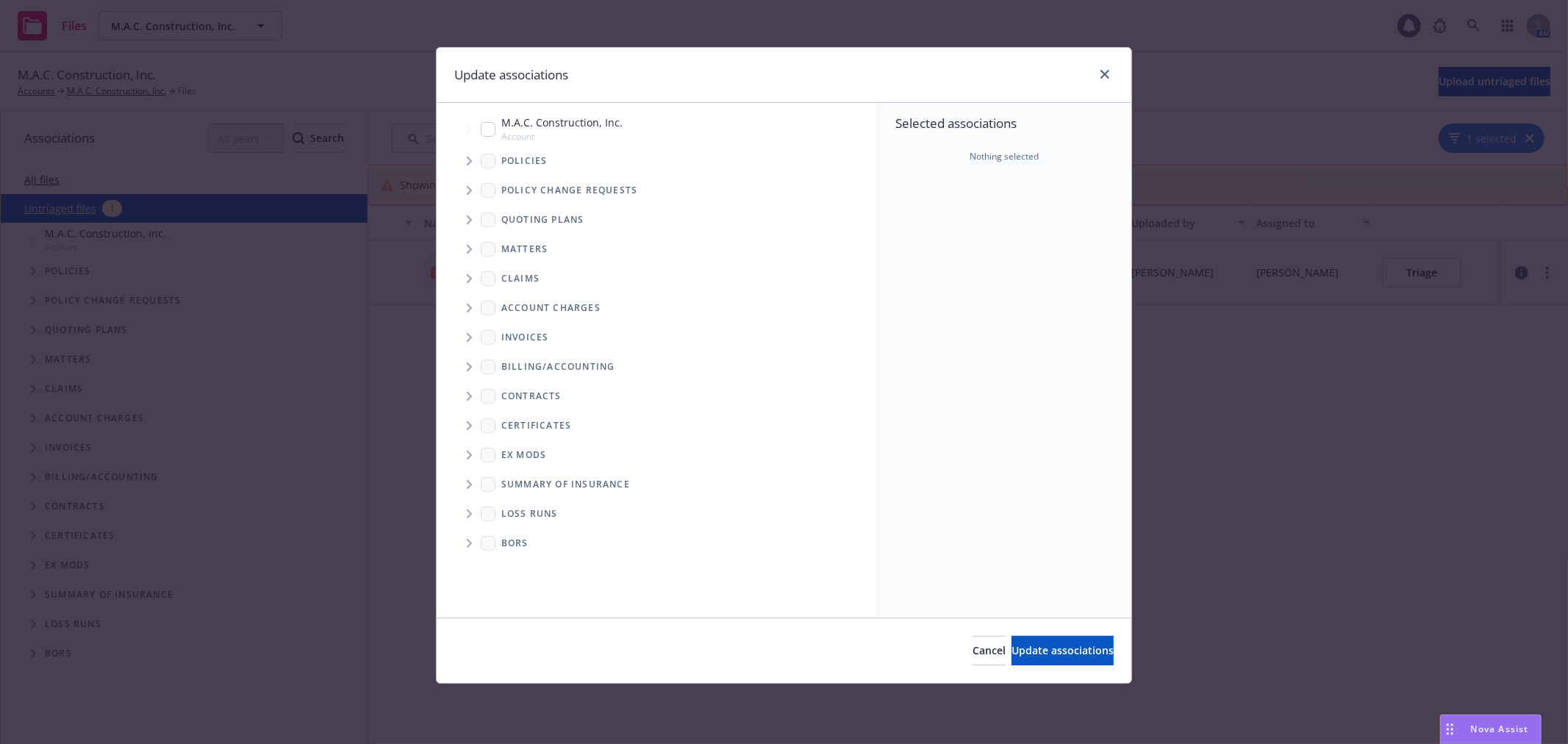
click at [469, 153] on span "Tree Example" at bounding box center [469, 161] width 23 height 23
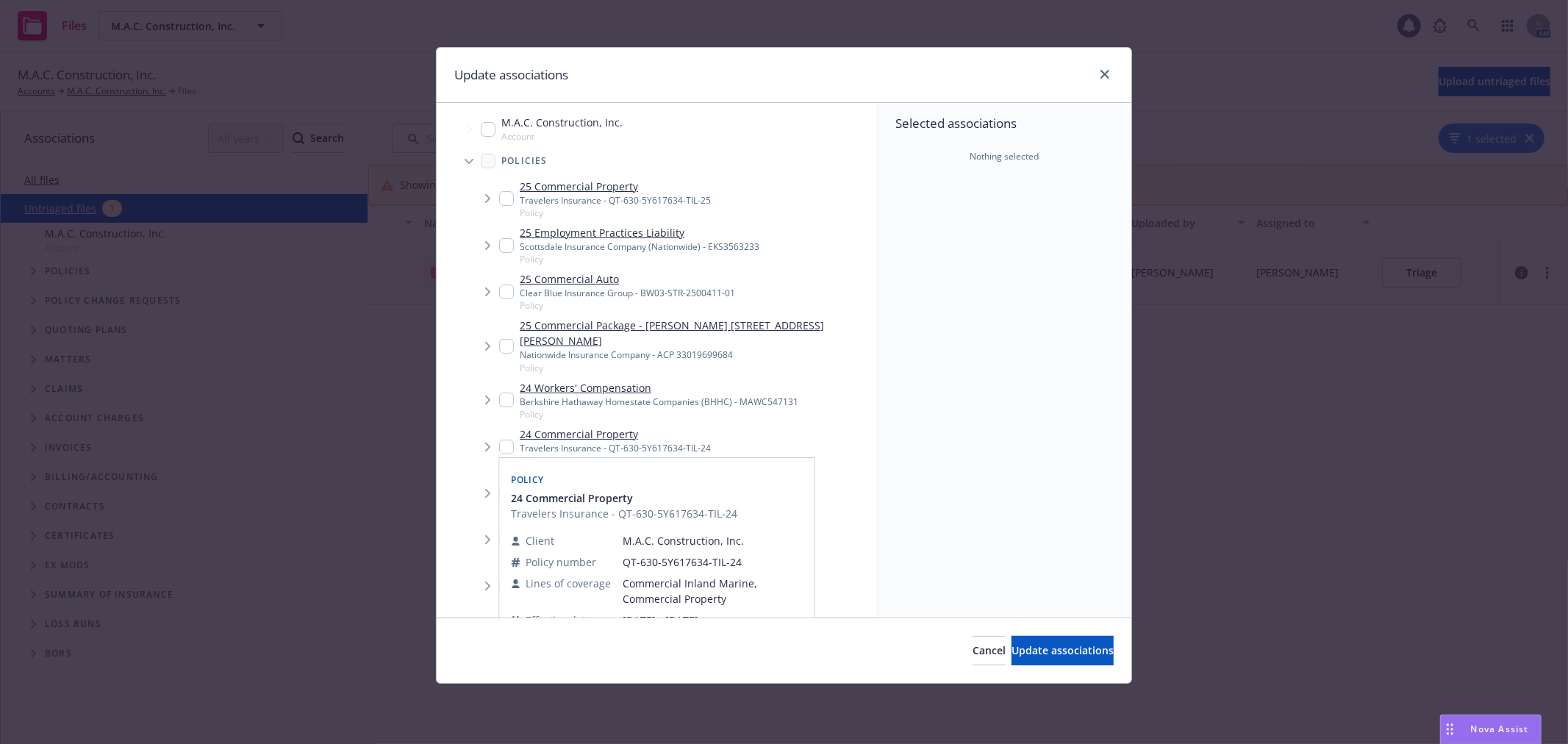
click at [503, 440] on input "Tree Example" at bounding box center [506, 447] width 14 height 14
checkbox input "true"
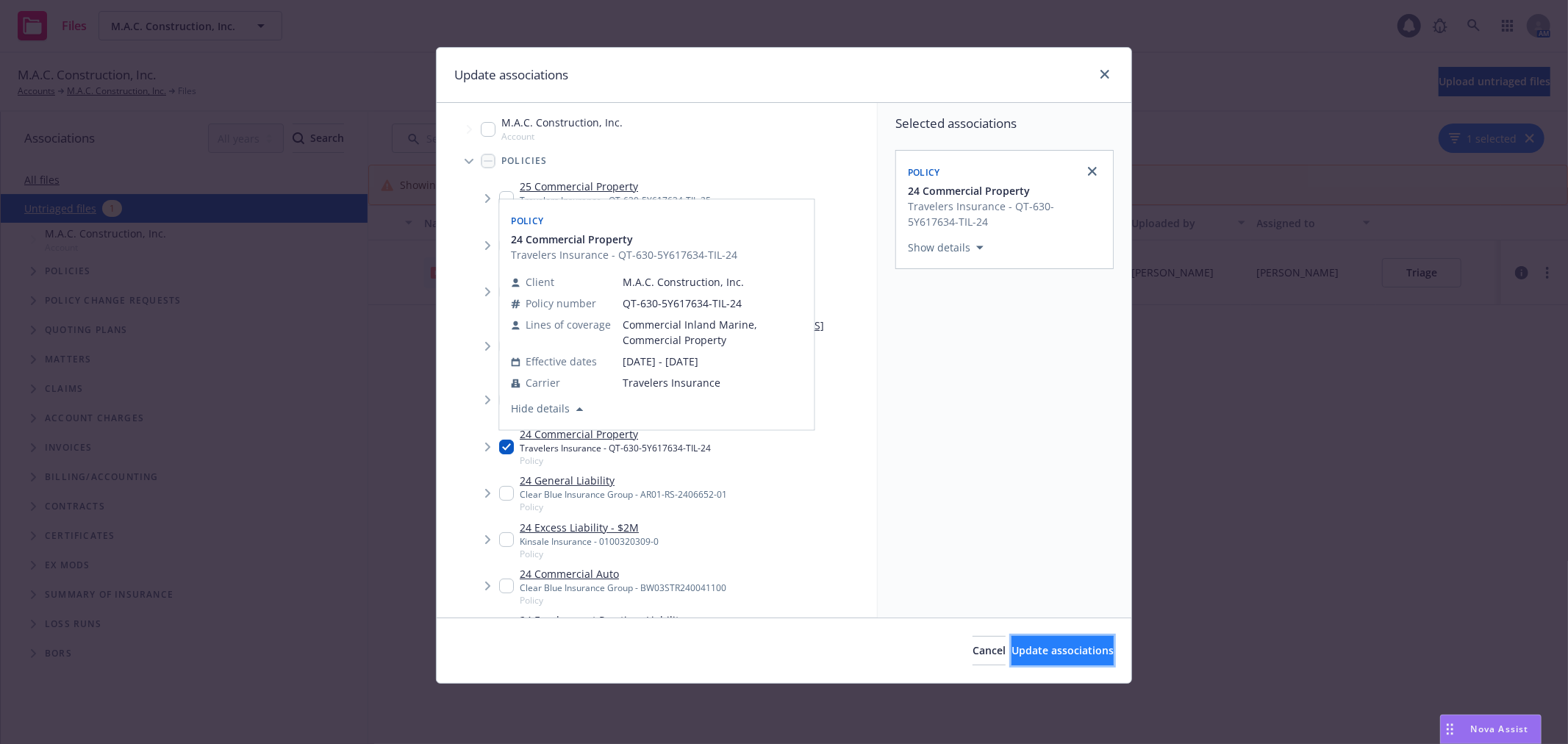
click at [1038, 649] on span "Update associations" at bounding box center [1062, 650] width 102 height 14
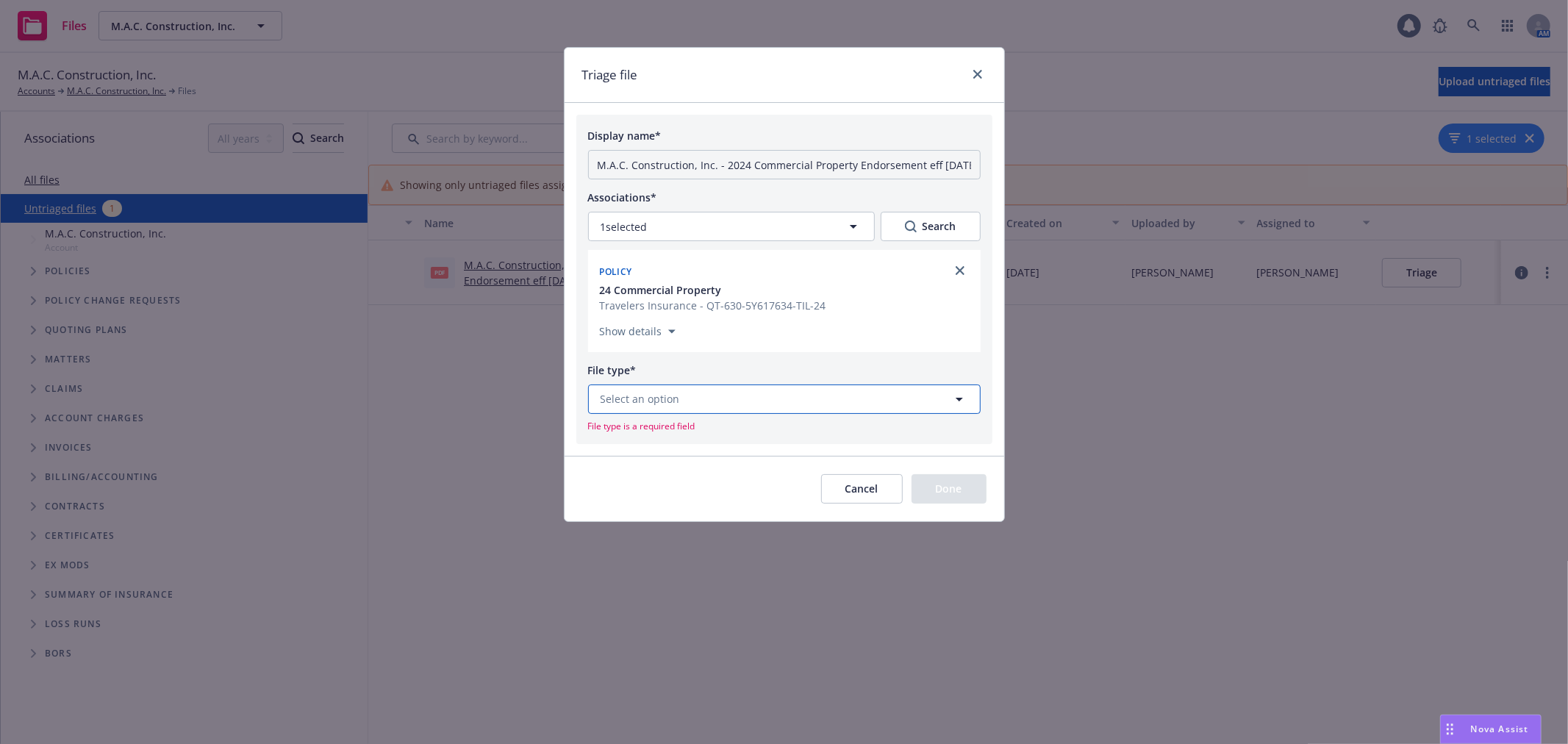
click at [732, 404] on button "Select an option" at bounding box center [784, 399] width 393 height 30
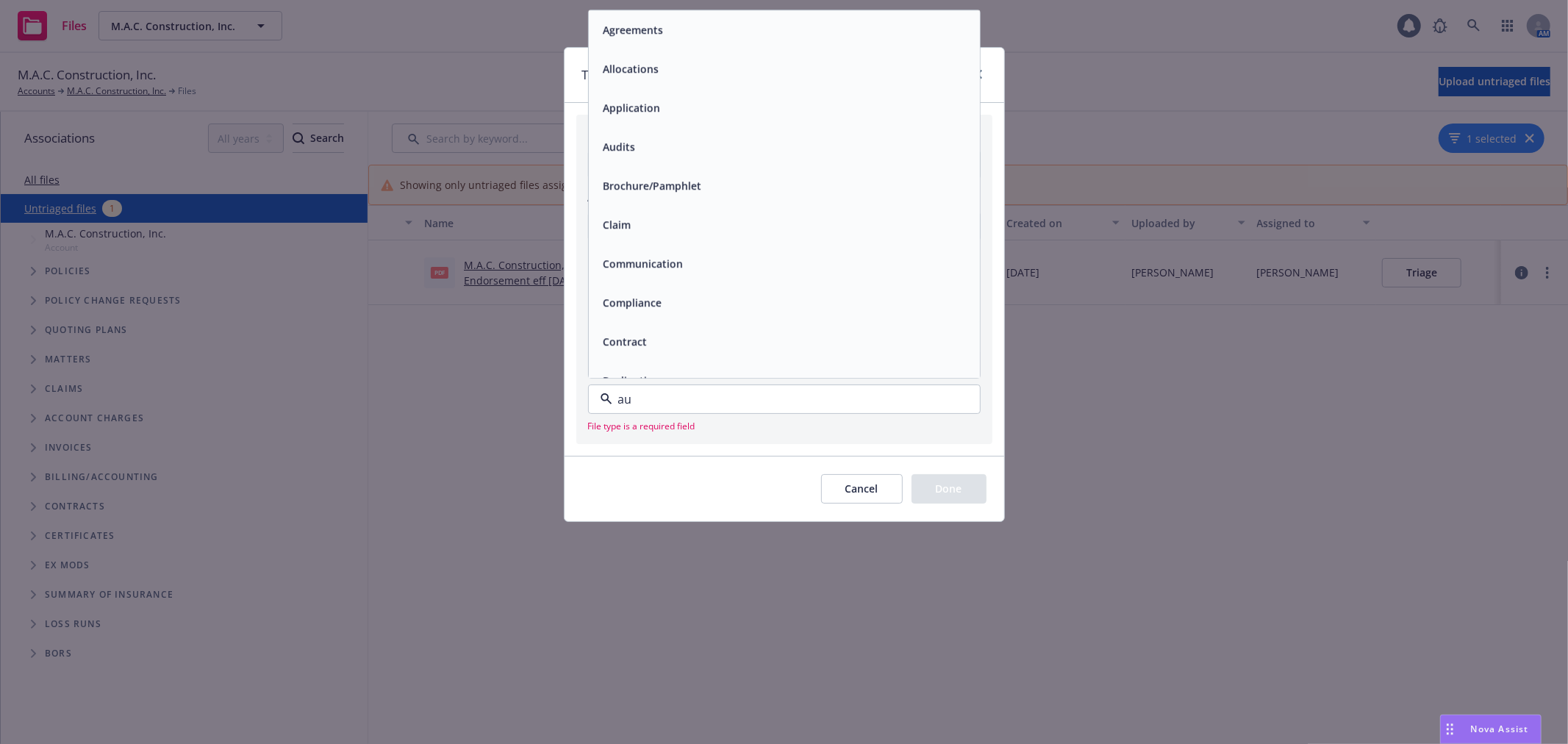
type input "aud"
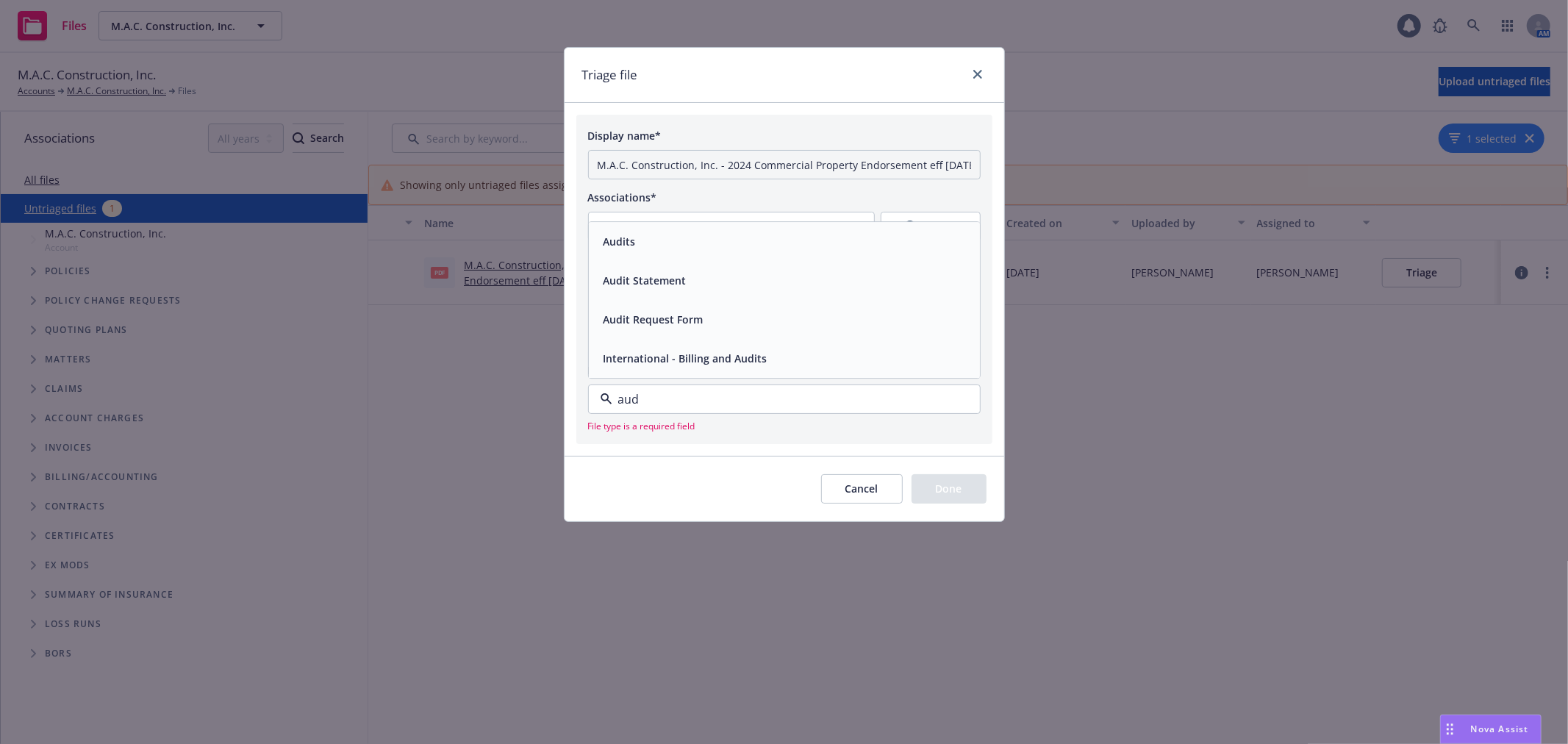
click at [634, 250] on span "Audits" at bounding box center [620, 241] width 32 height 15
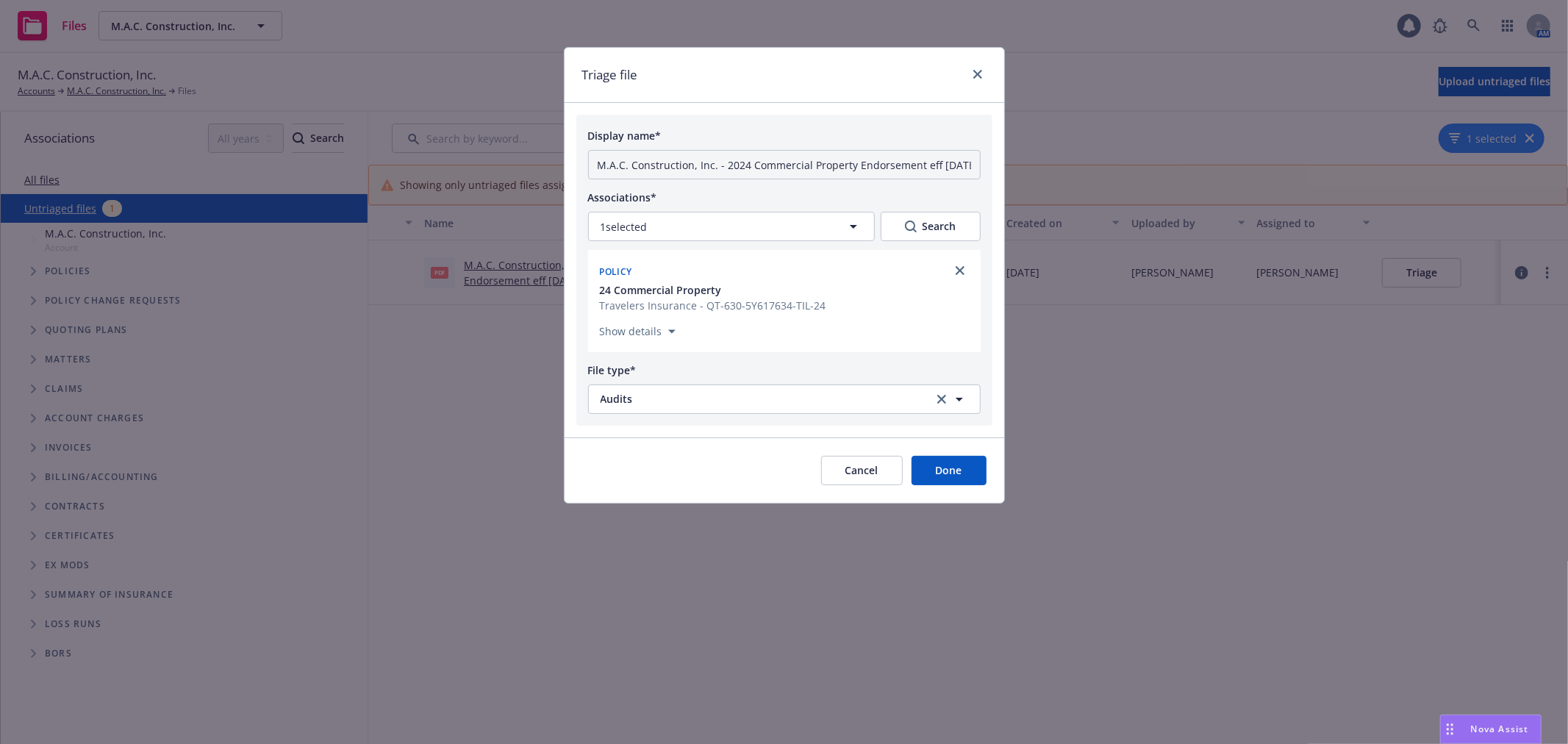
click at [957, 478] on button "Done" at bounding box center [948, 470] width 75 height 30
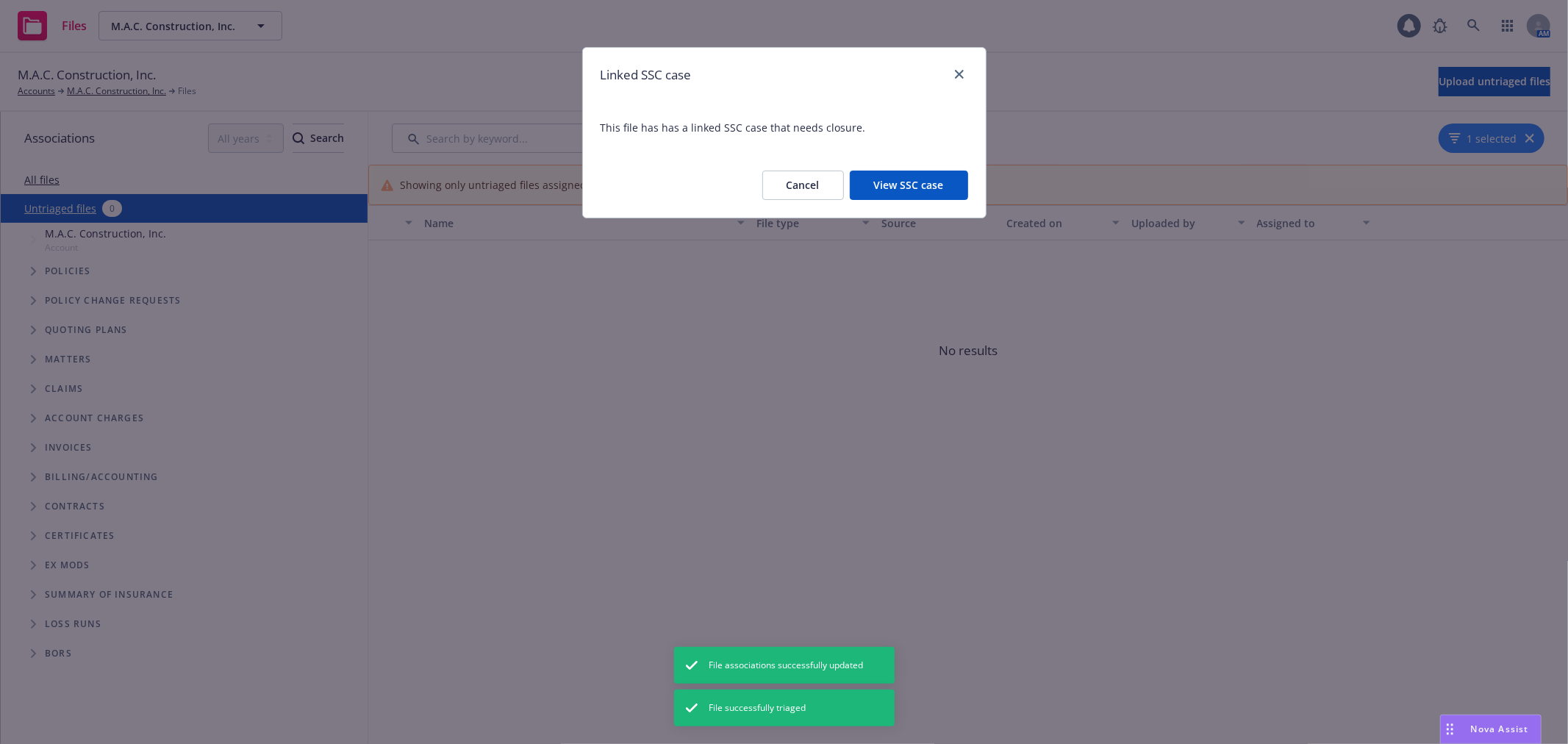
click at [904, 186] on button "View SSC case" at bounding box center [908, 185] width 118 height 30
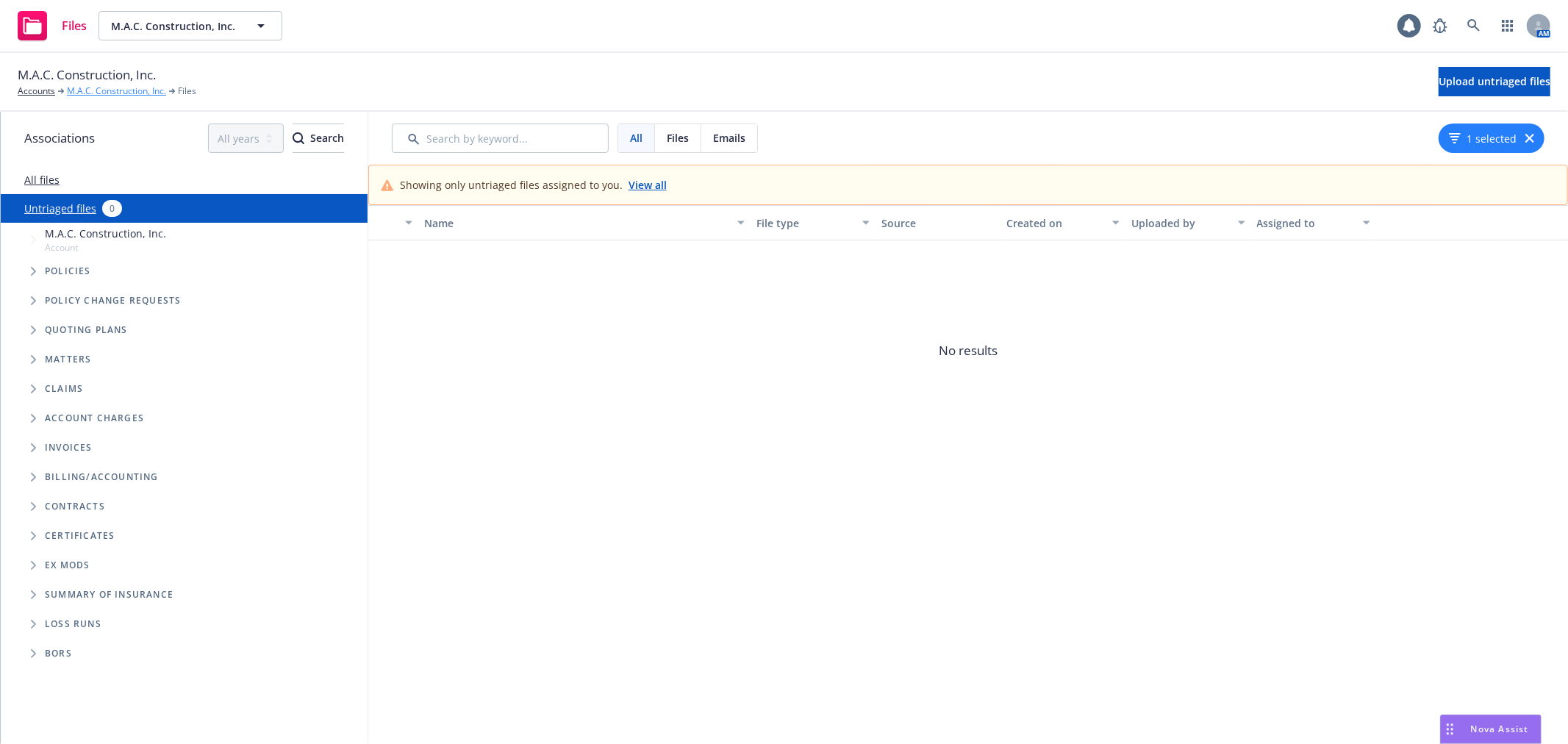
click at [113, 91] on link "M.A.C. Construction, Inc." at bounding box center [116, 91] width 99 height 14
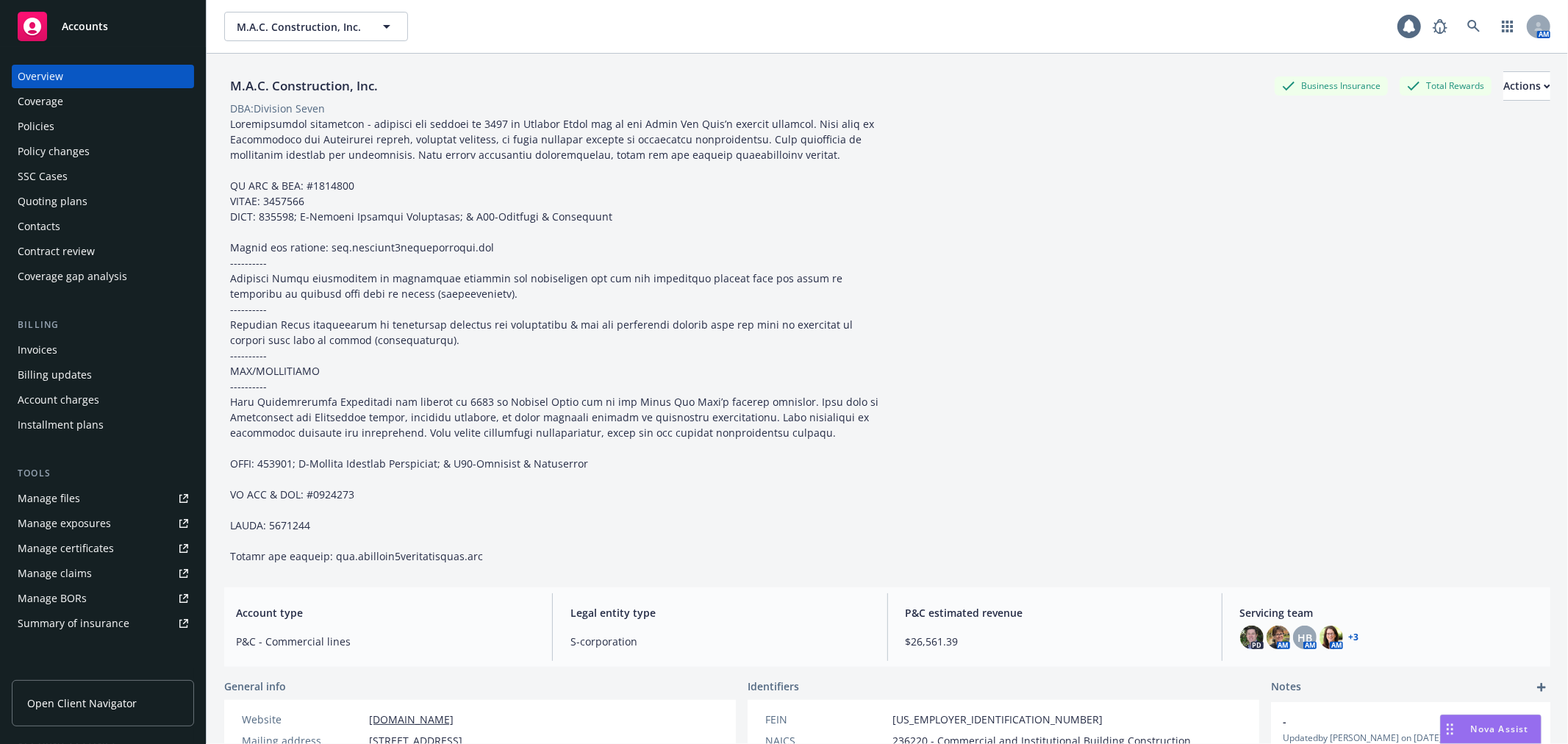
click at [90, 126] on div "Policies" at bounding box center [103, 126] width 170 height 23
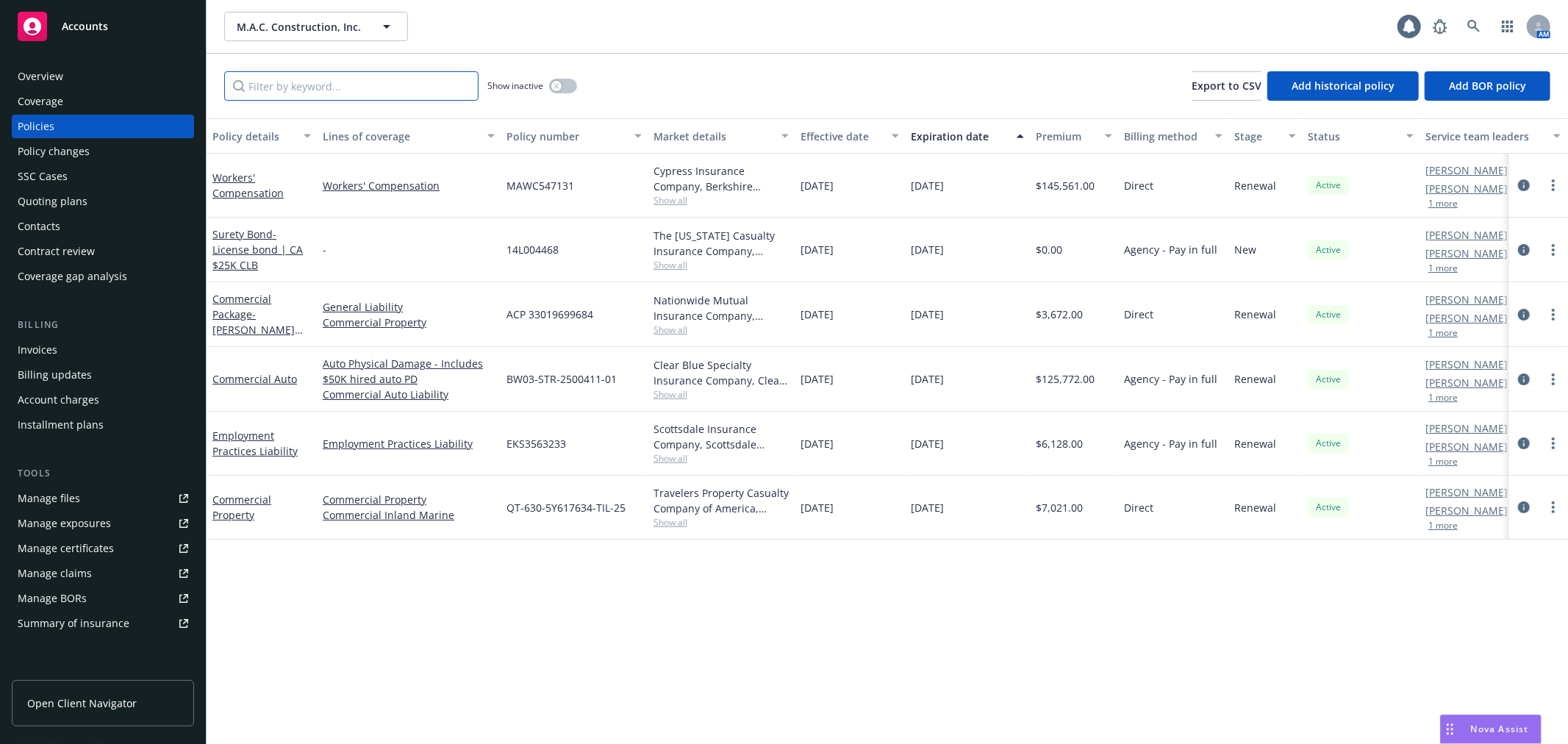
click at [320, 85] on input "Filter by keyword..." at bounding box center [351, 86] width 254 height 30
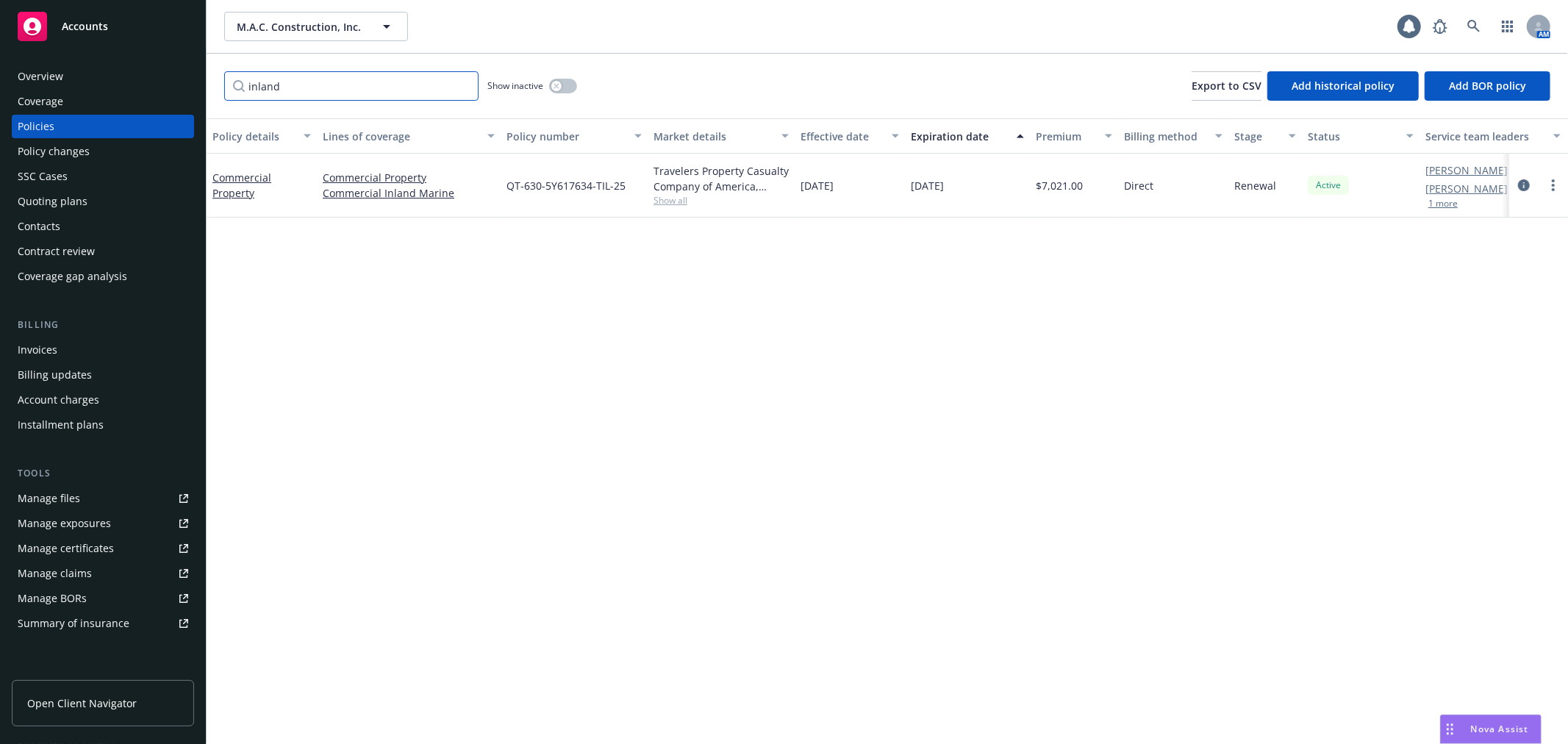
type input "inland"
click at [557, 85] on icon "button" at bounding box center [557, 86] width 6 height 6
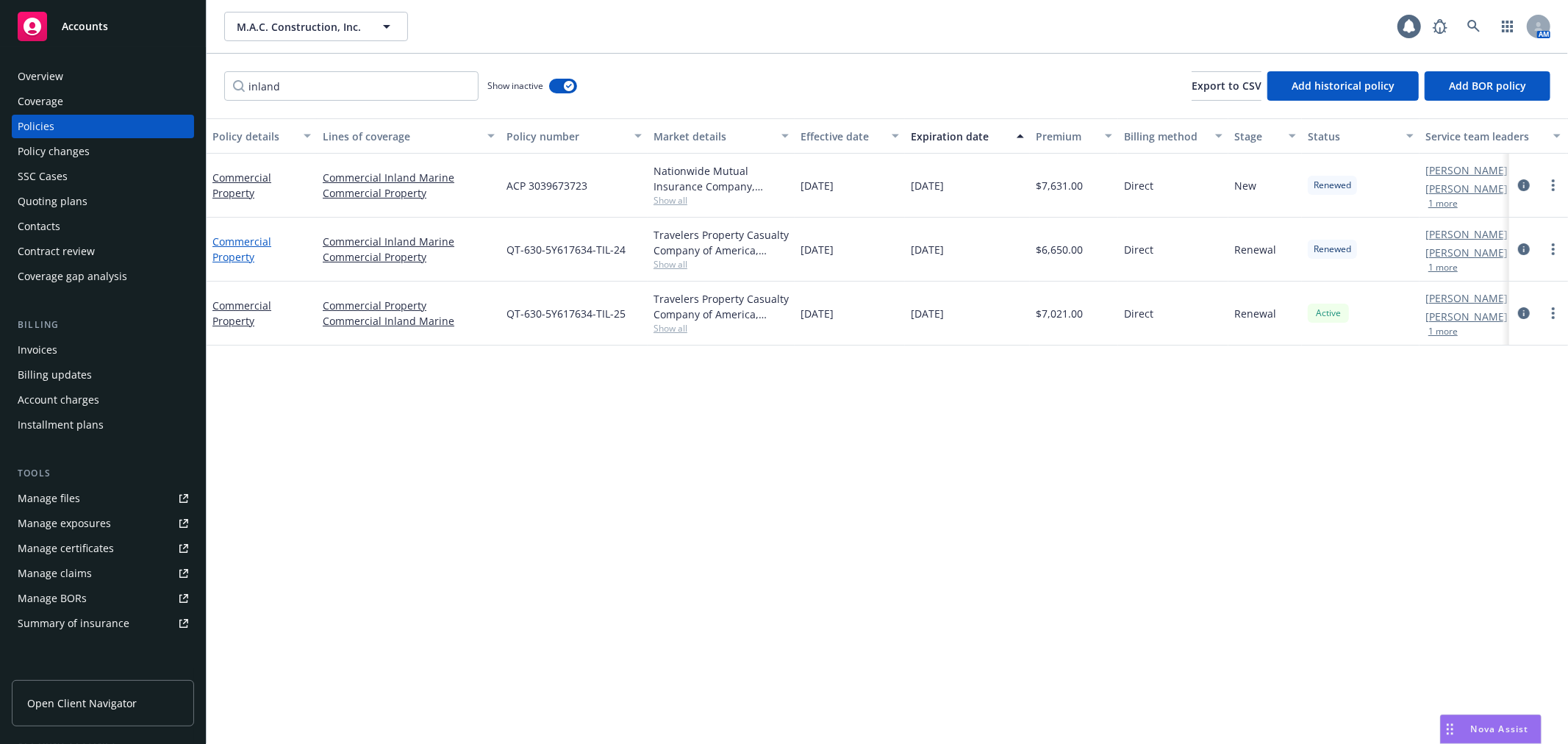
click at [229, 249] on link "Commercial Property" at bounding box center [241, 249] width 59 height 30
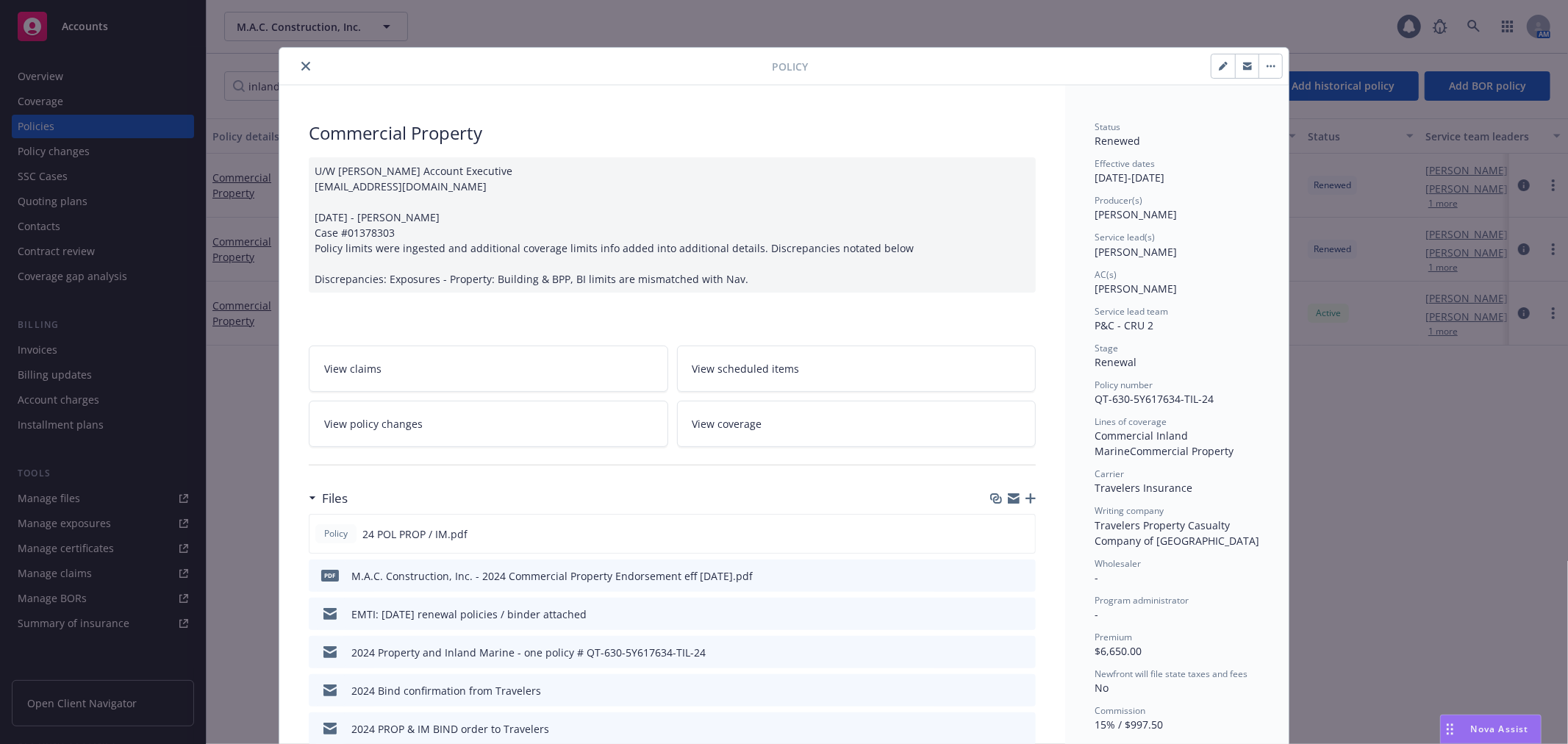
click at [1008, 500] on icon "button" at bounding box center [1013, 498] width 12 height 12
click at [303, 68] on icon "close" at bounding box center [306, 67] width 9 height 9
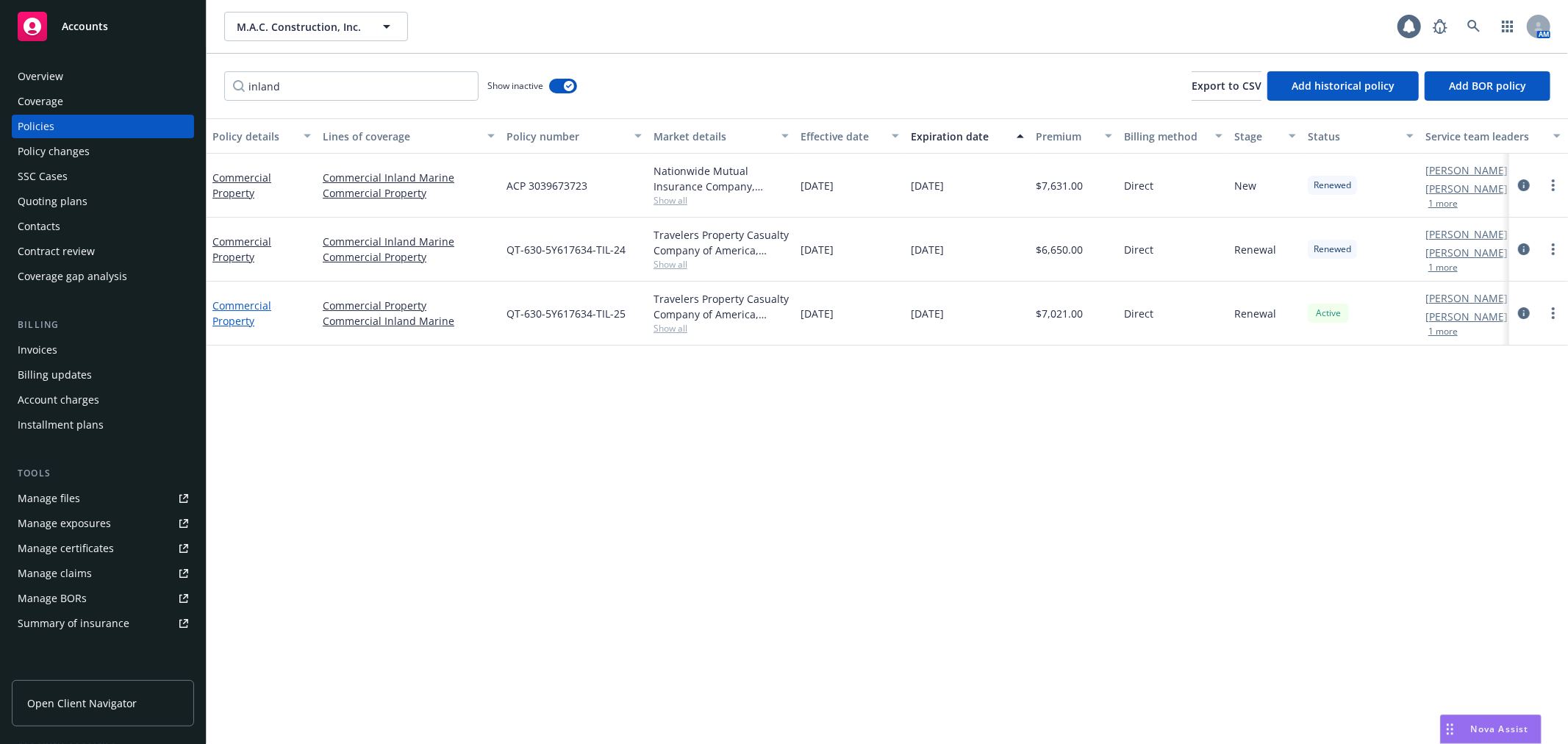
click at [250, 316] on link "Commercial Property" at bounding box center [241, 313] width 59 height 30
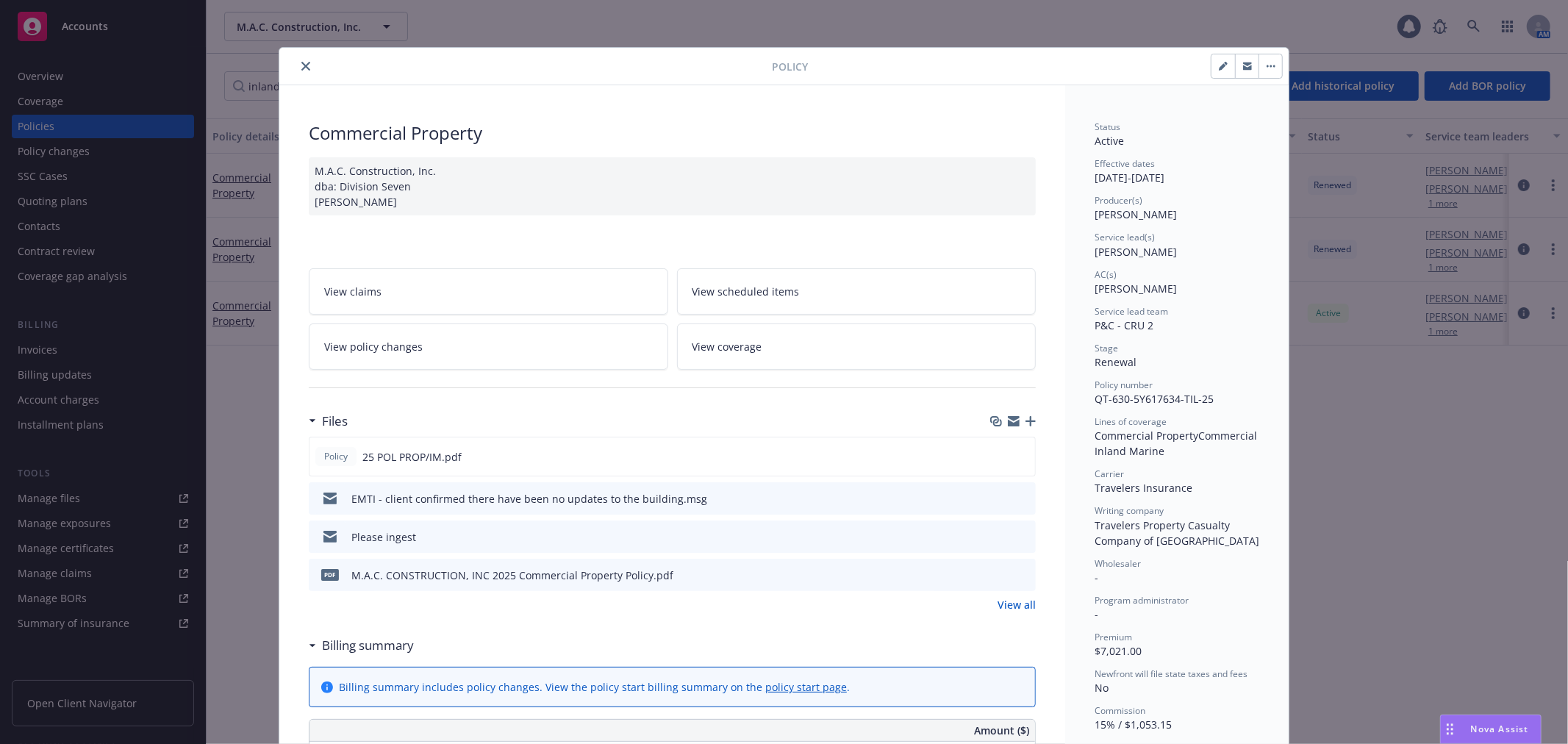
click at [1015, 537] on icon "preview file" at bounding box center [1021, 535] width 14 height 10
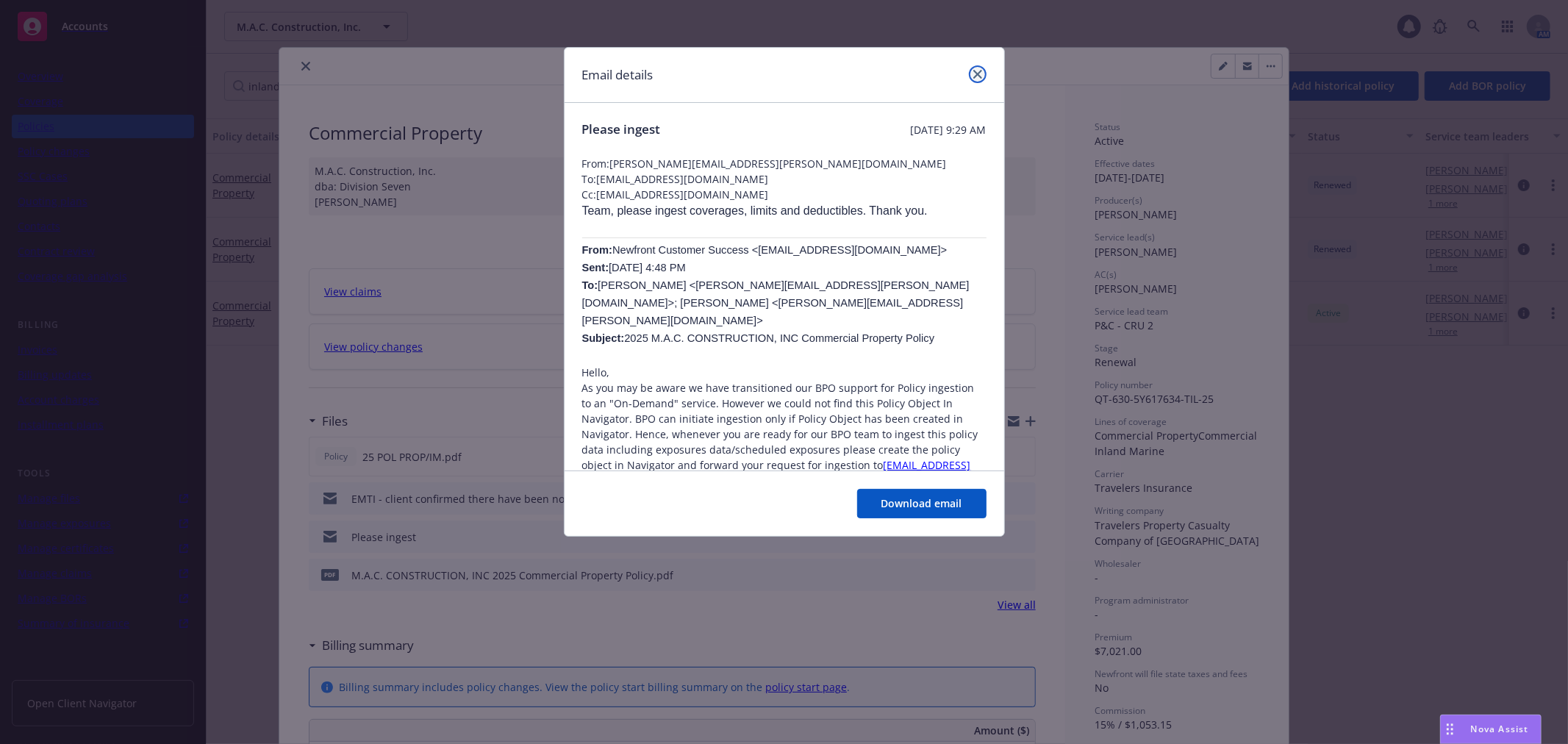
click at [974, 74] on icon "close" at bounding box center [978, 75] width 9 height 9
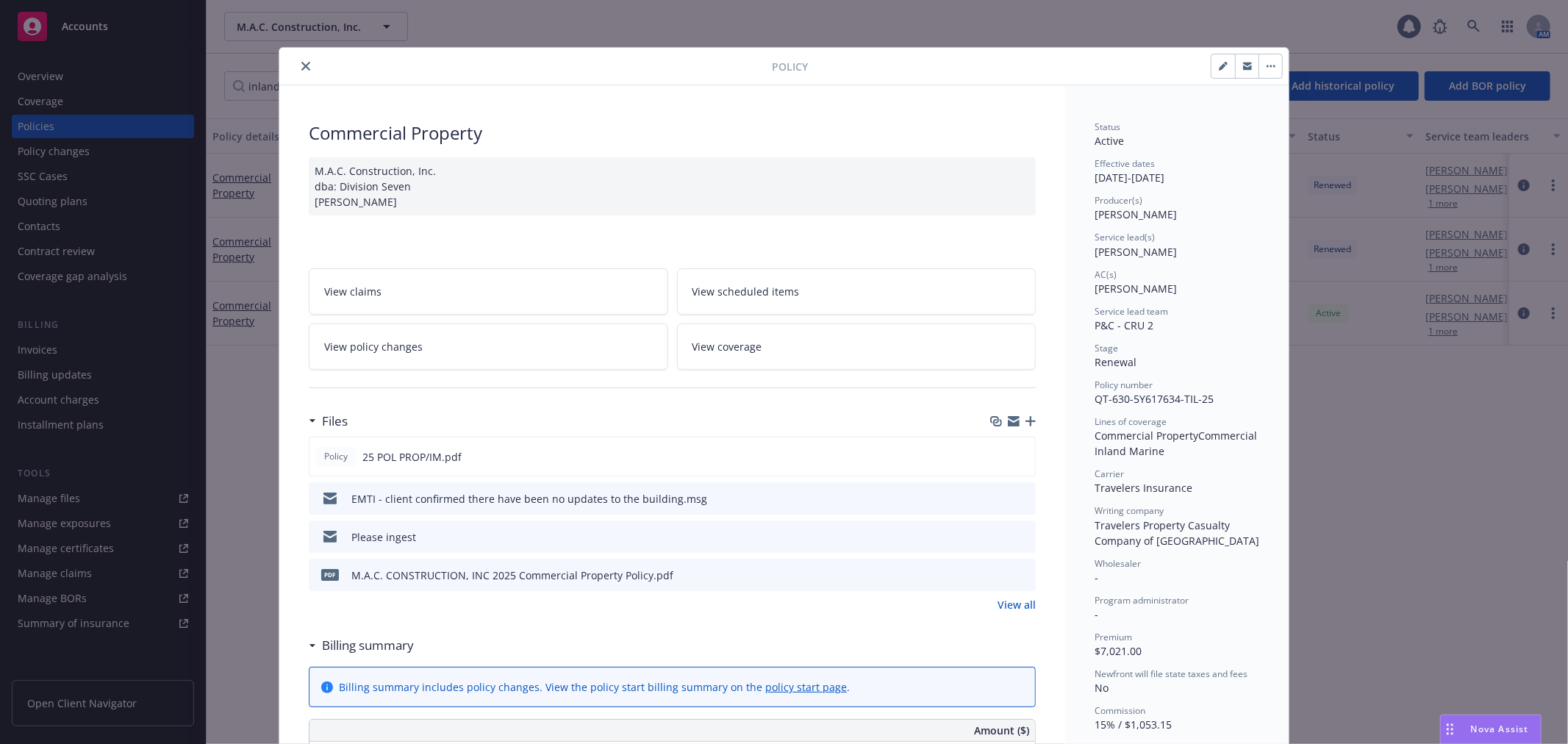
click at [427, 336] on link "View policy changes" at bounding box center [488, 346] width 359 height 46
